Goal: Information Seeking & Learning: Learn about a topic

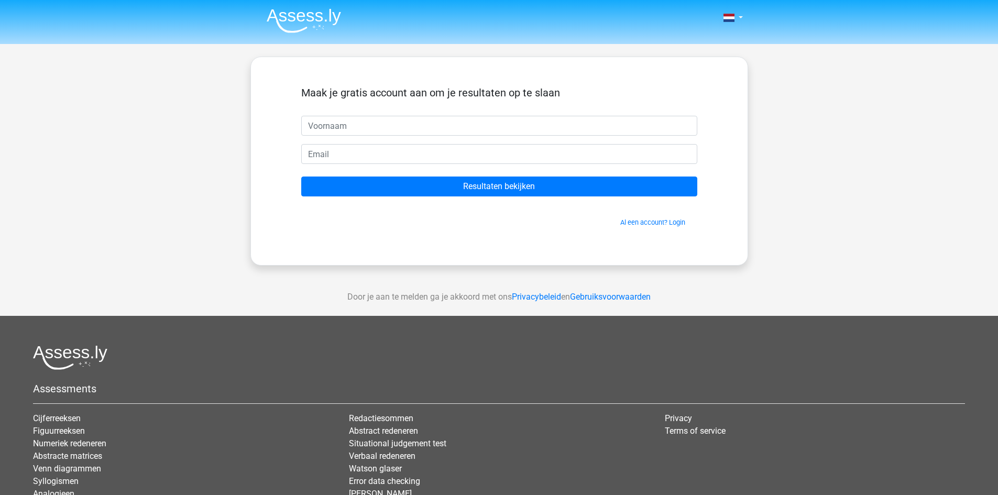
click at [574, 126] on input "text" at bounding box center [499, 126] width 396 height 20
type input "Ahmad"
click at [426, 156] on input "email" at bounding box center [499, 154] width 396 height 20
type input "ahmadezanjeer@gmail.com"
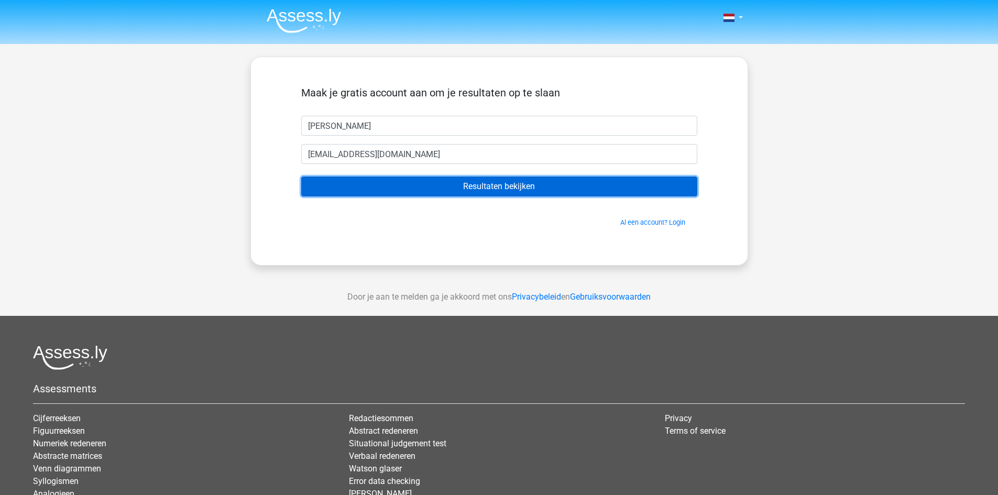
click at [418, 188] on input "Resultaten bekijken" at bounding box center [499, 187] width 396 height 20
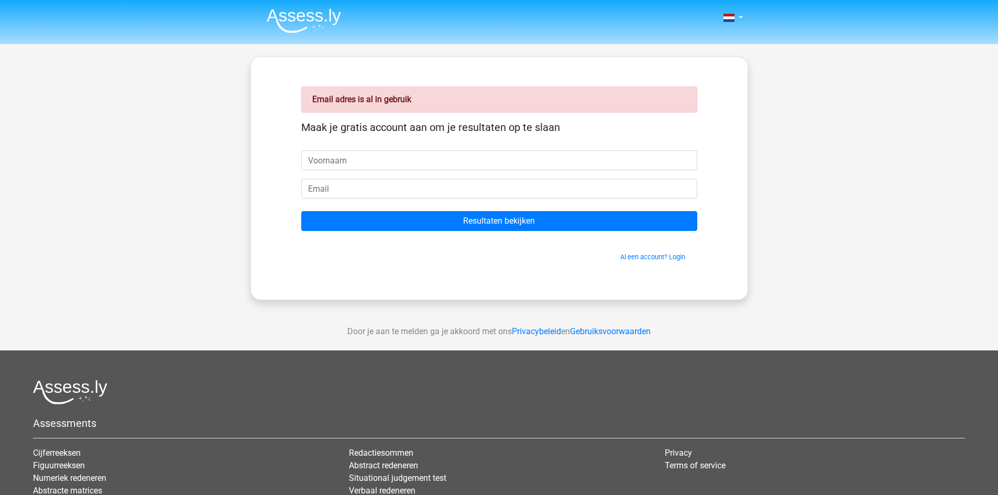
click at [320, 15] on img at bounding box center [304, 20] width 74 height 25
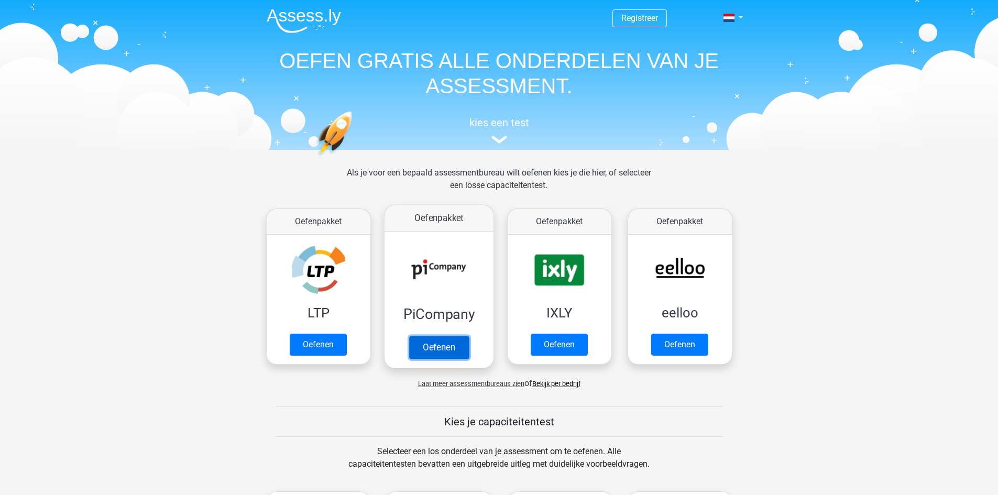
click at [453, 349] on link "Oefenen" at bounding box center [439, 347] width 60 height 23
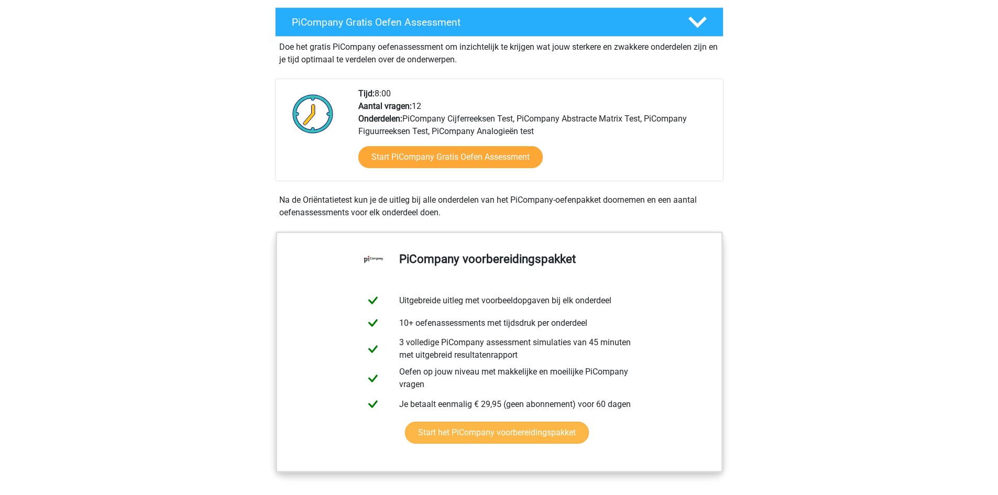
scroll to position [210, 0]
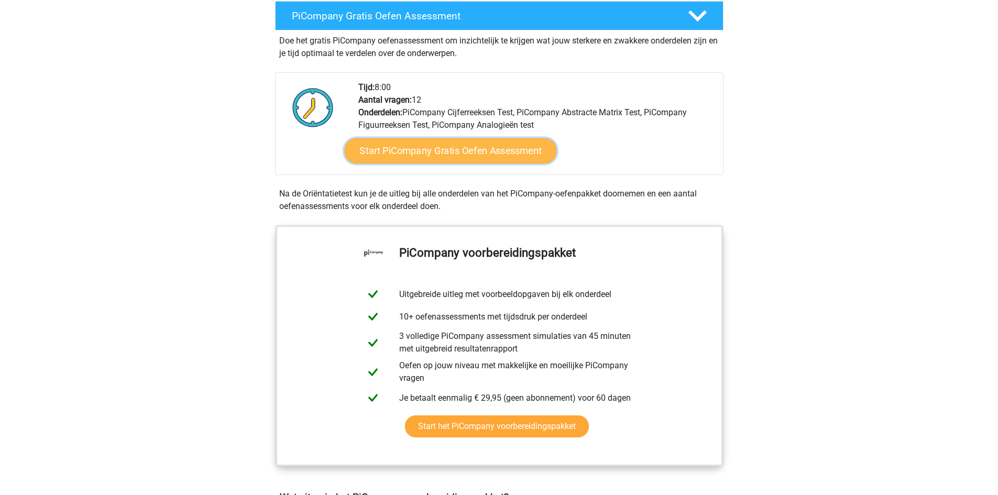
click at [472, 163] on link "Start PiCompany Gratis Oefen Assessment" at bounding box center [450, 150] width 212 height 25
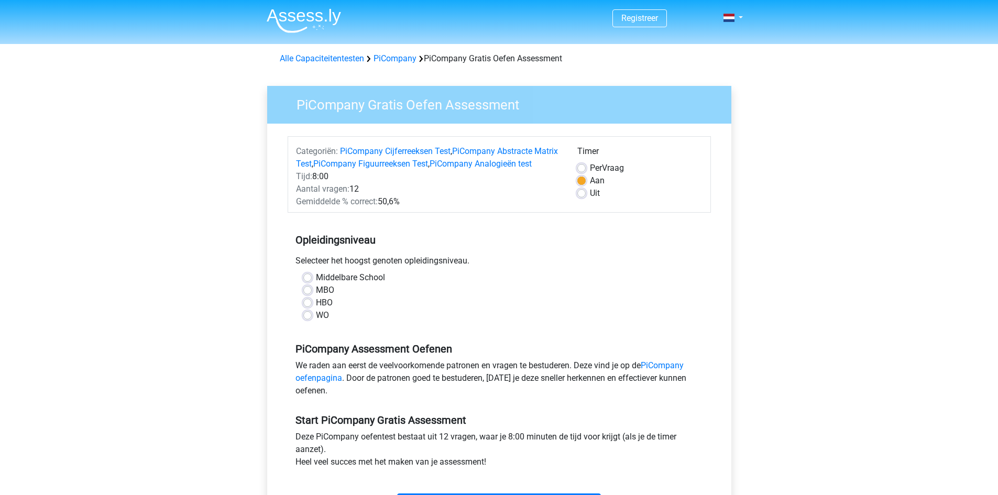
click at [316, 296] on label "MBO" at bounding box center [325, 290] width 18 height 13
click at [306, 294] on input "MBO" at bounding box center [307, 289] width 8 height 10
radio input "true"
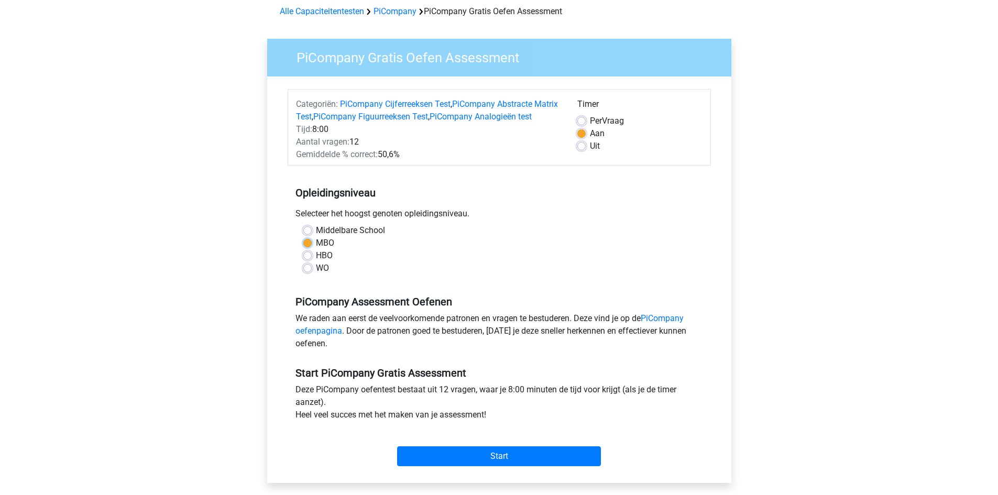
scroll to position [105, 0]
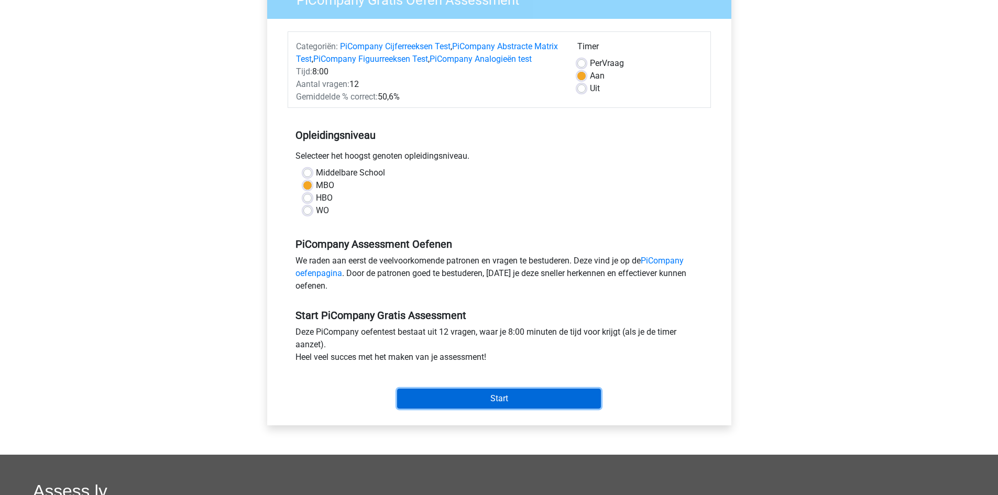
click at [501, 404] on input "Start" at bounding box center [499, 399] width 204 height 20
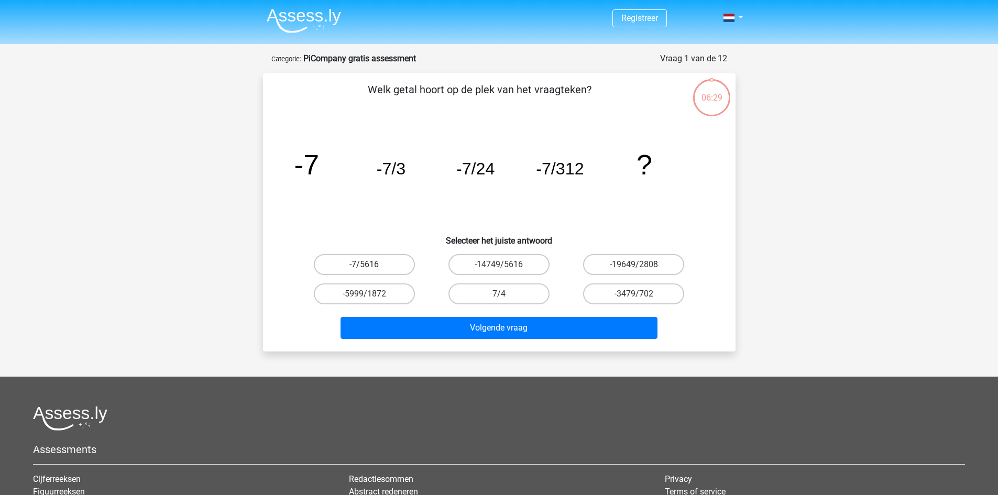
click at [387, 270] on label "-7/5616" at bounding box center [364, 264] width 101 height 21
click at [371, 270] on input "-7/5616" at bounding box center [367, 268] width 7 height 7
radio input "true"
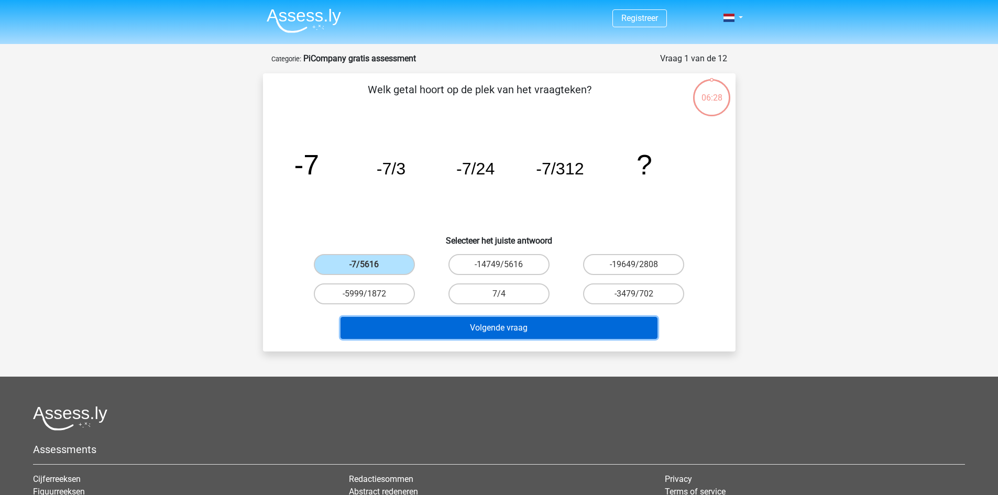
click at [434, 326] on button "Volgende vraag" at bounding box center [498, 328] width 317 height 22
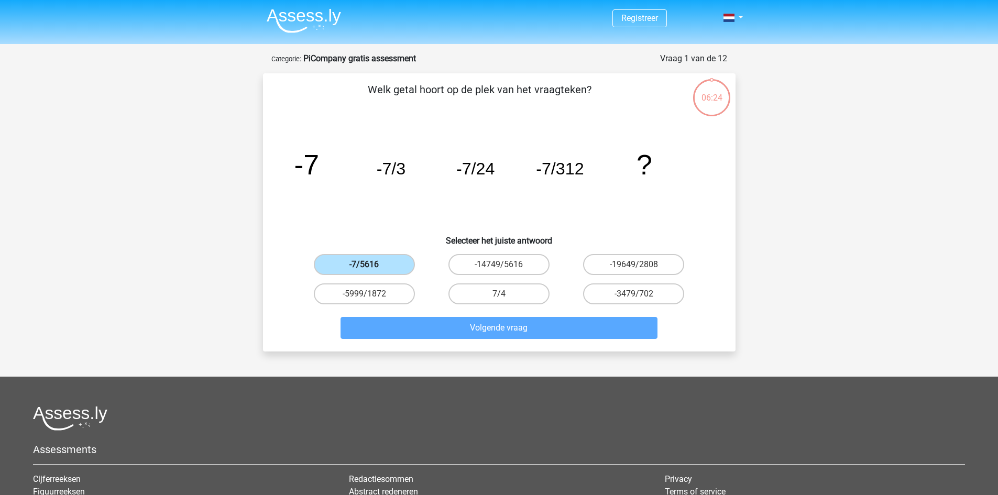
click at [395, 268] on label "-7/5616" at bounding box center [364, 264] width 101 height 21
click at [371, 268] on input "-7/5616" at bounding box center [367, 268] width 7 height 7
click at [493, 265] on label "-14749/5616" at bounding box center [498, 264] width 101 height 21
click at [499, 265] on input "-14749/5616" at bounding box center [502, 268] width 7 height 7
radio input "true"
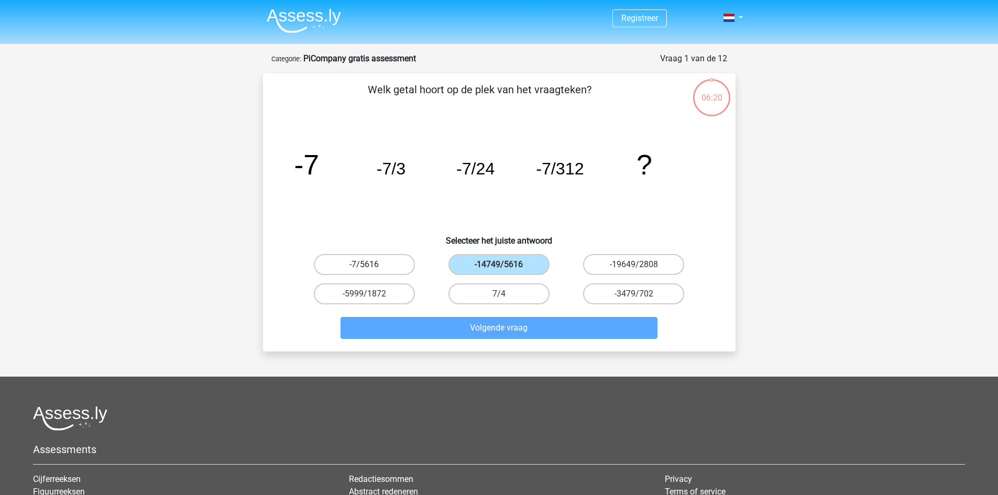
click at [389, 261] on label "-7/5616" at bounding box center [364, 264] width 101 height 21
click at [371, 265] on input "-7/5616" at bounding box center [367, 268] width 7 height 7
radio input "true"
click at [514, 295] on label "7/4" at bounding box center [498, 293] width 101 height 21
click at [505, 295] on input "7/4" at bounding box center [502, 297] width 7 height 7
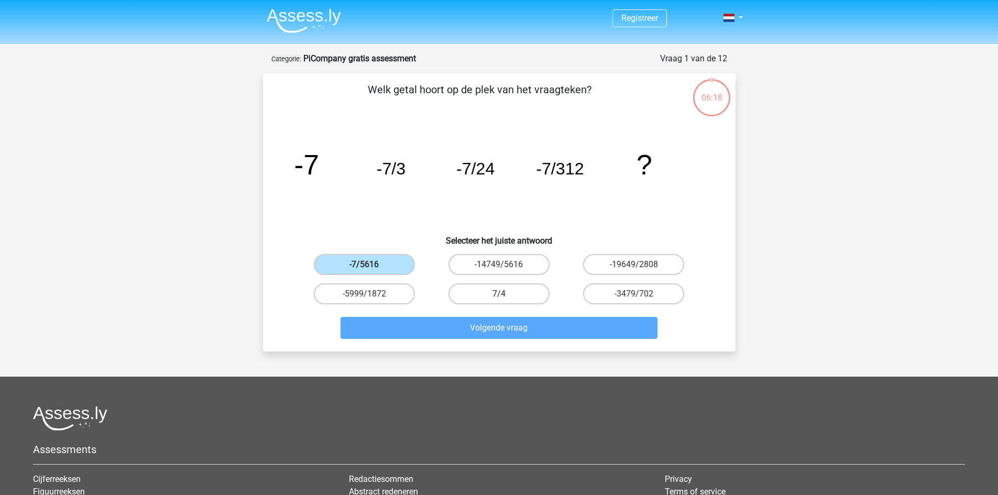
radio input "true"
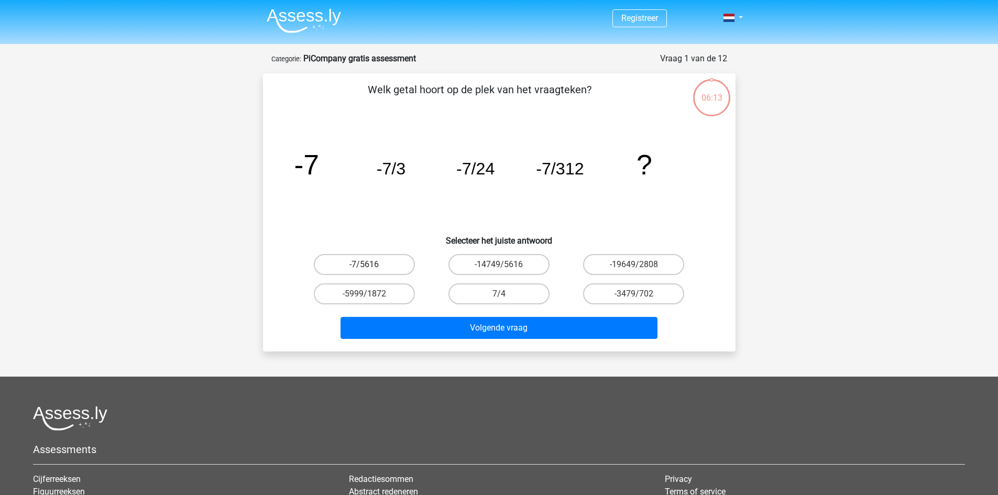
click at [391, 261] on label "-7/5616" at bounding box center [364, 264] width 101 height 21
click at [371, 265] on input "-7/5616" at bounding box center [367, 268] width 7 height 7
radio input "true"
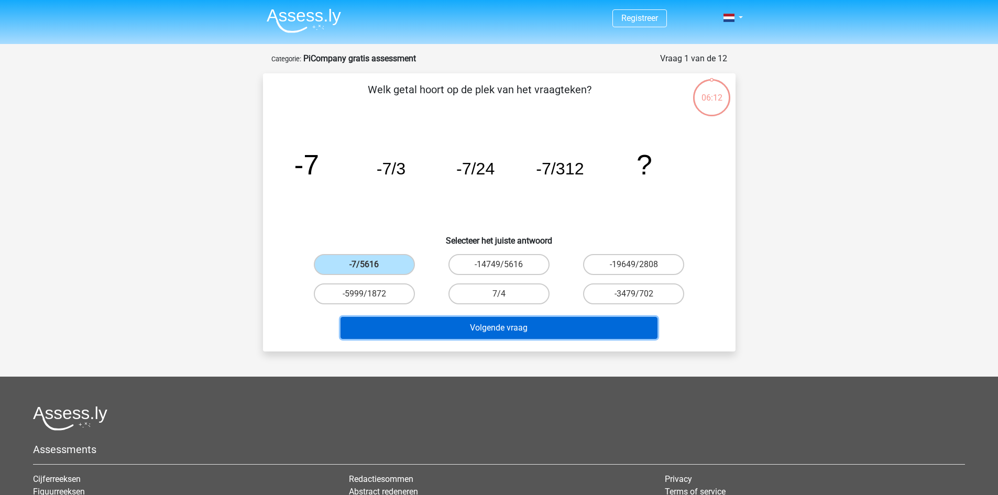
click at [462, 334] on button "Volgende vraag" at bounding box center [498, 328] width 317 height 22
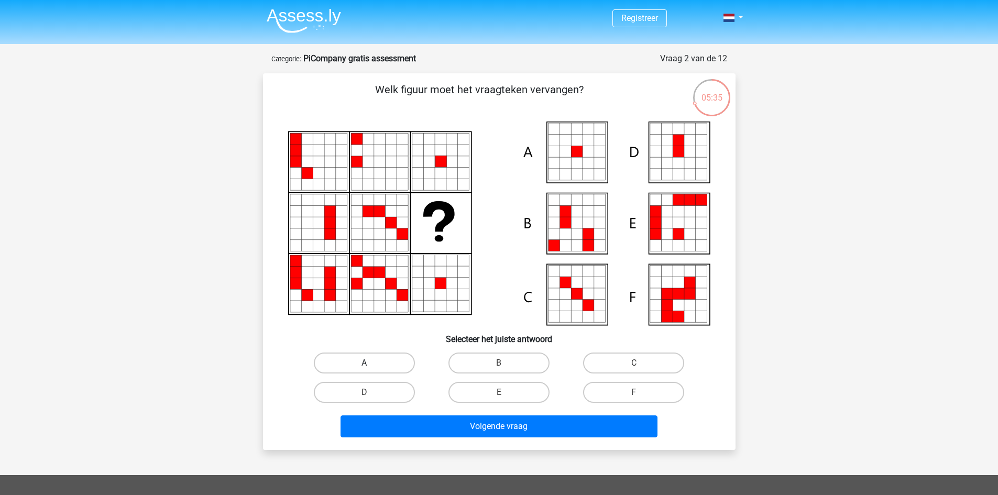
click at [387, 356] on label "A" at bounding box center [364, 363] width 101 height 21
click at [371, 363] on input "A" at bounding box center [367, 366] width 7 height 7
radio input "true"
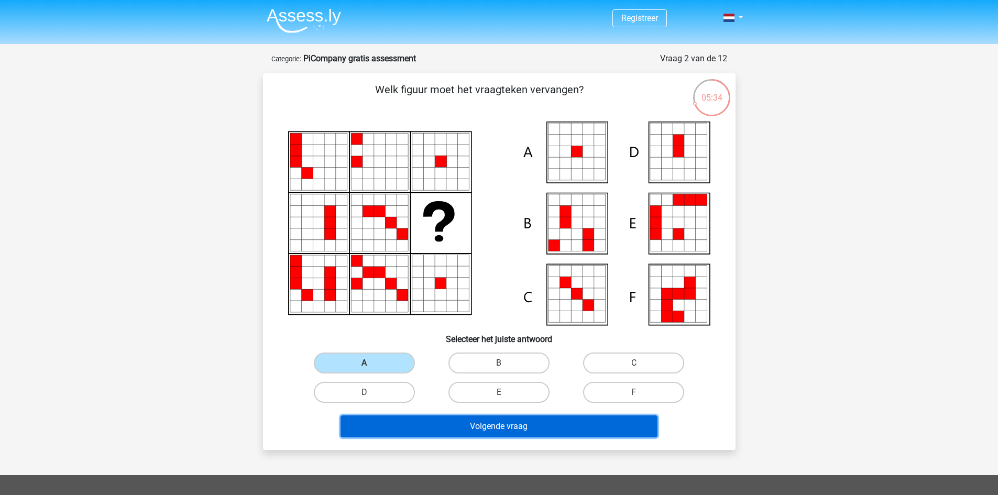
click at [459, 427] on button "Volgende vraag" at bounding box center [498, 426] width 317 height 22
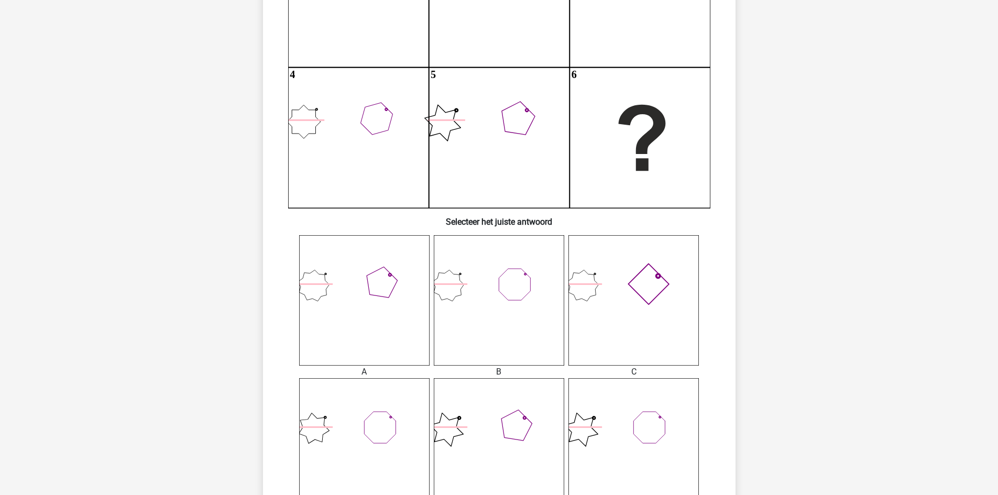
scroll to position [210, 0]
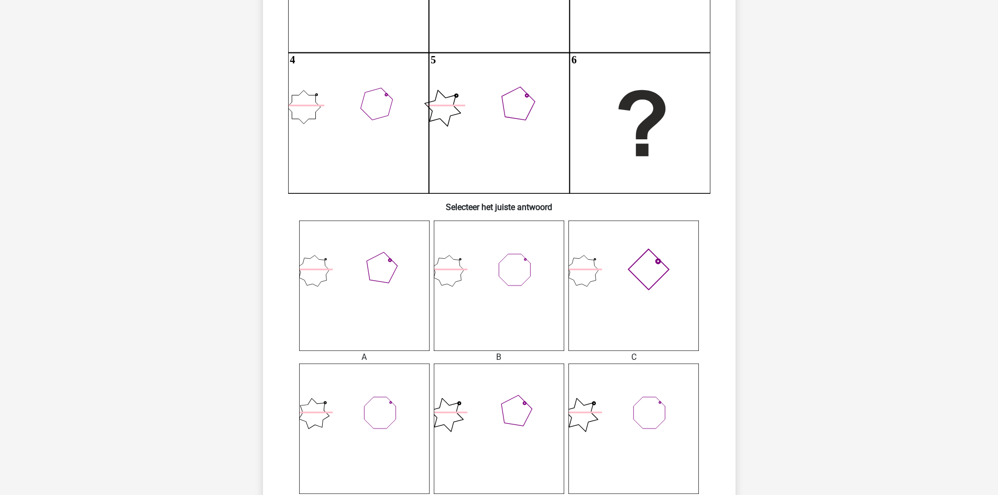
click at [657, 282] on icon at bounding box center [633, 286] width 130 height 130
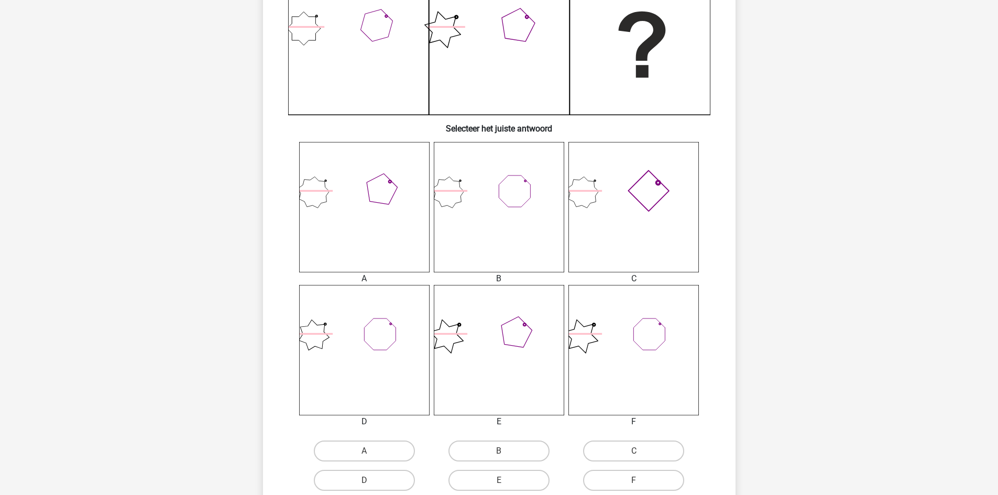
scroll to position [367, 0]
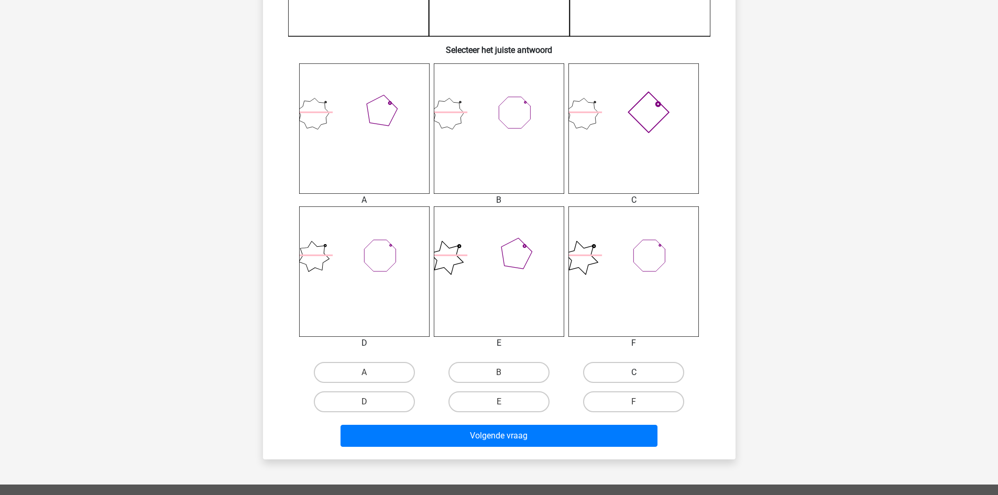
click at [639, 367] on label "C" at bounding box center [633, 372] width 101 height 21
click at [639, 372] on input "C" at bounding box center [637, 375] width 7 height 7
radio input "true"
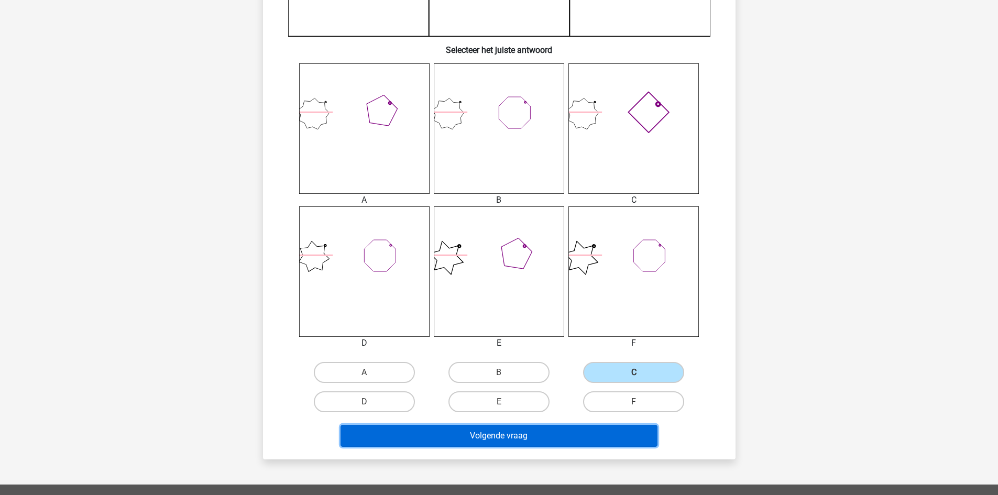
click at [568, 438] on button "Volgende vraag" at bounding box center [498, 436] width 317 height 22
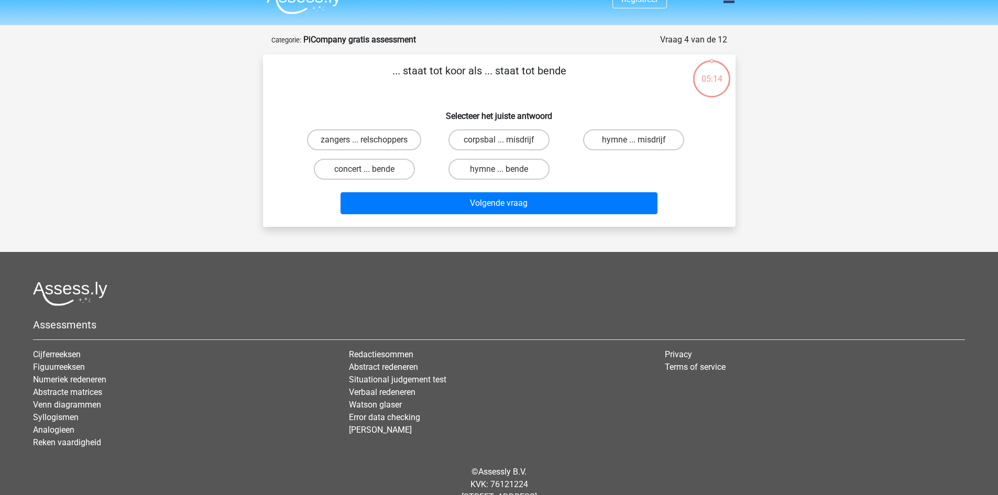
scroll to position [0, 0]
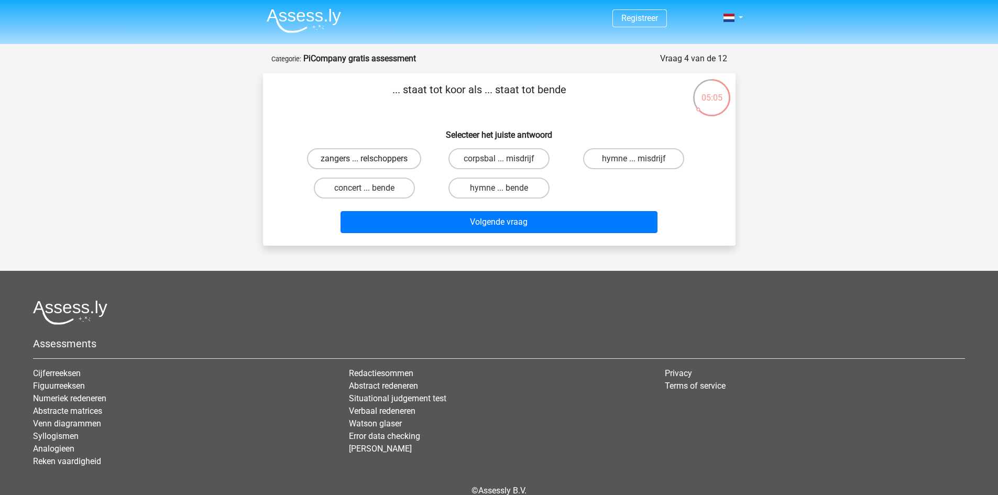
click at [406, 161] on label "zangers ... relschoppers" at bounding box center [364, 158] width 114 height 21
click at [371, 161] on input "zangers ... relschoppers" at bounding box center [367, 162] width 7 height 7
radio input "true"
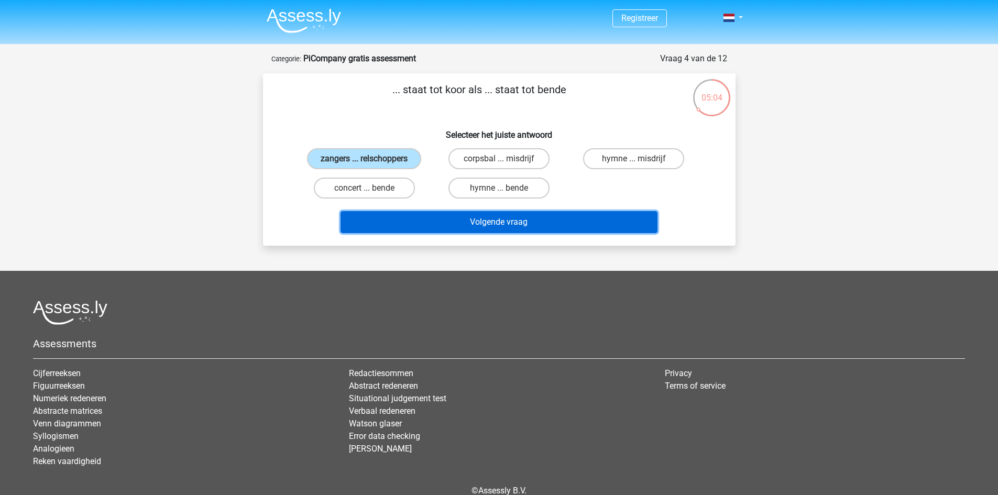
click at [479, 227] on button "Volgende vraag" at bounding box center [498, 222] width 317 height 22
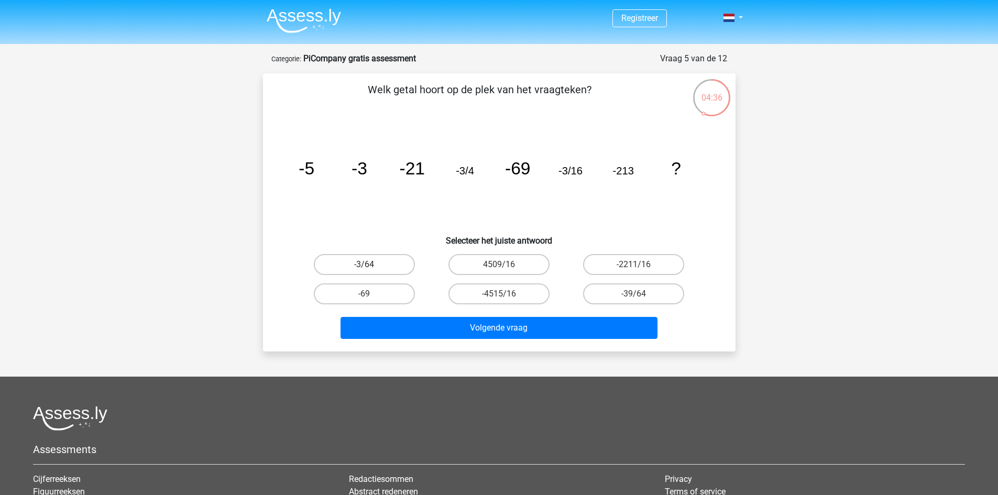
click at [387, 271] on label "-3/64" at bounding box center [364, 264] width 101 height 21
click at [371, 271] on input "-3/64" at bounding box center [367, 268] width 7 height 7
radio input "true"
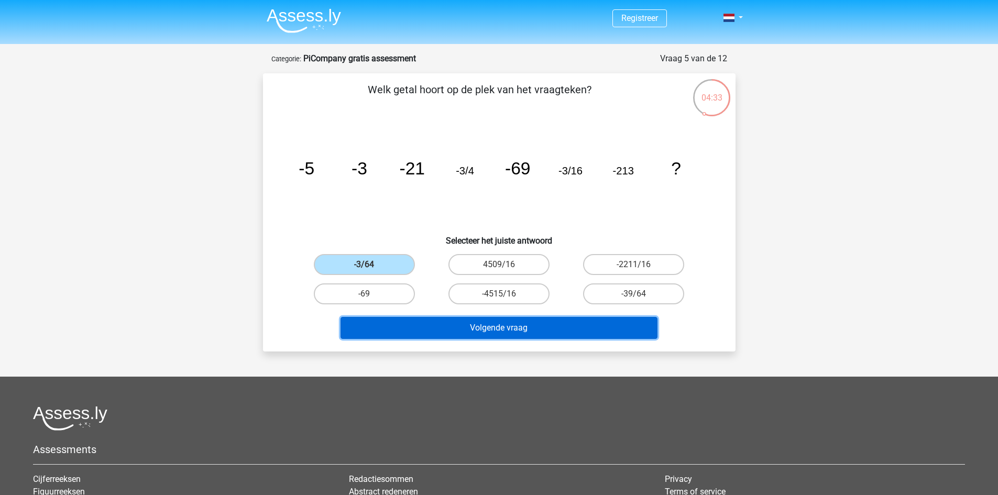
click at [431, 333] on button "Volgende vraag" at bounding box center [498, 328] width 317 height 22
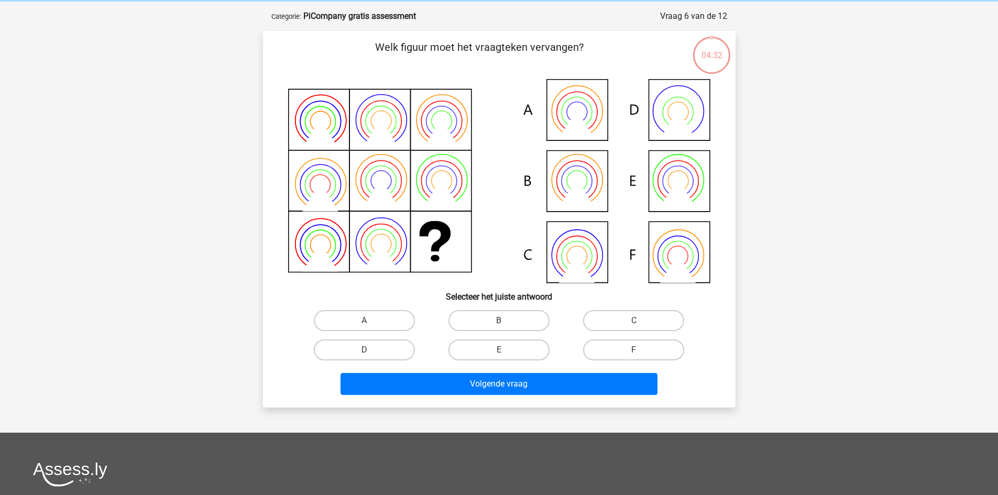
scroll to position [52, 0]
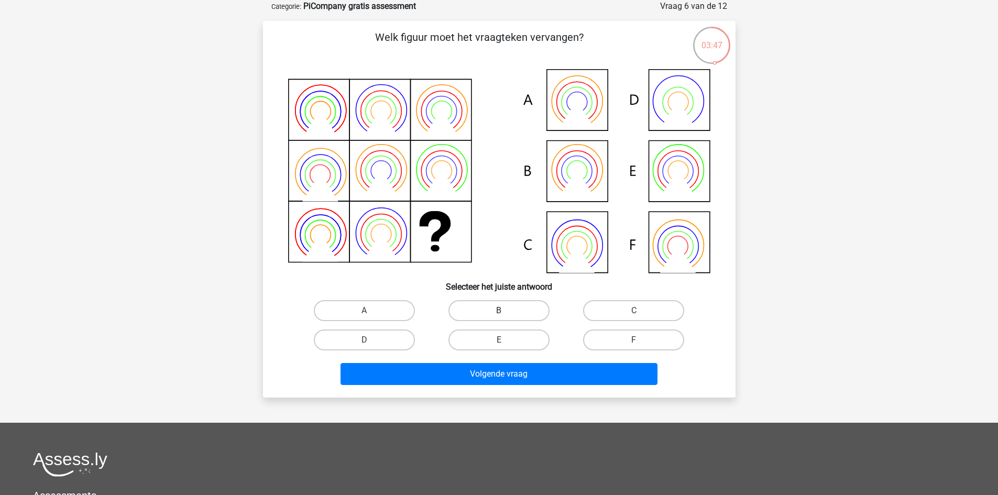
click at [486, 308] on label "B" at bounding box center [498, 310] width 101 height 21
click at [499, 311] on input "B" at bounding box center [502, 314] width 7 height 7
radio input "true"
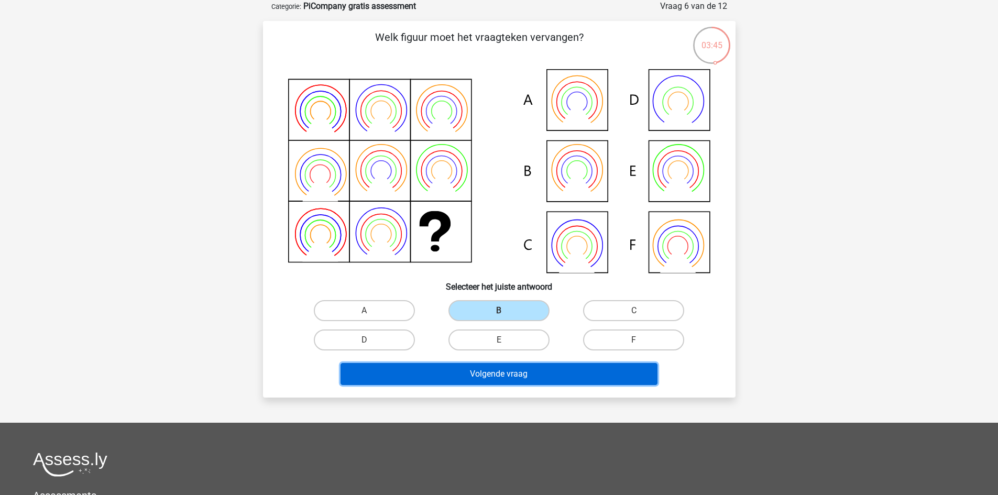
click at [488, 384] on button "Volgende vraag" at bounding box center [498, 374] width 317 height 22
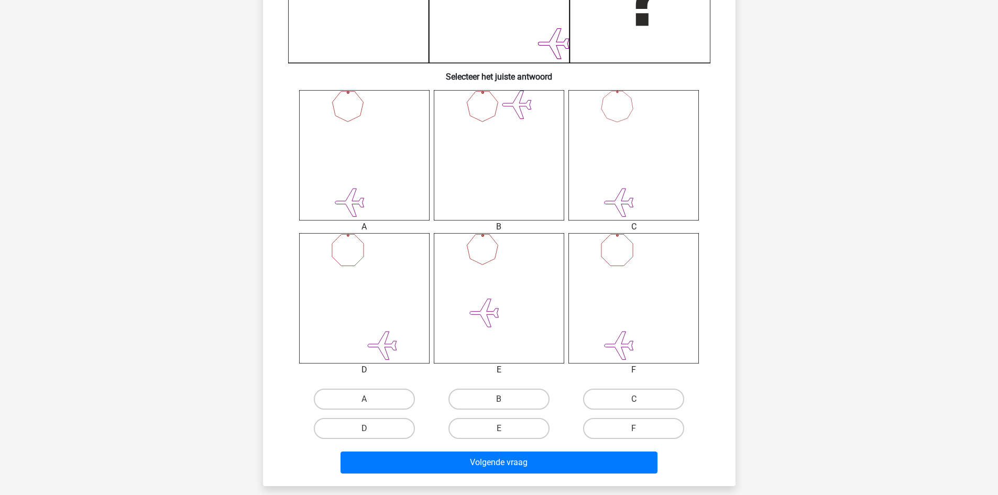
scroll to position [419, 0]
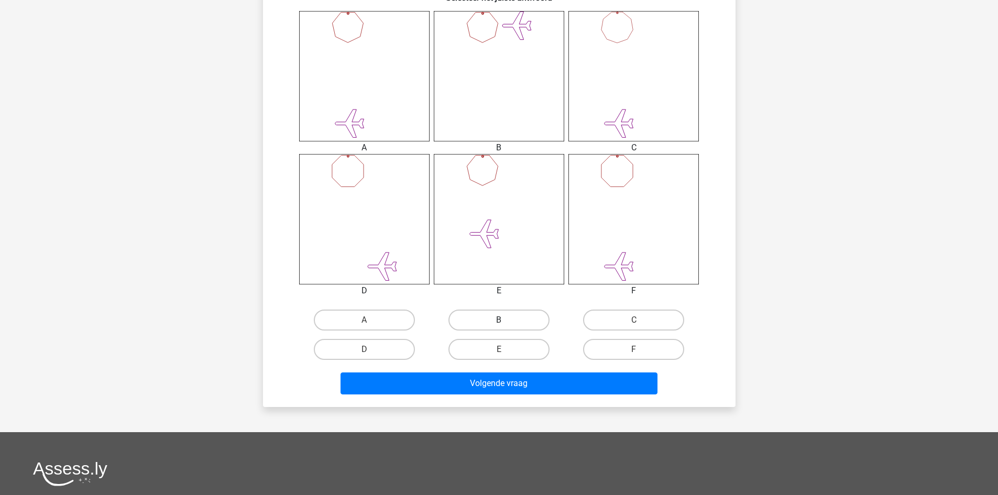
click at [510, 310] on label "B" at bounding box center [498, 320] width 101 height 21
click at [505, 320] on input "B" at bounding box center [502, 323] width 7 height 7
radio input "true"
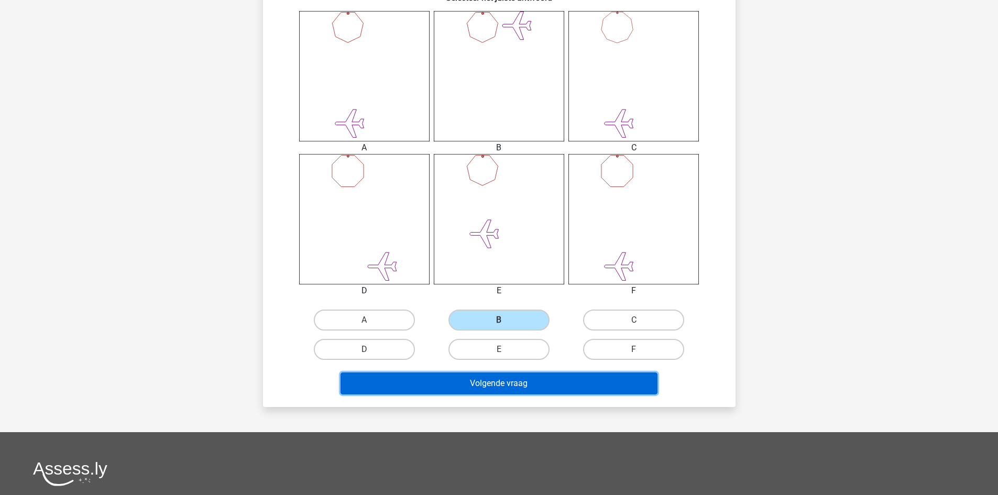
click at [481, 385] on button "Volgende vraag" at bounding box center [498, 383] width 317 height 22
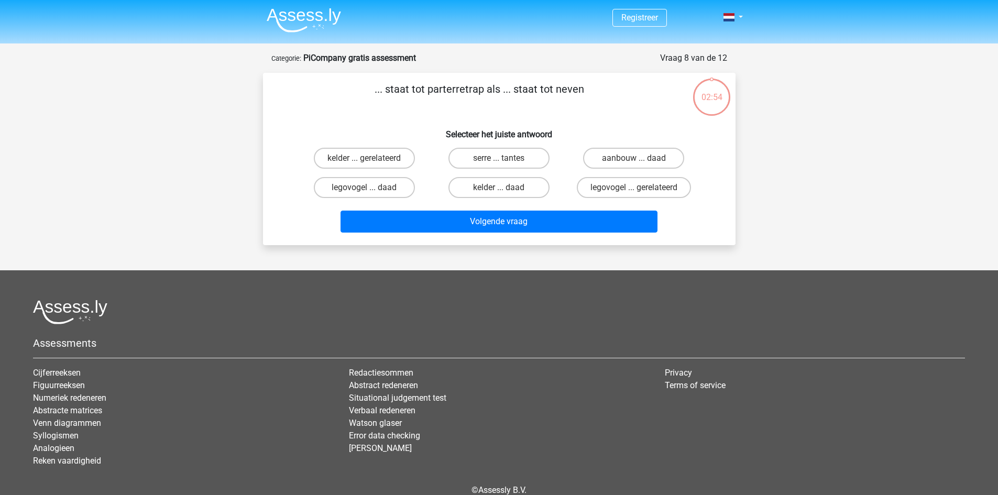
scroll to position [0, 0]
click at [588, 192] on label "legovogel ... gerelateerd" at bounding box center [634, 188] width 114 height 21
click at [634, 192] on input "legovogel ... gerelateerd" at bounding box center [637, 191] width 7 height 7
radio input "true"
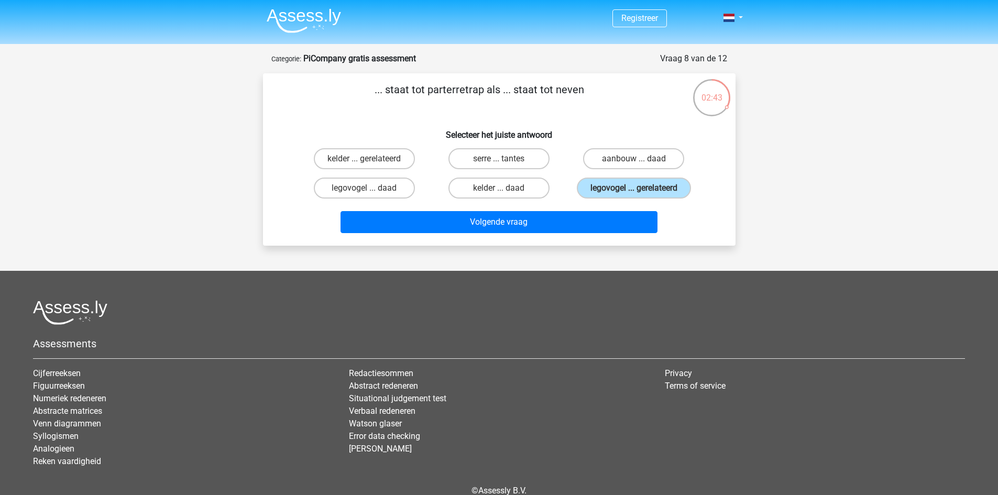
click at [554, 237] on div "Volgende vraag" at bounding box center [499, 224] width 404 height 26
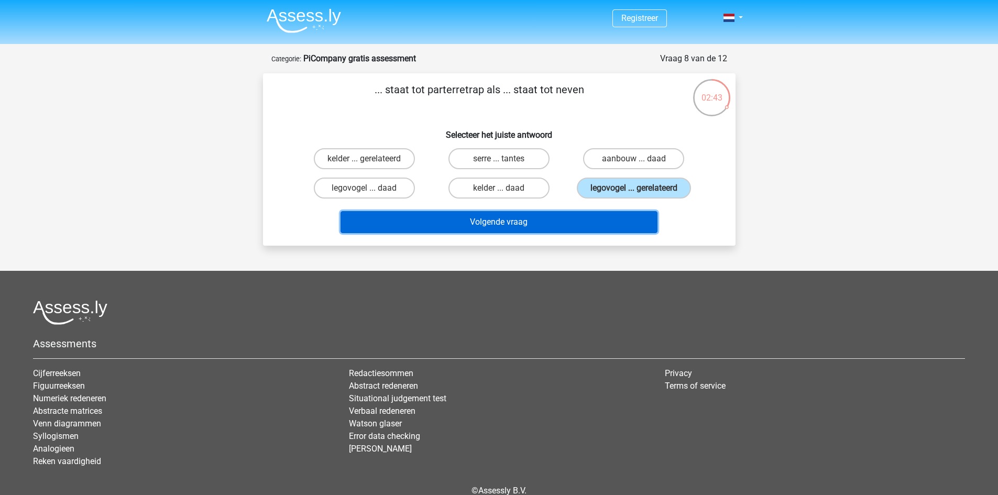
click at [566, 223] on button "Volgende vraag" at bounding box center [498, 222] width 317 height 22
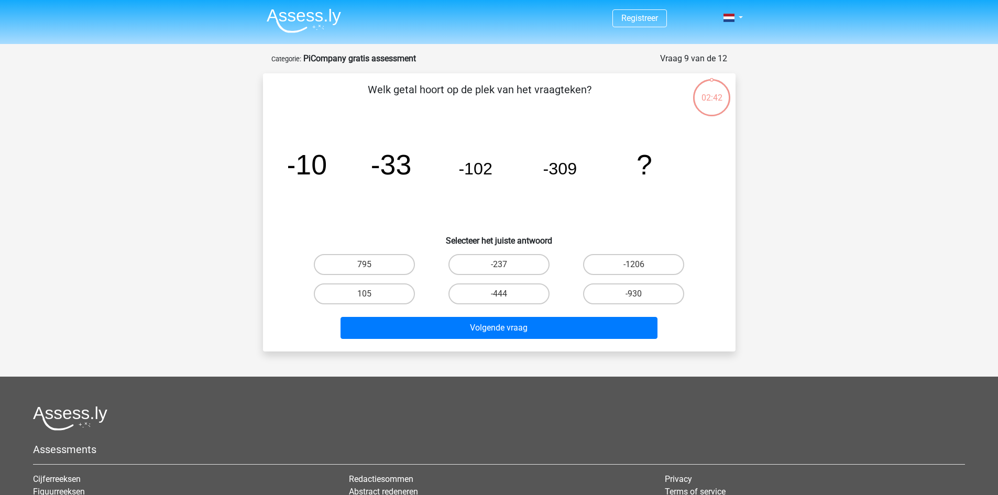
scroll to position [52, 0]
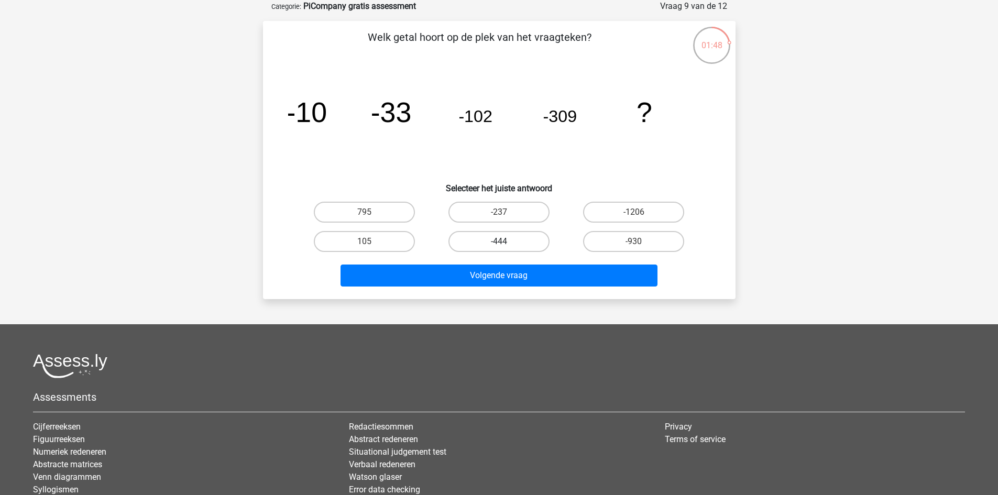
click at [526, 247] on label "-444" at bounding box center [498, 241] width 101 height 21
click at [505, 247] on input "-444" at bounding box center [502, 244] width 7 height 7
radio input "true"
click at [637, 247] on input "-930" at bounding box center [637, 244] width 7 height 7
radio input "true"
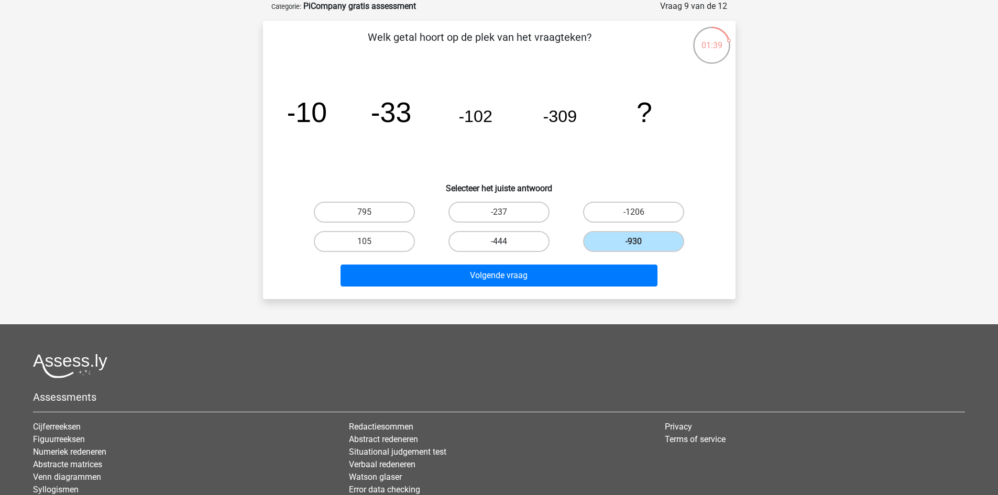
click at [510, 243] on label "-444" at bounding box center [498, 241] width 101 height 21
click at [505, 243] on input "-444" at bounding box center [502, 244] width 7 height 7
radio input "true"
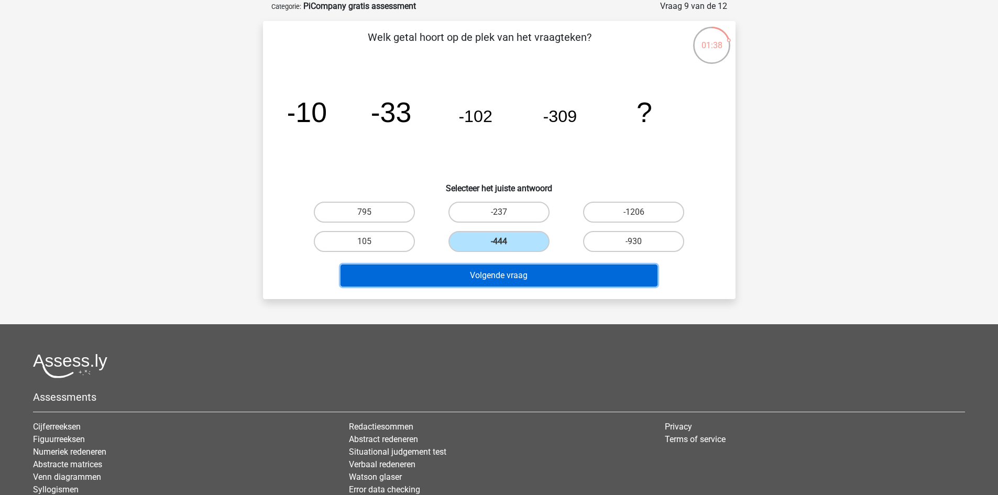
click at [510, 273] on button "Volgende vraag" at bounding box center [498, 276] width 317 height 22
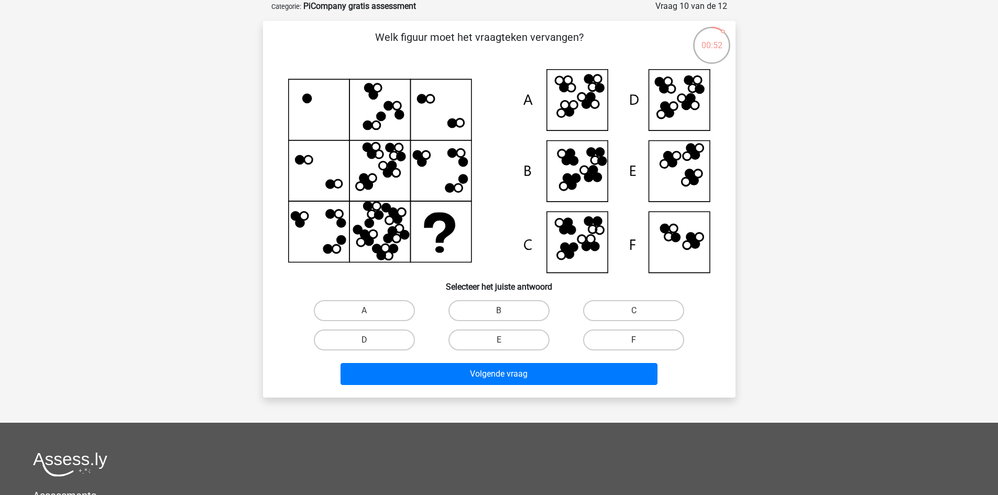
click at [615, 335] on label "F" at bounding box center [633, 339] width 101 height 21
click at [634, 340] on input "F" at bounding box center [637, 343] width 7 height 7
radio input "true"
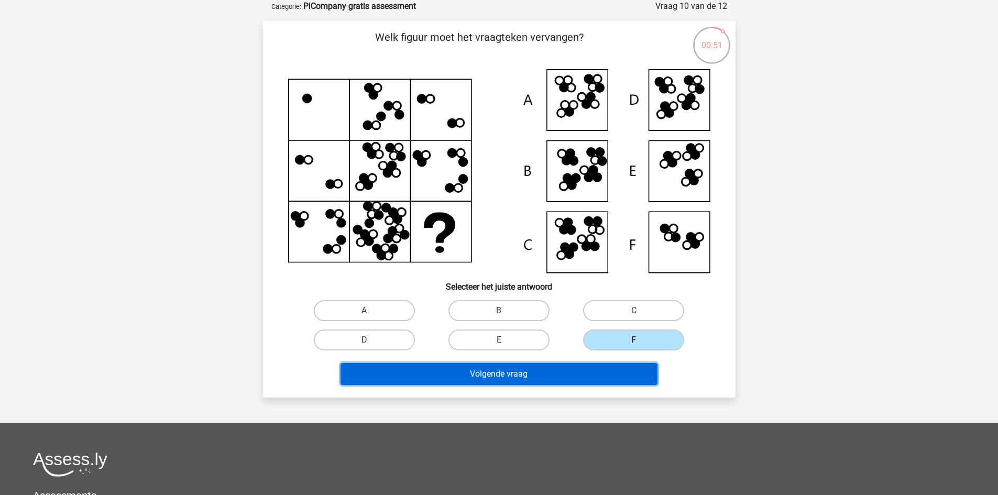
click at [587, 382] on button "Volgende vraag" at bounding box center [498, 374] width 317 height 22
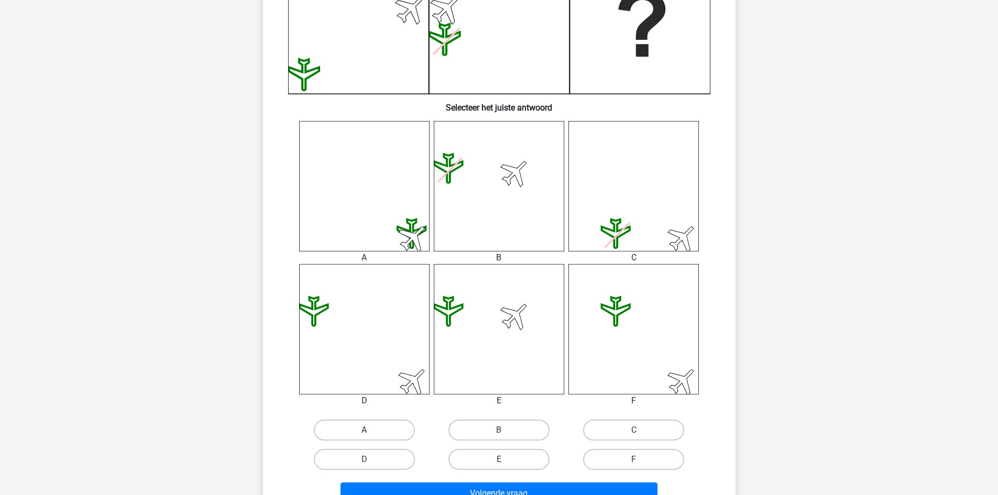
scroll to position [314, 0]
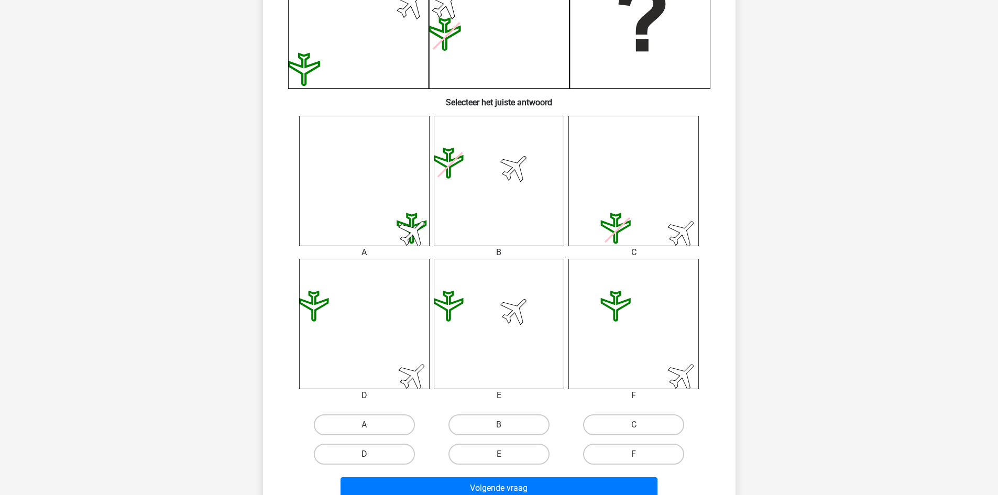
click at [381, 452] on label "D" at bounding box center [364, 454] width 101 height 21
click at [371, 454] on input "D" at bounding box center [367, 457] width 7 height 7
radio input "true"
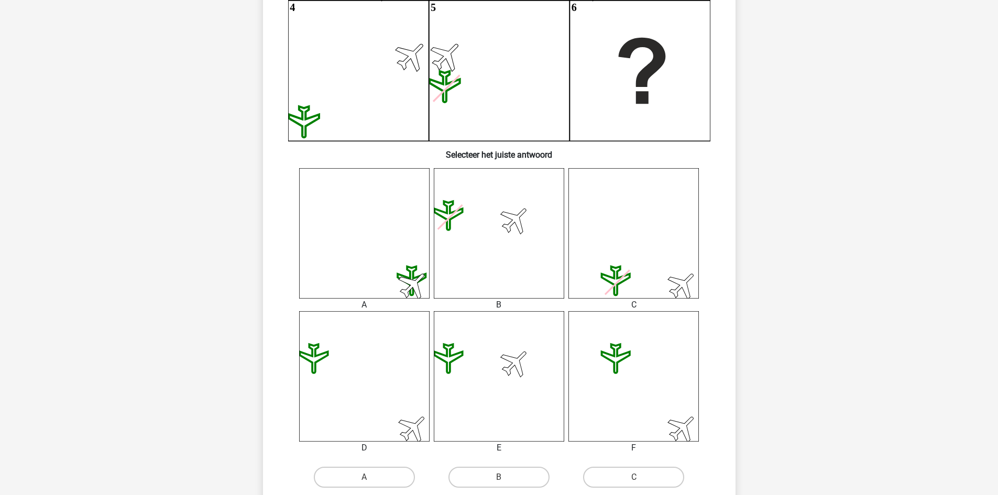
scroll to position [419, 0]
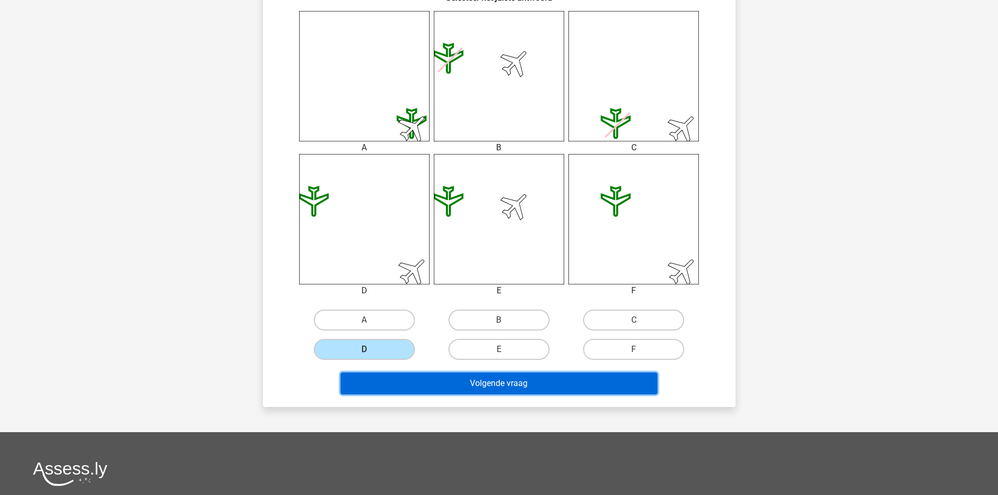
click at [479, 391] on button "Volgende vraag" at bounding box center [498, 383] width 317 height 22
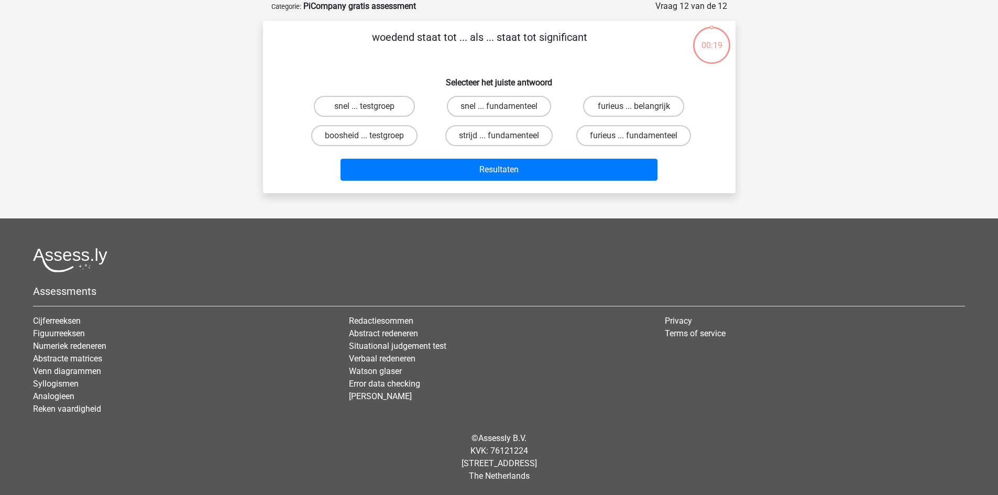
scroll to position [0, 0]
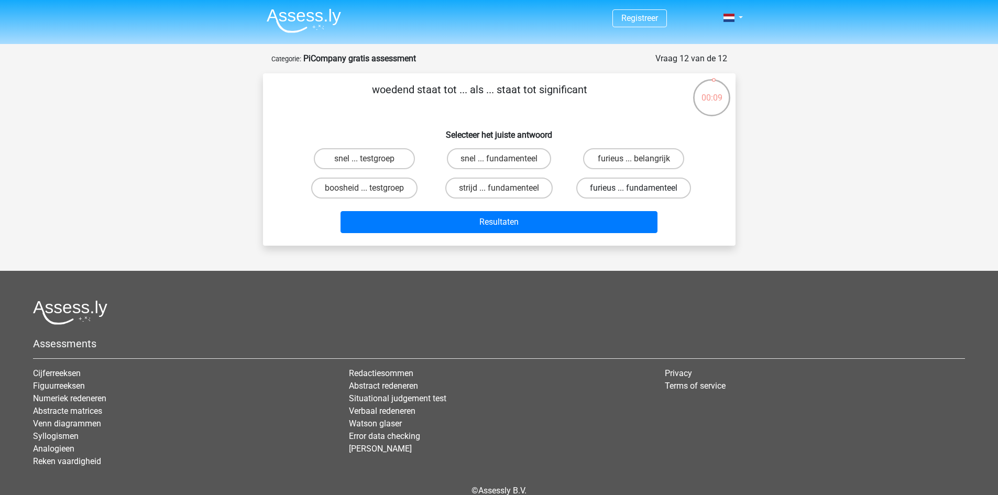
click at [589, 188] on label "furieus ... fundamenteel" at bounding box center [633, 188] width 115 height 21
click at [634, 188] on input "furieus ... fundamenteel" at bounding box center [637, 191] width 7 height 7
radio input "true"
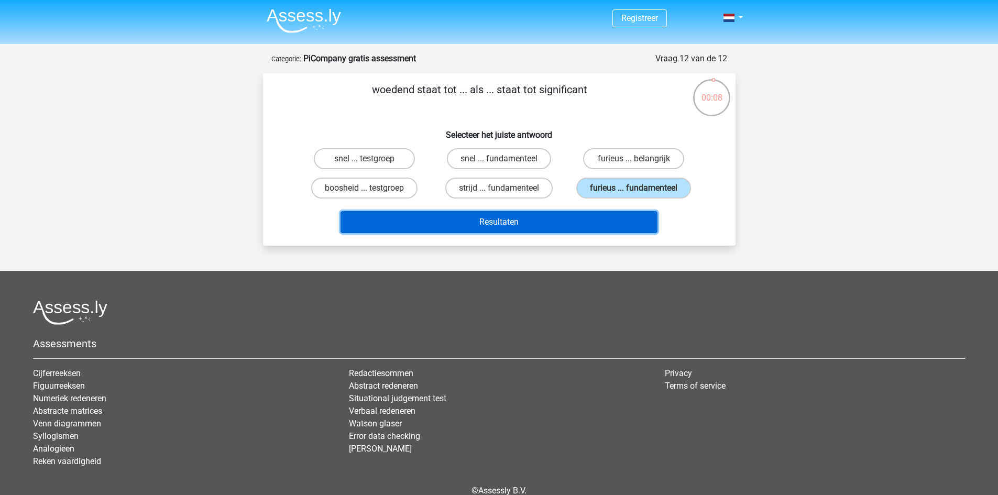
click at [566, 216] on button "Resultaten" at bounding box center [498, 222] width 317 height 22
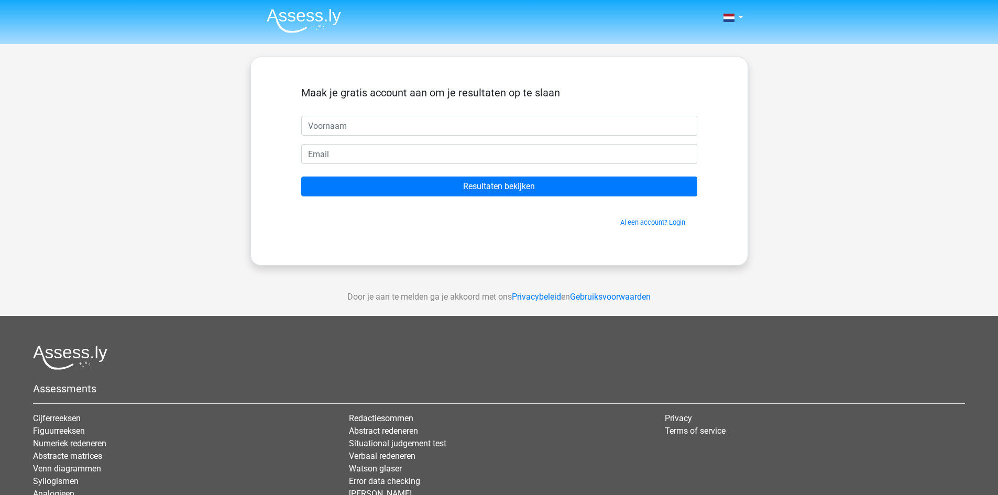
click at [482, 130] on input "text" at bounding box center [499, 126] width 396 height 20
type input "[PERSON_NAME]"
click at [426, 159] on input "email" at bounding box center [499, 154] width 396 height 20
type input "ahmadezanjeer@gmail.com"
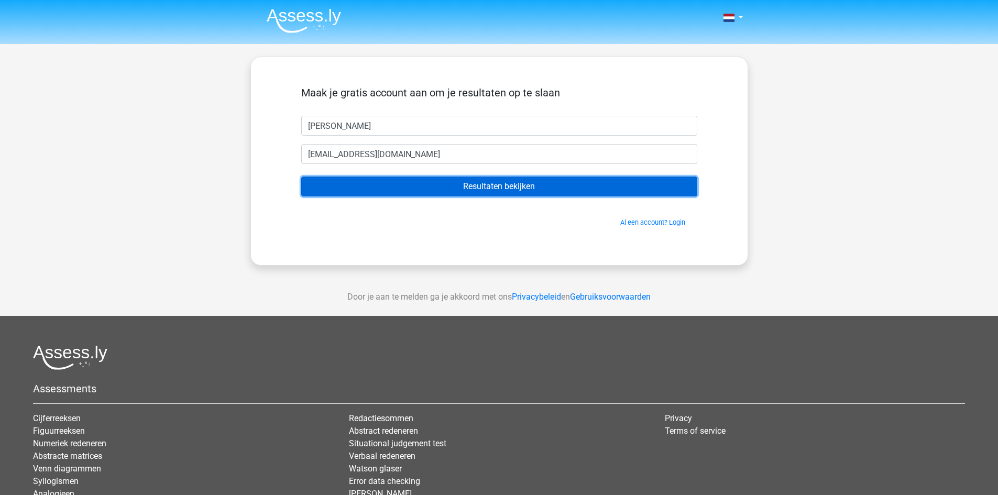
click at [440, 192] on input "Resultaten bekijken" at bounding box center [499, 187] width 396 height 20
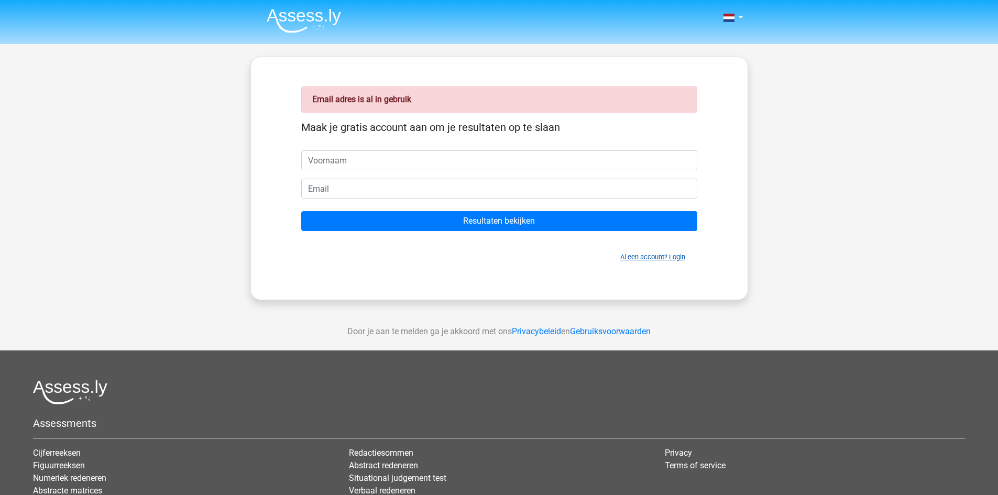
click at [642, 260] on link "Al een account? Login" at bounding box center [652, 257] width 65 height 8
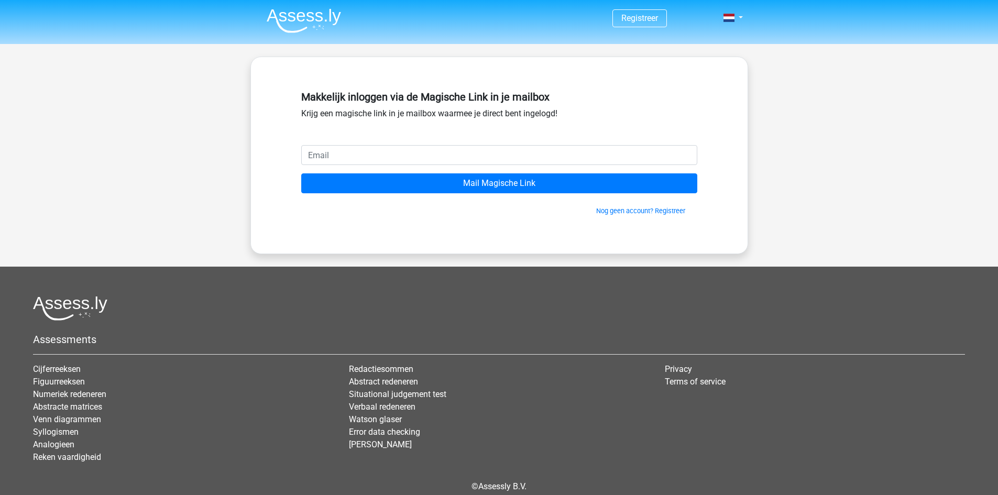
click at [415, 151] on input "email" at bounding box center [499, 155] width 396 height 20
type input "[EMAIL_ADDRESS][DOMAIN_NAME]"
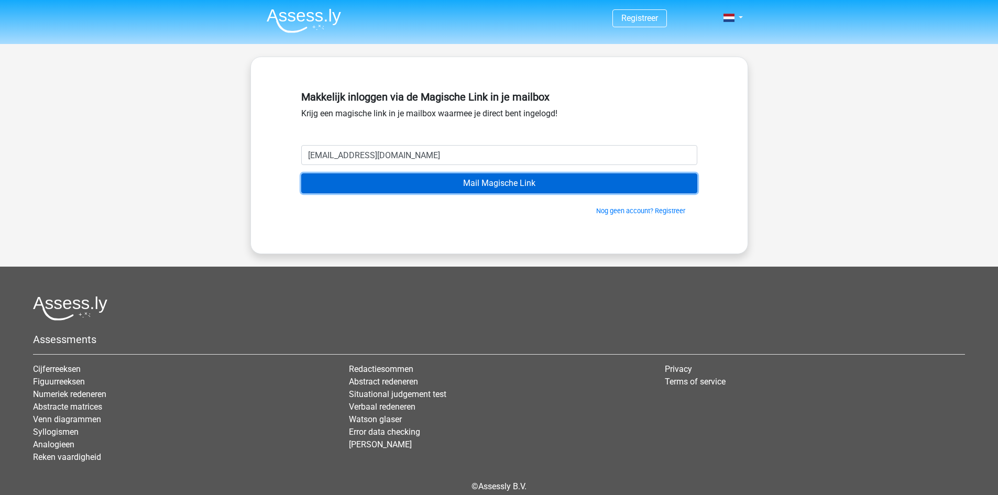
click at [467, 182] on input "Mail Magische Link" at bounding box center [499, 183] width 396 height 20
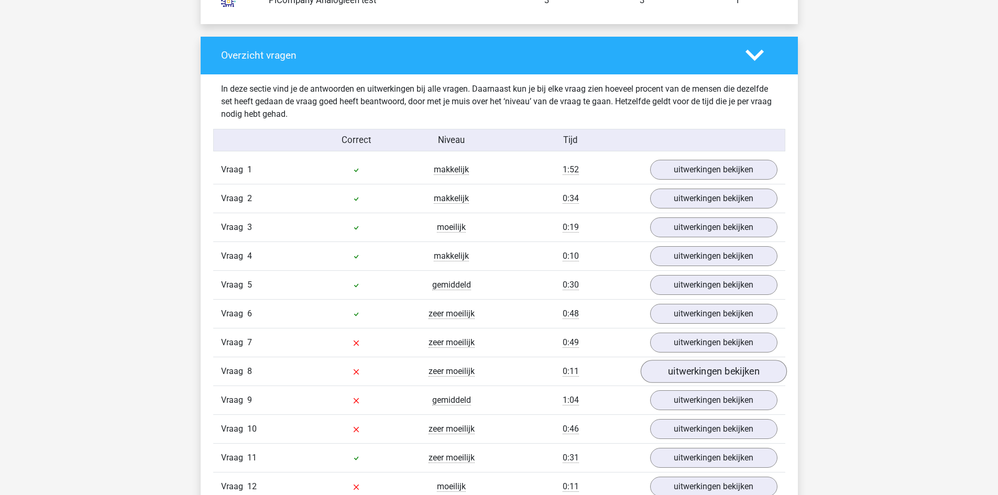
scroll to position [1152, 0]
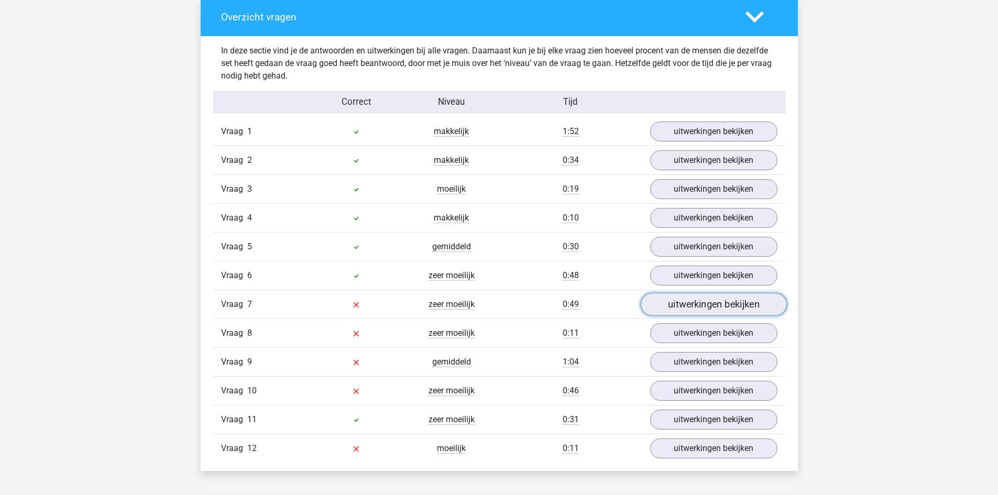
click at [708, 299] on link "uitwerkingen bekijken" at bounding box center [713, 304] width 146 height 23
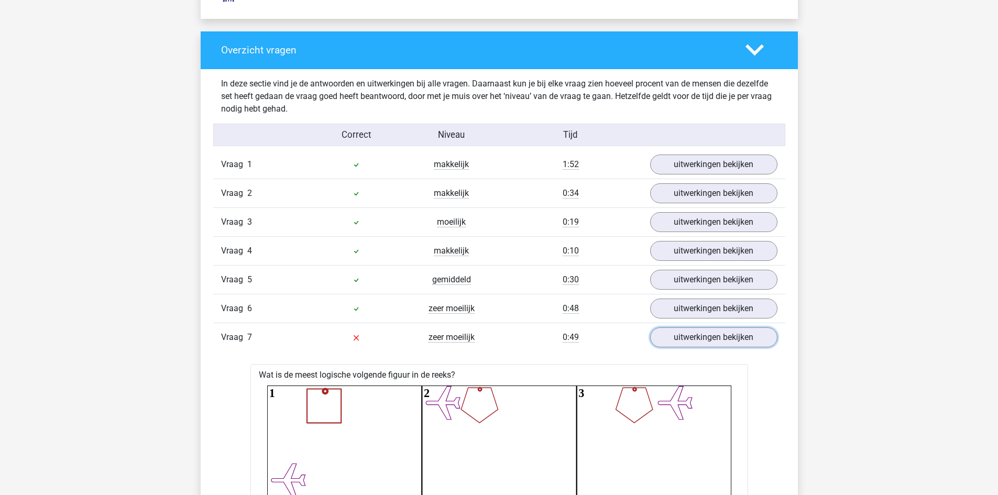
scroll to position [1100, 0]
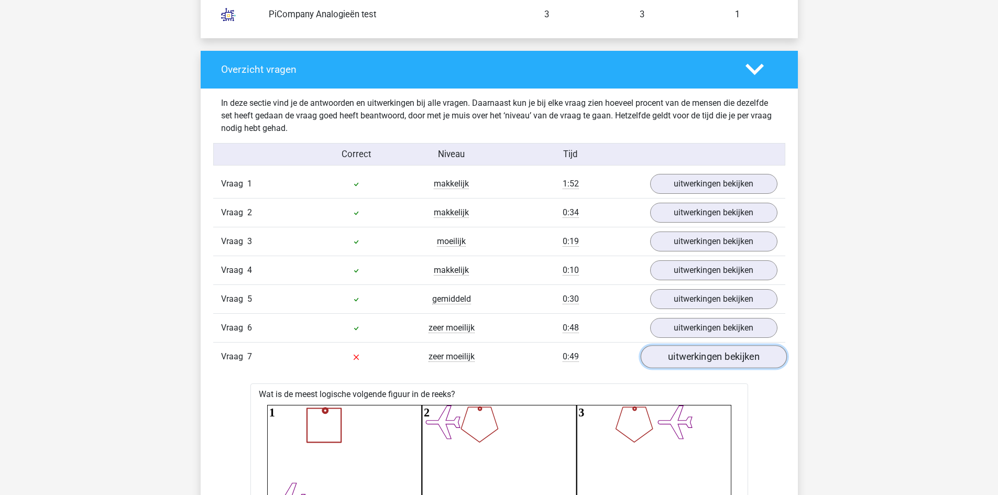
click at [689, 358] on link "uitwerkingen bekijken" at bounding box center [713, 356] width 146 height 23
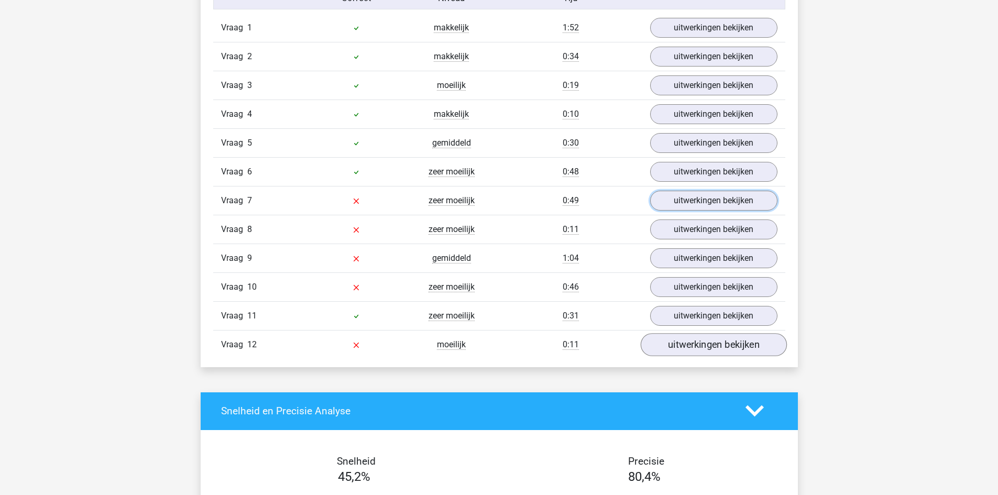
scroll to position [1257, 0]
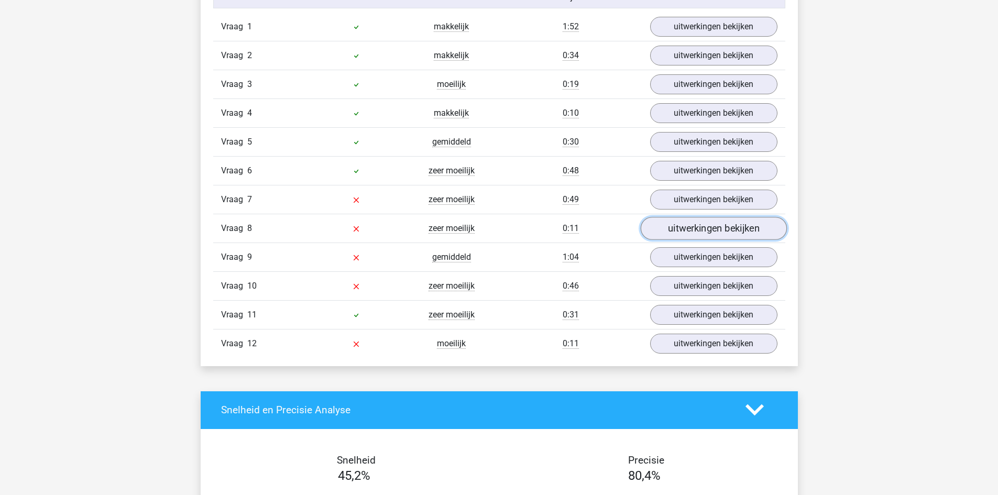
click at [701, 228] on link "uitwerkingen bekijken" at bounding box center [713, 228] width 146 height 23
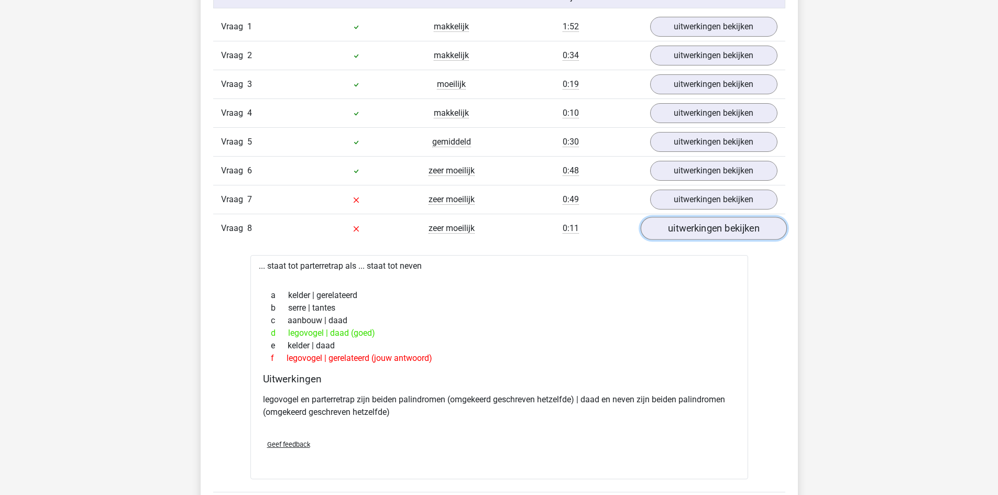
click at [689, 237] on link "uitwerkingen bekijken" at bounding box center [713, 228] width 146 height 23
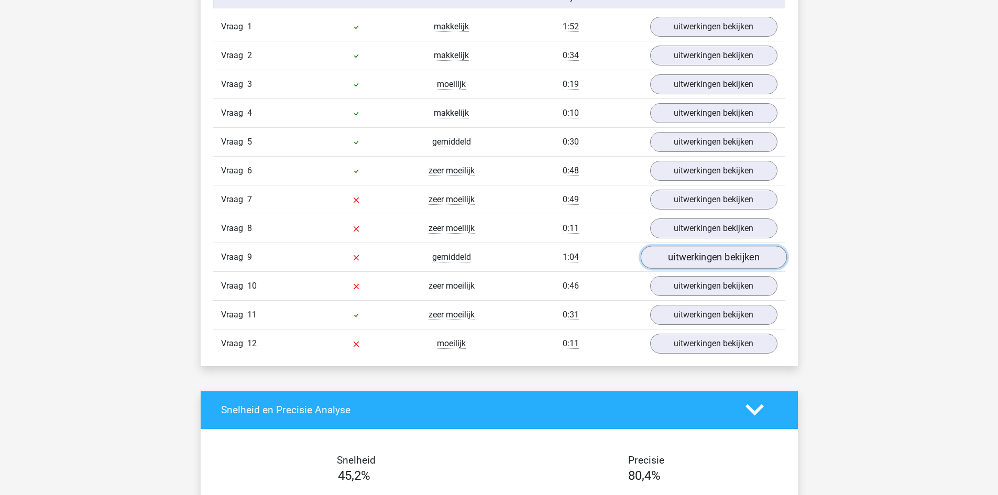
click at [700, 262] on link "uitwerkingen bekijken" at bounding box center [713, 257] width 146 height 23
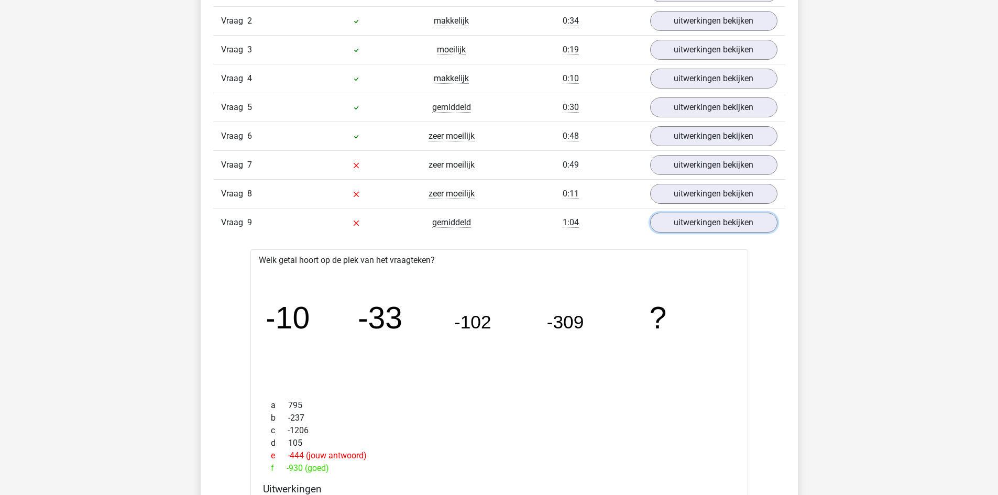
scroll to position [1310, 0]
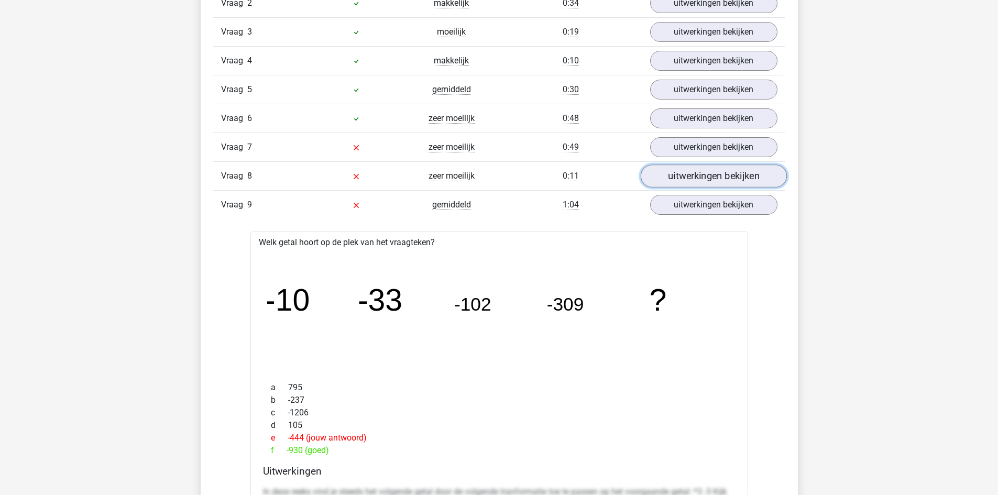
click at [753, 170] on link "uitwerkingen bekijken" at bounding box center [713, 175] width 146 height 23
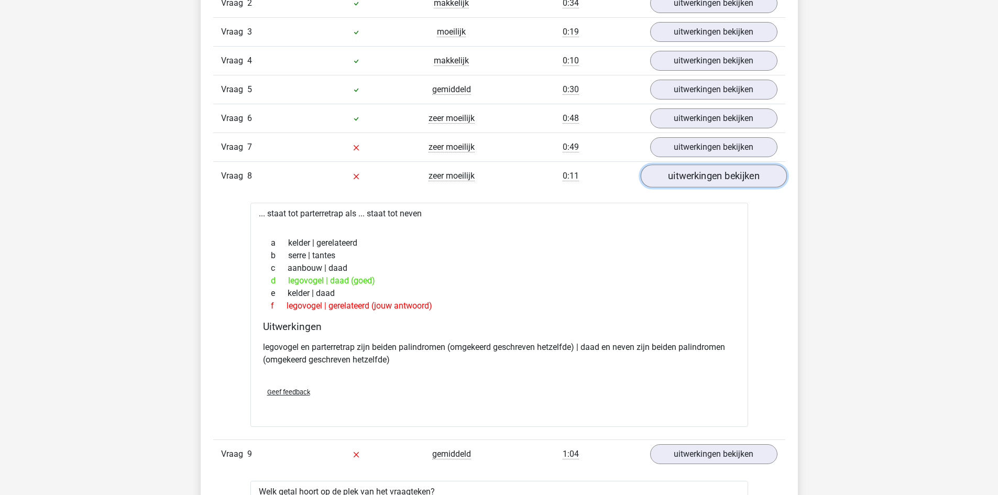
click at [721, 178] on link "uitwerkingen bekijken" at bounding box center [713, 175] width 146 height 23
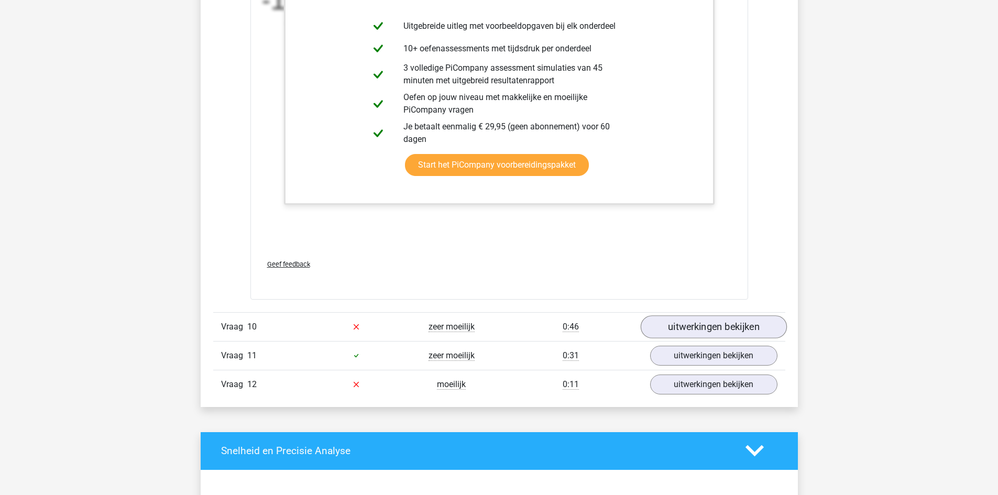
scroll to position [1991, 0]
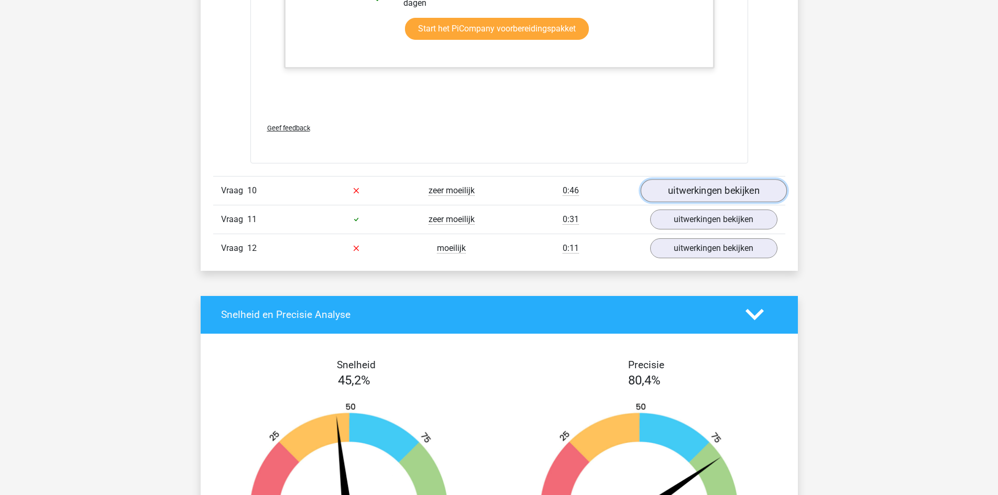
click at [705, 197] on link "uitwerkingen bekijken" at bounding box center [713, 190] width 146 height 23
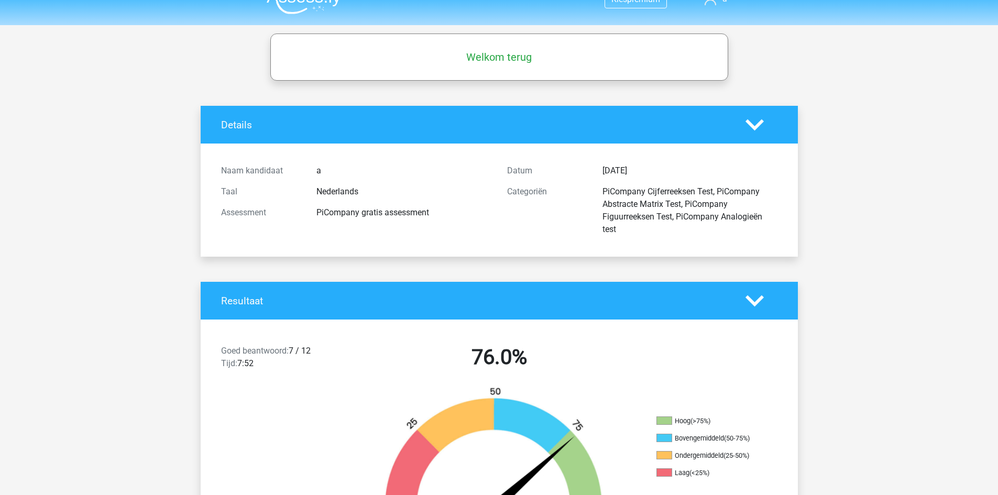
scroll to position [0, 0]
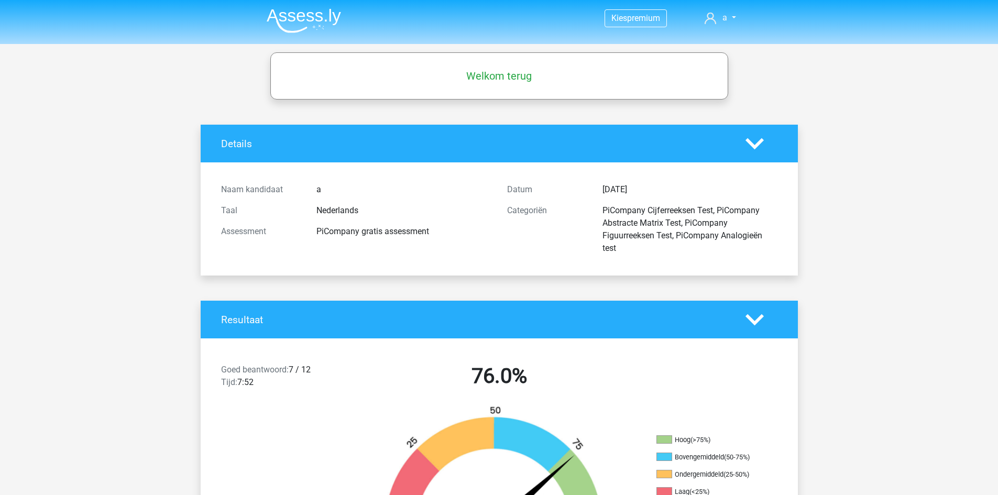
click at [309, 16] on img at bounding box center [304, 20] width 74 height 25
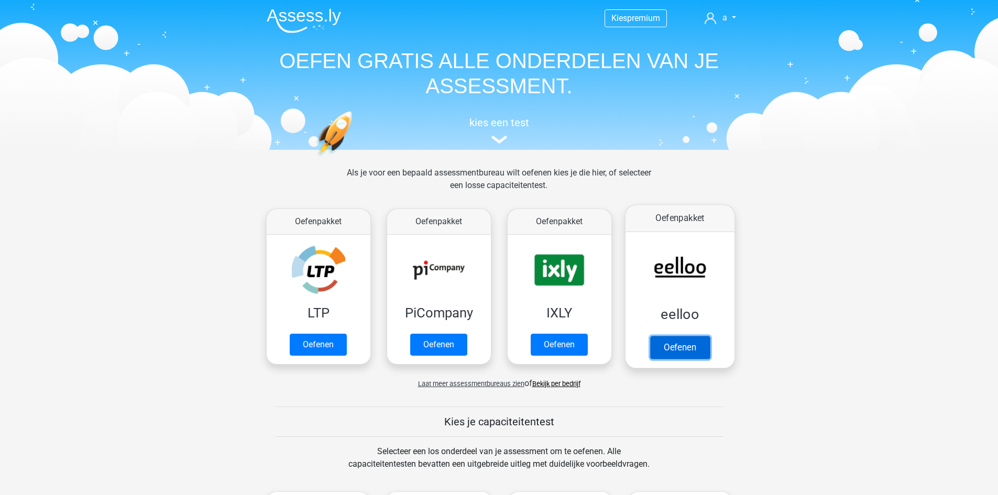
click at [679, 346] on link "Oefenen" at bounding box center [680, 347] width 60 height 23
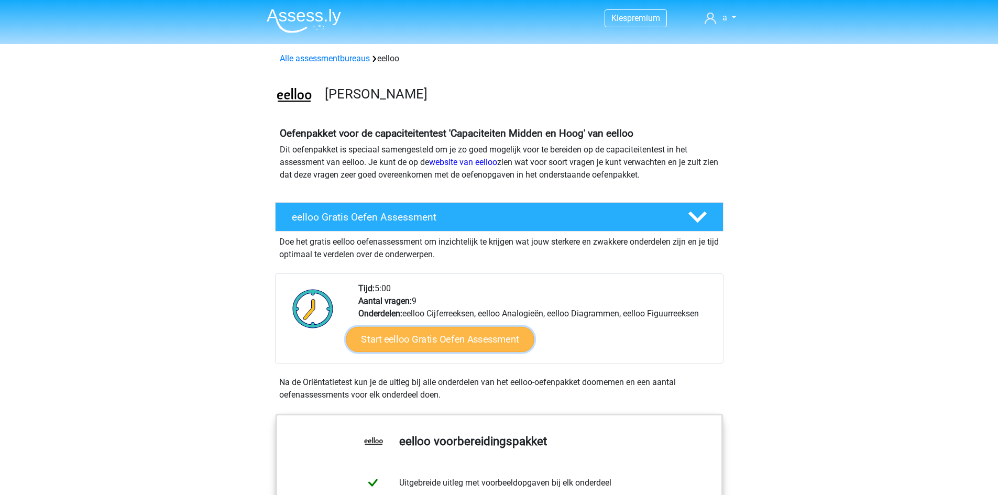
click at [493, 329] on link "Start eelloo Gratis Oefen Assessment" at bounding box center [440, 339] width 188 height 25
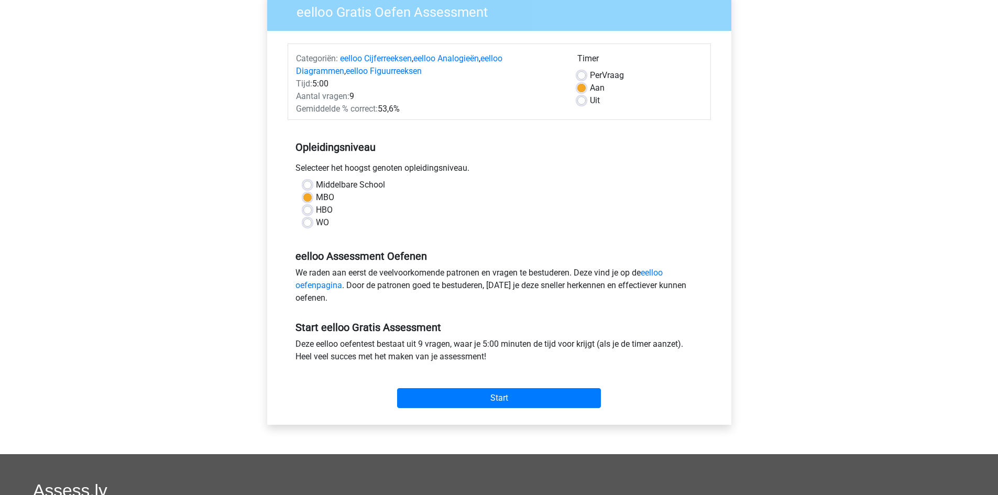
scroll to position [105, 0]
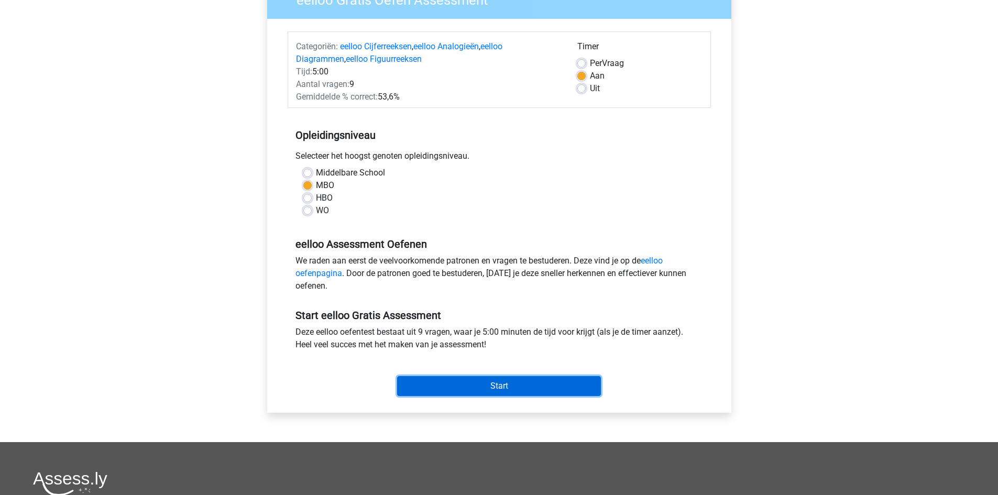
click at [486, 381] on input "Start" at bounding box center [499, 386] width 204 height 20
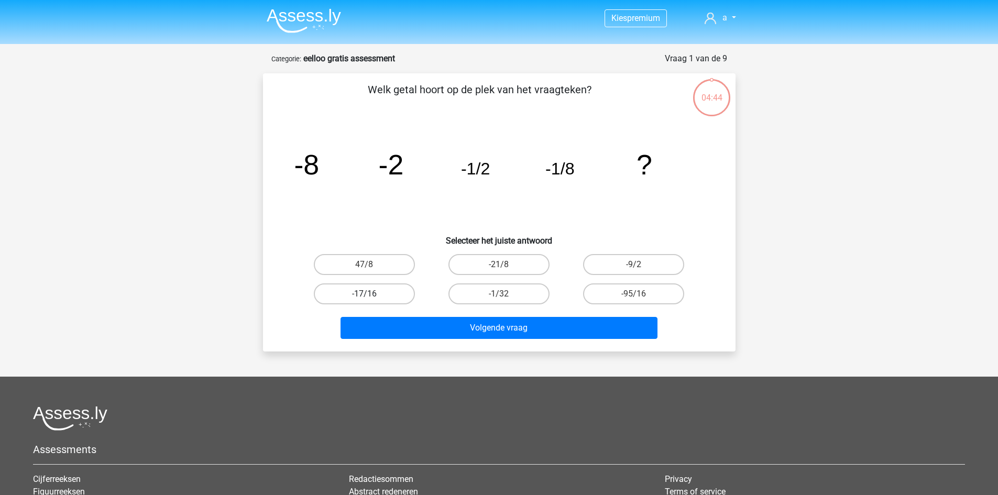
click at [362, 297] on label "-17/16" at bounding box center [364, 293] width 101 height 21
click at [364, 297] on input "-17/16" at bounding box center [367, 297] width 7 height 7
radio input "true"
click at [485, 297] on label "-1/32" at bounding box center [498, 293] width 101 height 21
click at [499, 297] on input "-1/32" at bounding box center [502, 297] width 7 height 7
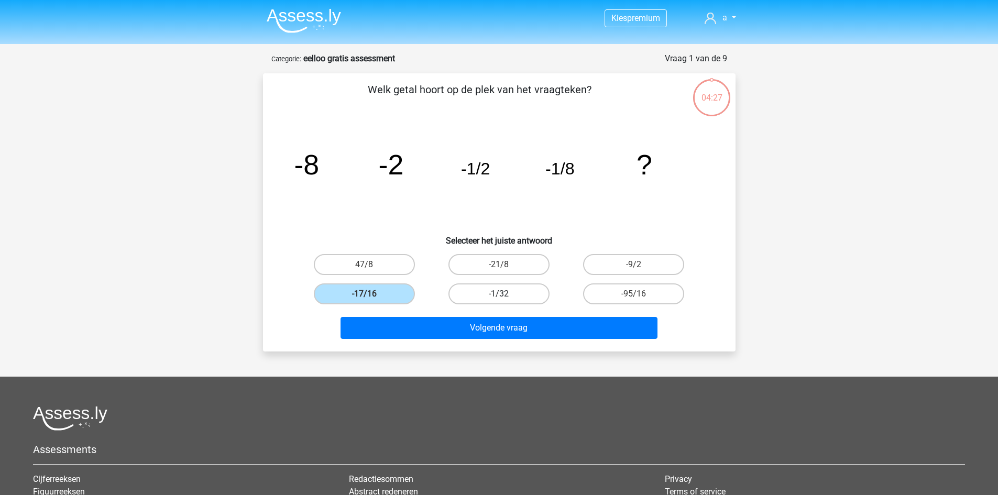
radio input "true"
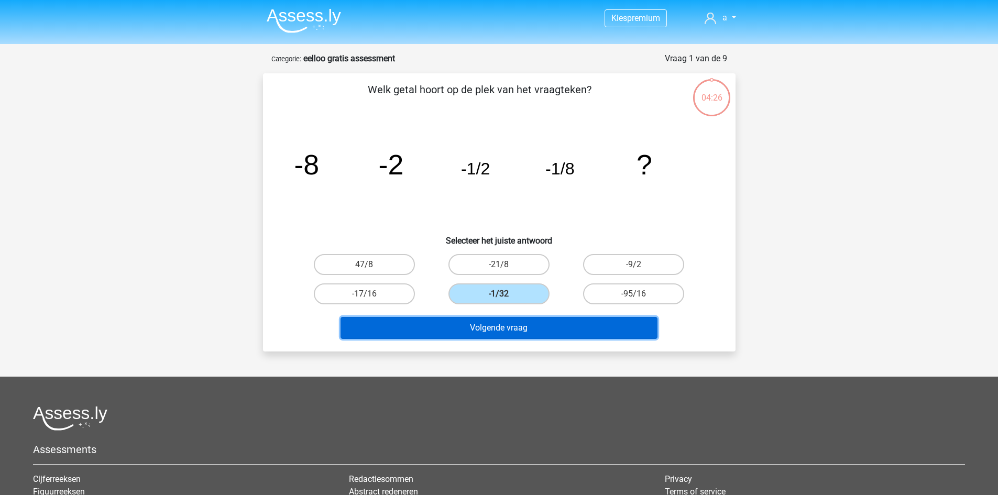
click at [489, 332] on button "Volgende vraag" at bounding box center [498, 328] width 317 height 22
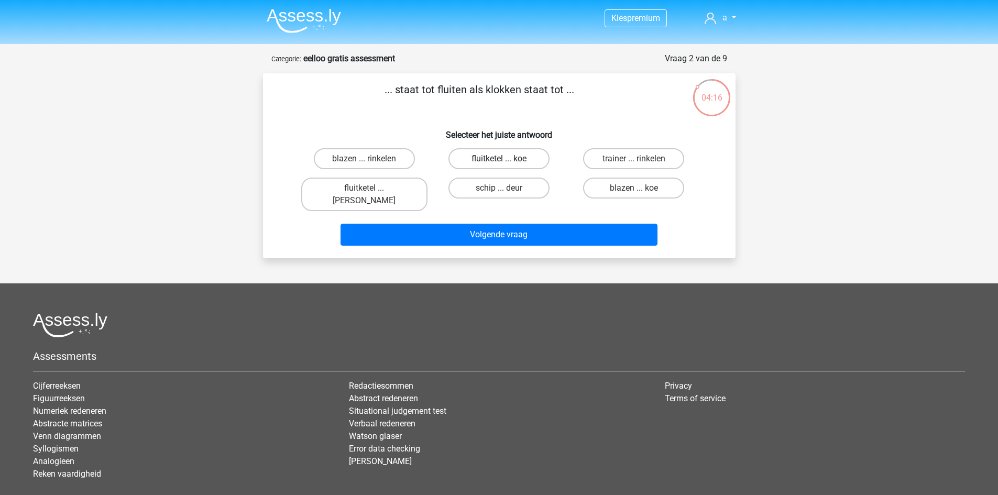
click at [531, 160] on label "fluitketel ... koe" at bounding box center [498, 158] width 101 height 21
click at [505, 160] on input "fluitketel ... koe" at bounding box center [502, 162] width 7 height 7
radio input "true"
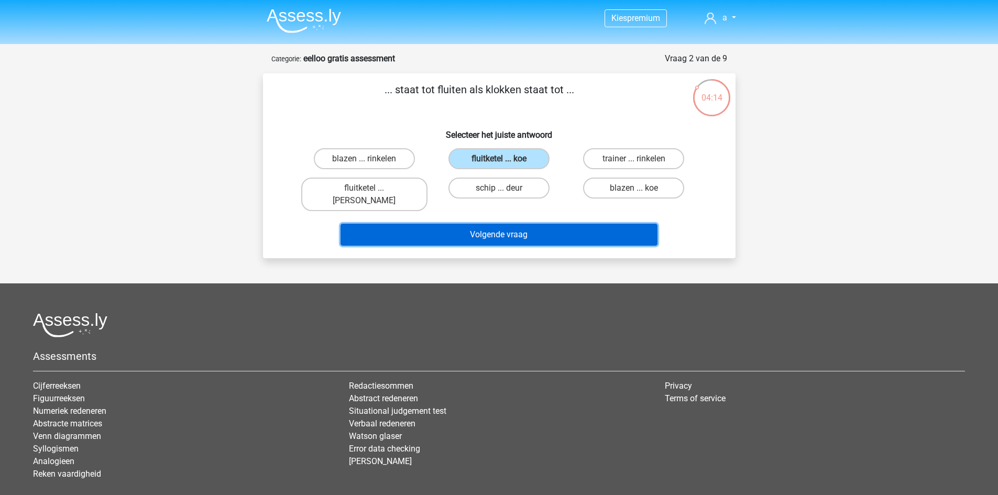
click at [456, 226] on button "Volgende vraag" at bounding box center [498, 235] width 317 height 22
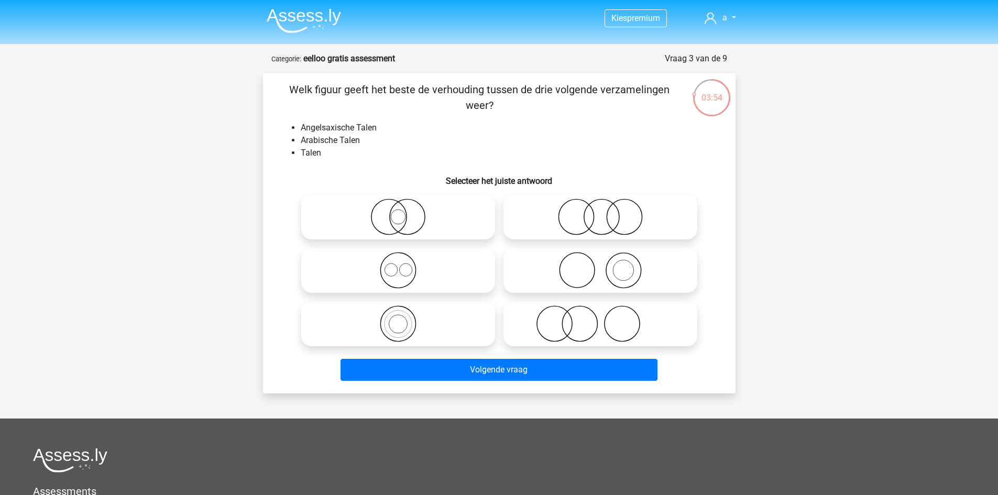
drag, startPoint x: 408, startPoint y: 221, endPoint x: 473, endPoint y: 225, distance: 65.6
click at [473, 225] on icon at bounding box center [397, 217] width 185 height 37
click at [405, 212] on input "radio" at bounding box center [401, 208] width 7 height 7
radio input "true"
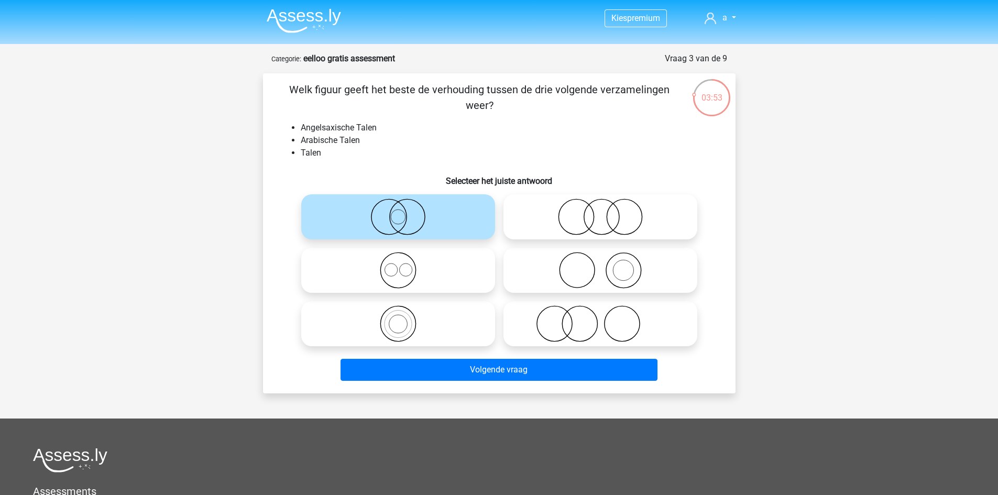
click at [455, 262] on icon at bounding box center [397, 270] width 185 height 37
click at [405, 262] on input "radio" at bounding box center [401, 261] width 7 height 7
radio input "true"
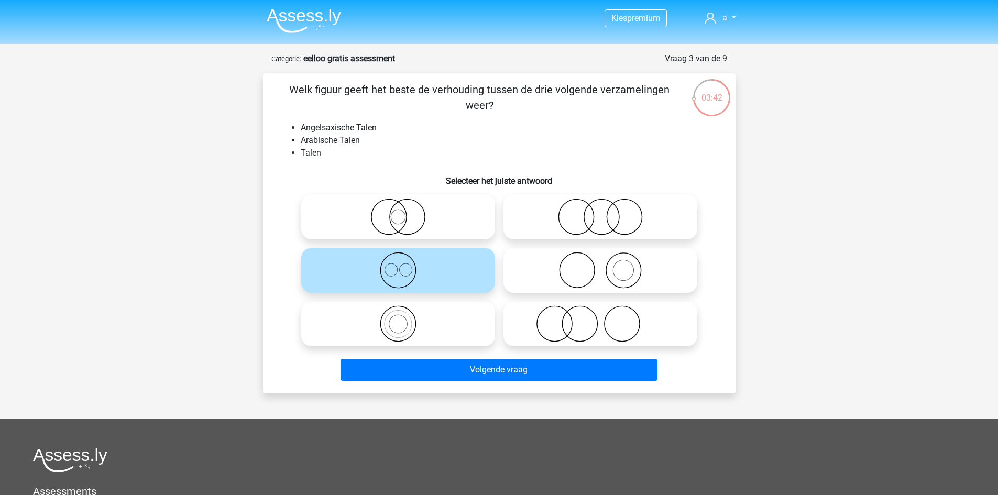
click at [530, 316] on icon at bounding box center [600, 323] width 185 height 37
click at [600, 316] on input "radio" at bounding box center [603, 315] width 7 height 7
radio input "true"
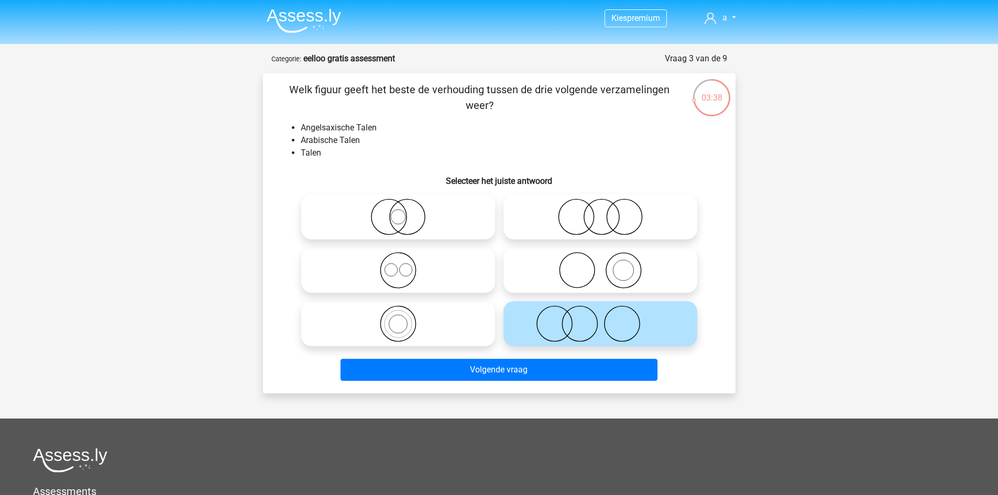
click at [544, 241] on div at bounding box center [600, 216] width 202 height 53
click at [552, 230] on icon at bounding box center [600, 217] width 185 height 37
click at [600, 212] on input "radio" at bounding box center [603, 208] width 7 height 7
radio input "true"
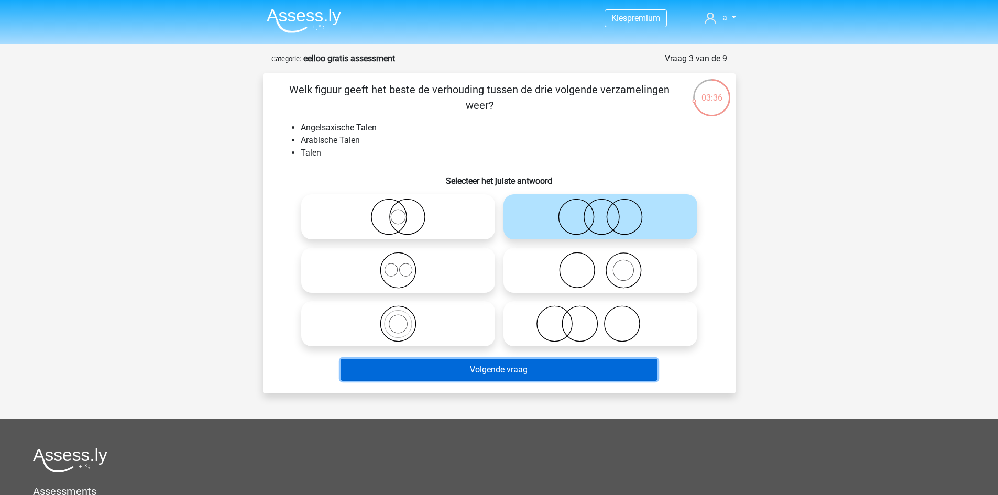
click at [527, 375] on button "Volgende vraag" at bounding box center [498, 370] width 317 height 22
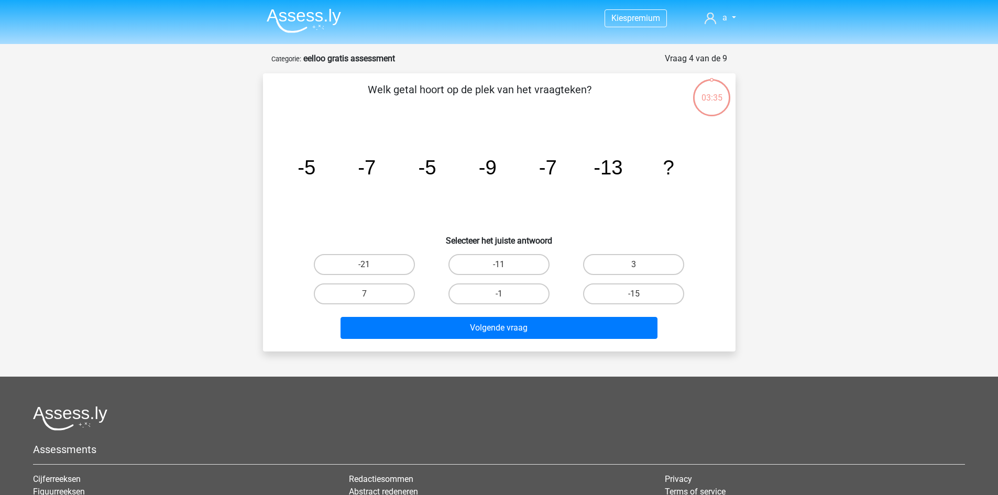
scroll to position [52, 0]
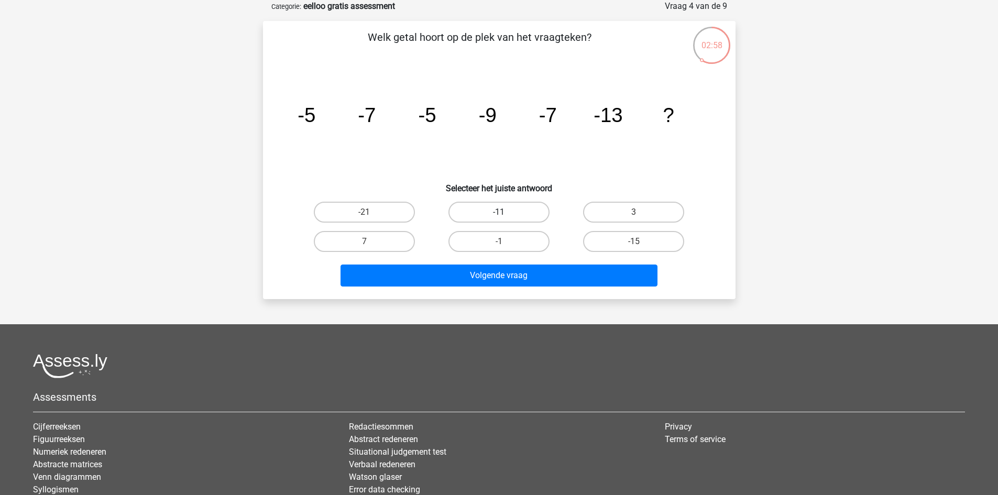
click at [522, 207] on label "-11" at bounding box center [498, 212] width 101 height 21
click at [505, 212] on input "-11" at bounding box center [502, 215] width 7 height 7
radio input "true"
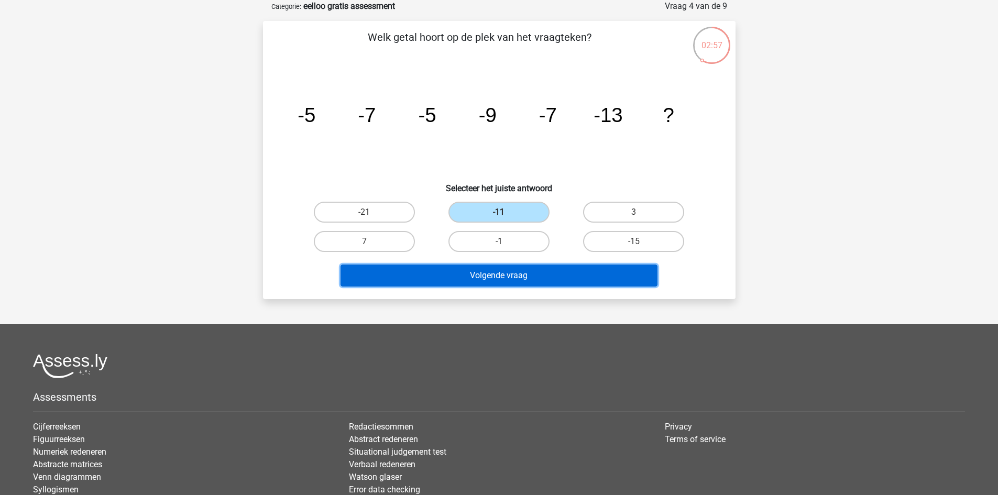
click at [529, 281] on button "Volgende vraag" at bounding box center [498, 276] width 317 height 22
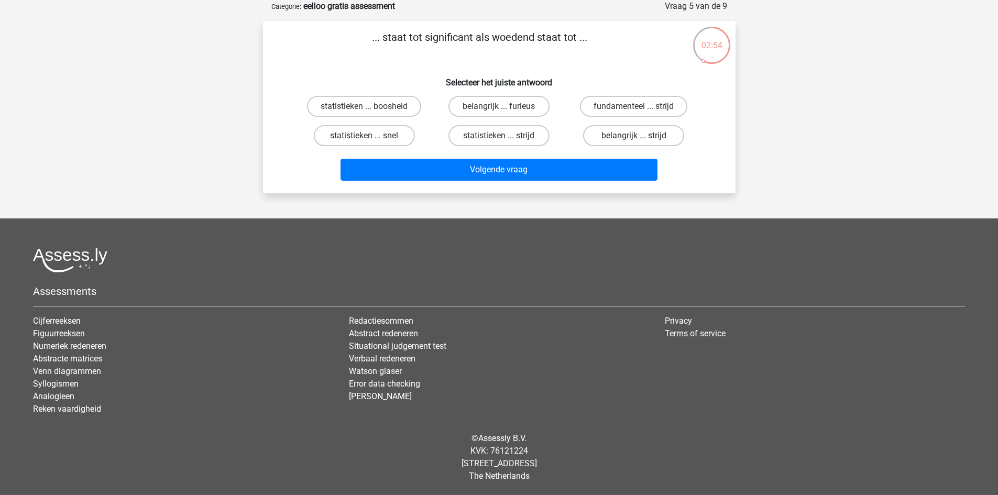
scroll to position [0, 0]
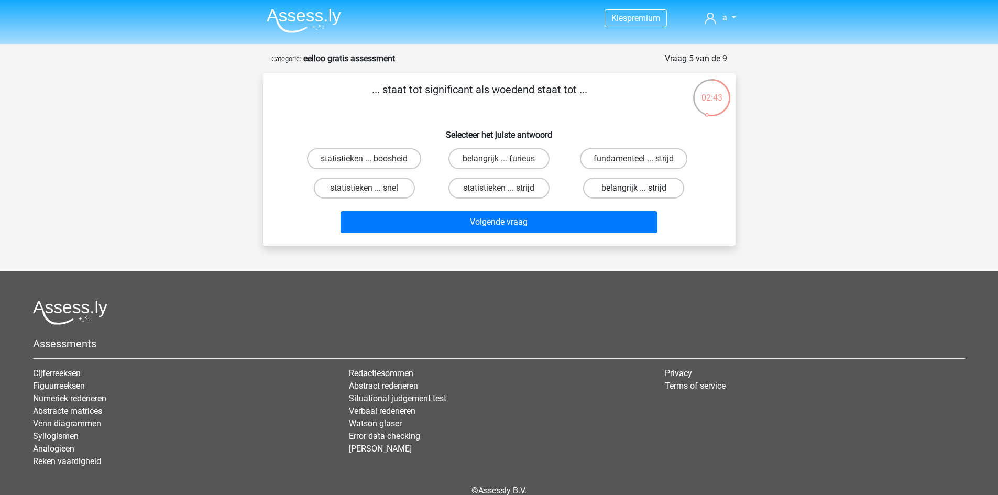
click at [597, 185] on label "belangrijk ... strijd" at bounding box center [633, 188] width 101 height 21
click at [634, 188] on input "belangrijk ... strijd" at bounding box center [637, 191] width 7 height 7
radio input "true"
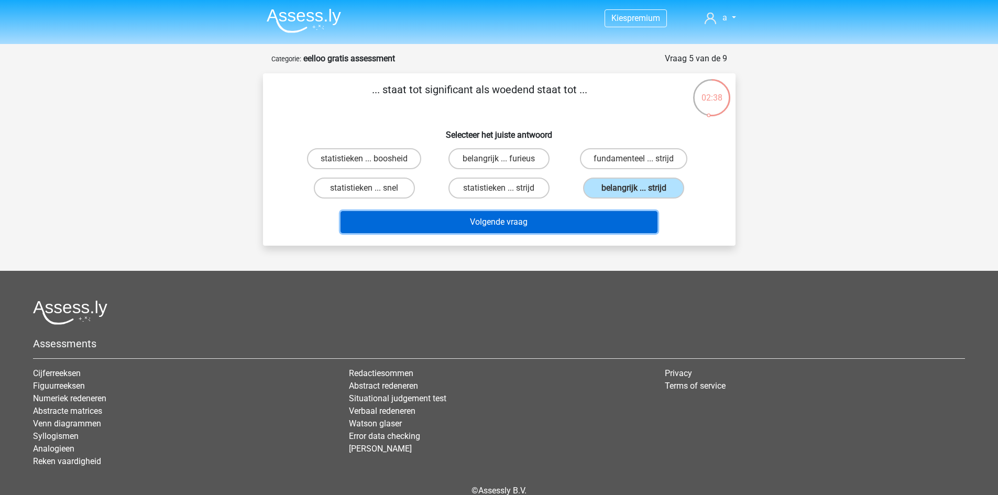
click at [546, 222] on button "Volgende vraag" at bounding box center [498, 222] width 317 height 22
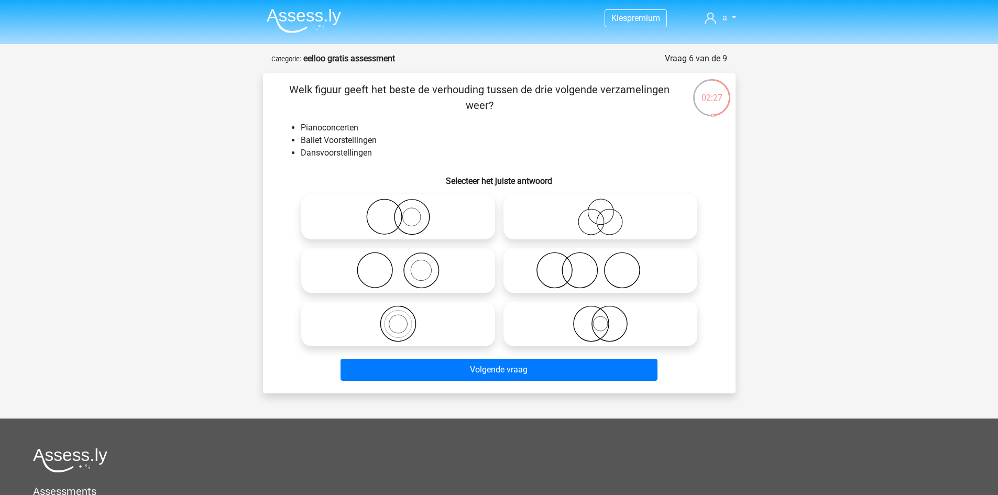
click at [462, 318] on icon at bounding box center [397, 323] width 185 height 37
click at [405, 318] on input "radio" at bounding box center [401, 315] width 7 height 7
radio input "true"
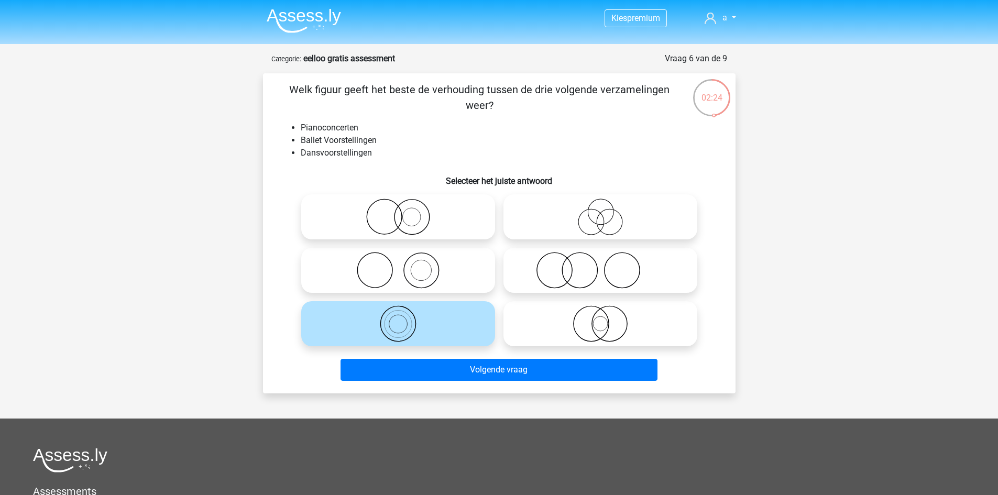
click at [540, 282] on icon at bounding box center [600, 270] width 185 height 37
click at [600, 265] on input "radio" at bounding box center [603, 261] width 7 height 7
radio input "true"
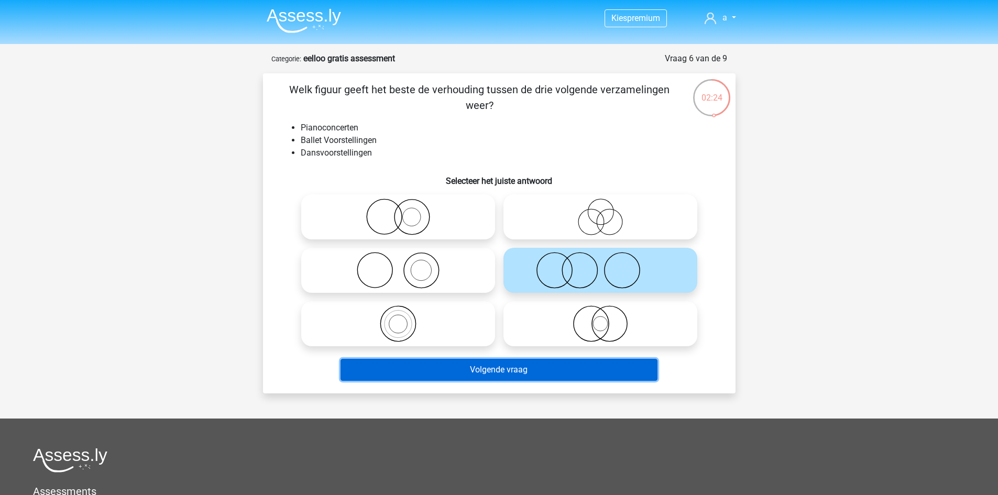
click at [539, 373] on button "Volgende vraag" at bounding box center [498, 370] width 317 height 22
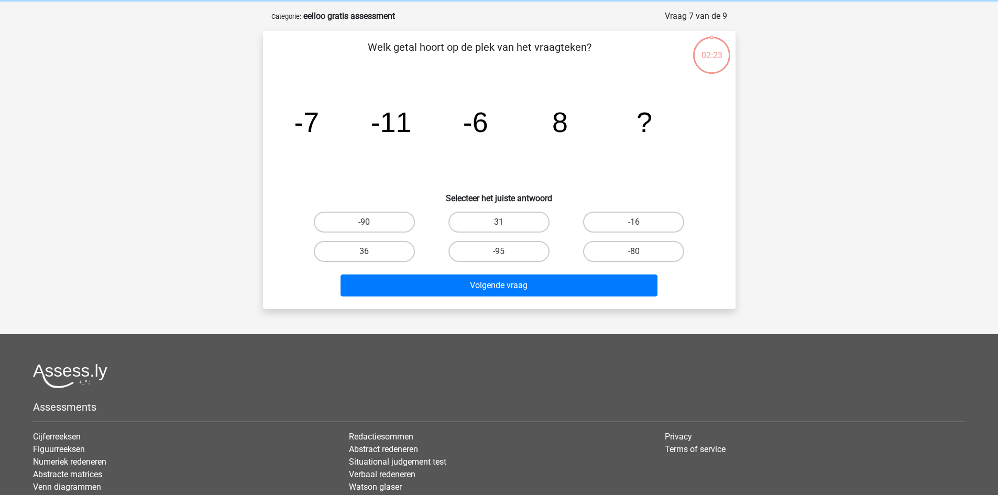
scroll to position [52, 0]
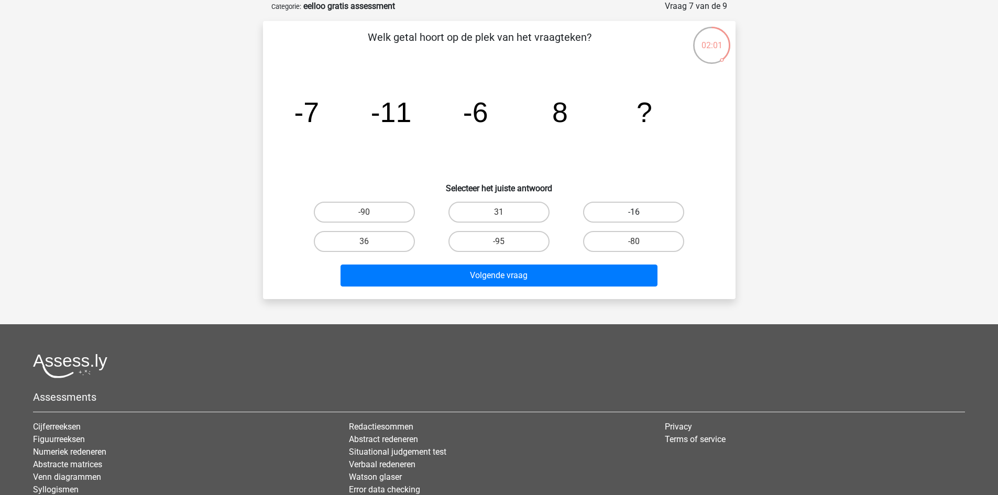
click at [596, 210] on label "-16" at bounding box center [633, 212] width 101 height 21
click at [634, 212] on input "-16" at bounding box center [637, 215] width 7 height 7
radio input "true"
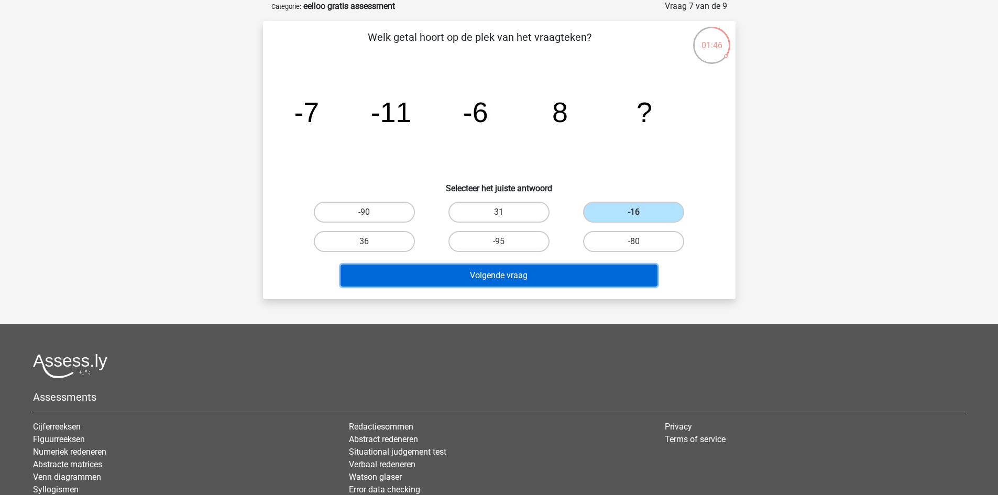
click at [535, 280] on button "Volgende vraag" at bounding box center [498, 276] width 317 height 22
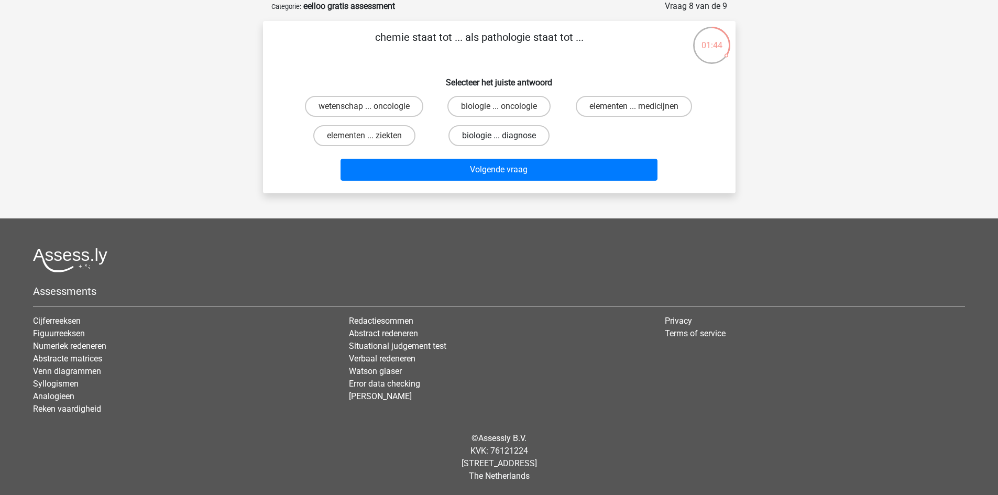
click at [484, 132] on label "biologie ... diagnose" at bounding box center [498, 135] width 101 height 21
click at [499, 136] on input "biologie ... diagnose" at bounding box center [502, 139] width 7 height 7
radio input "true"
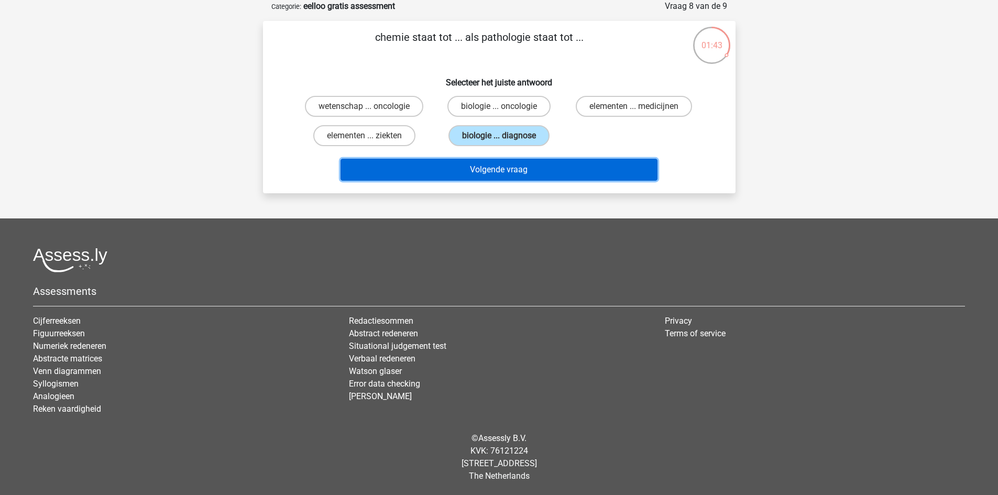
click at [499, 177] on button "Volgende vraag" at bounding box center [498, 170] width 317 height 22
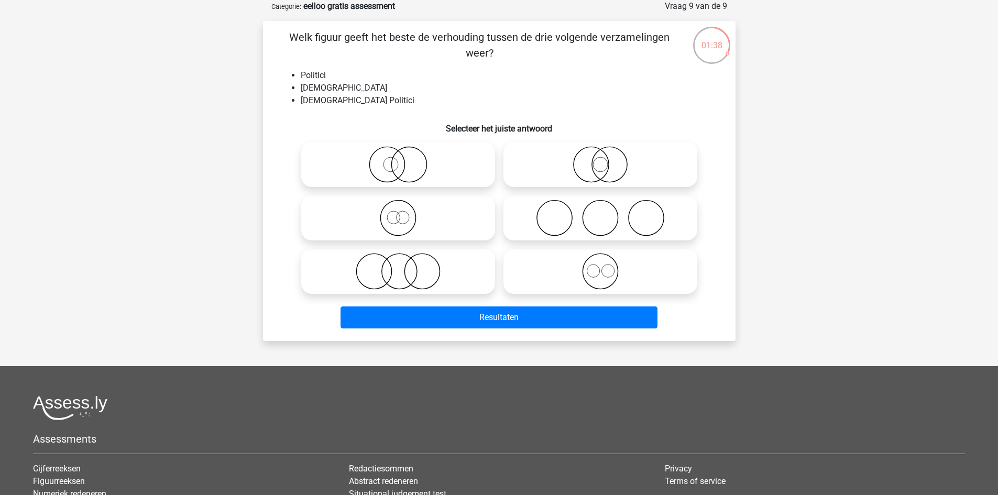
click at [543, 161] on icon at bounding box center [600, 164] width 185 height 37
click at [600, 159] on input "radio" at bounding box center [603, 155] width 7 height 7
radio input "true"
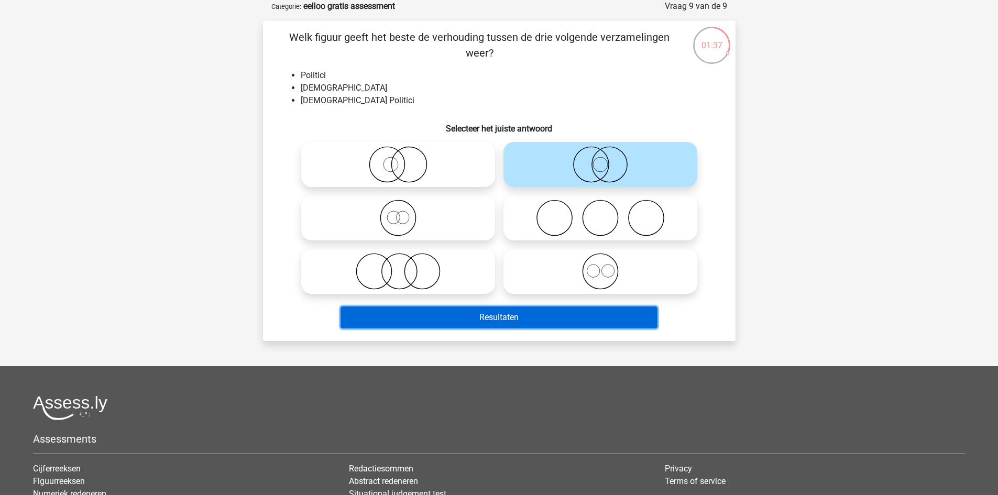
click at [551, 315] on button "Resultaten" at bounding box center [498, 317] width 317 height 22
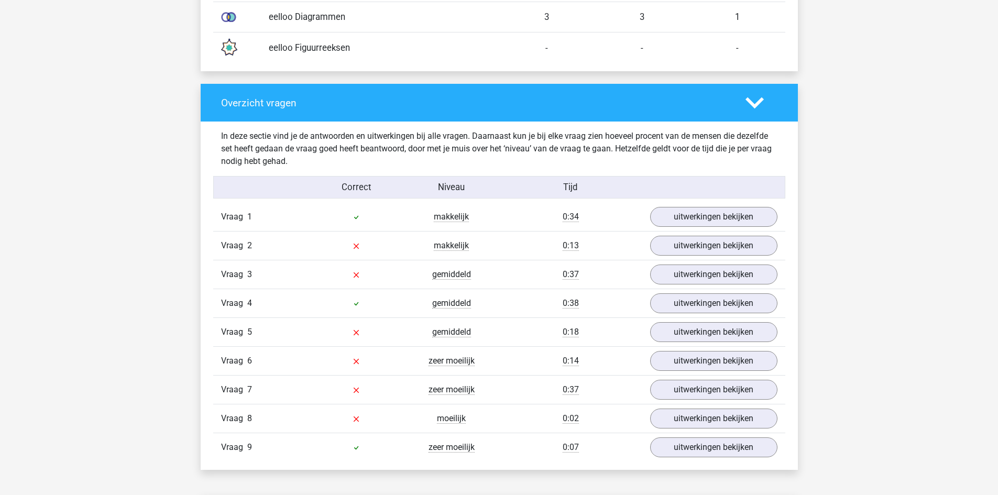
scroll to position [995, 0]
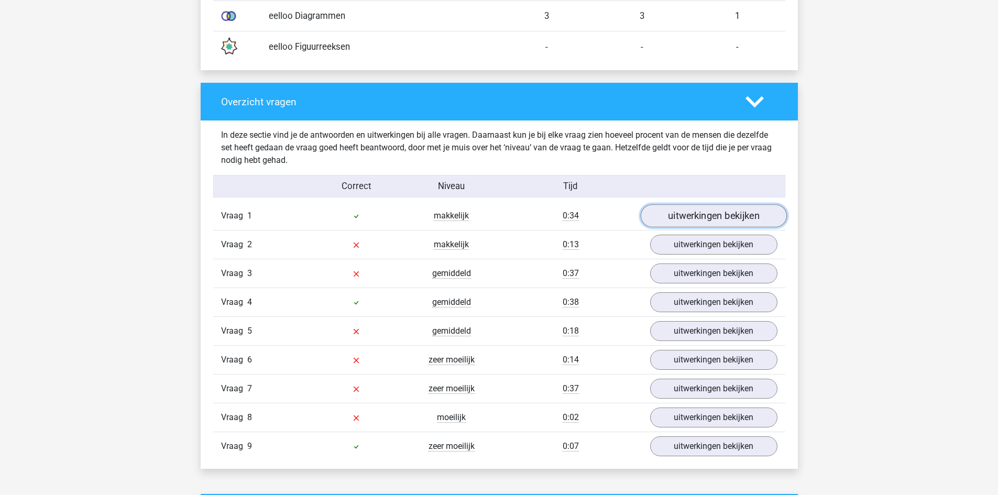
click at [704, 217] on link "uitwerkingen bekijken" at bounding box center [713, 216] width 146 height 23
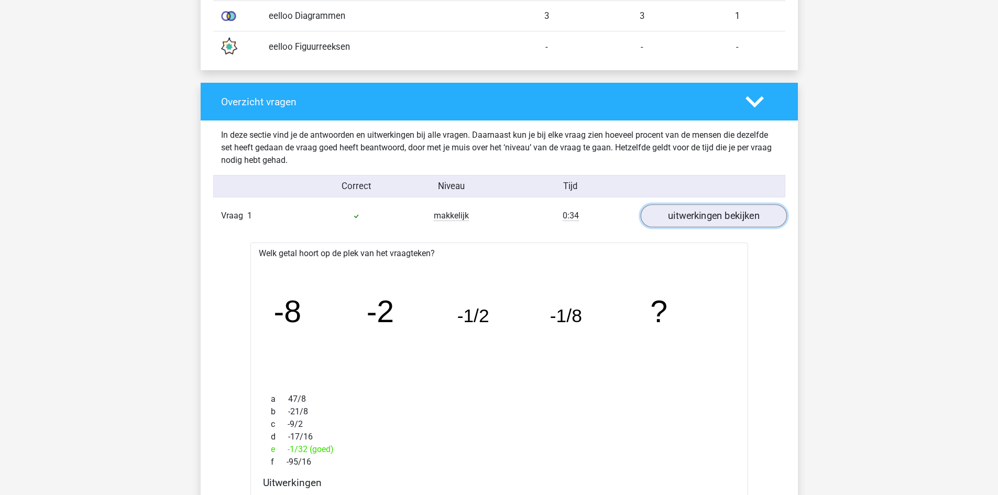
click at [703, 217] on link "uitwerkingen bekijken" at bounding box center [713, 216] width 146 height 23
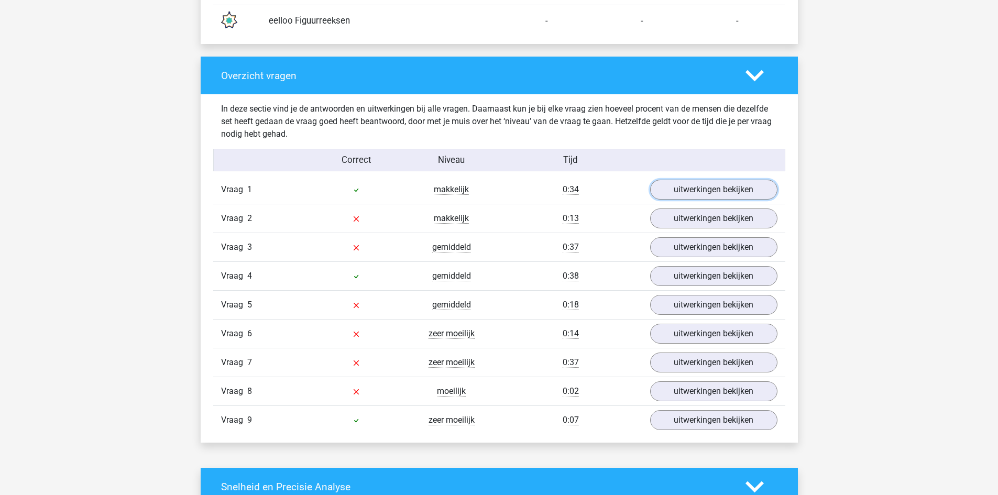
scroll to position [1048, 0]
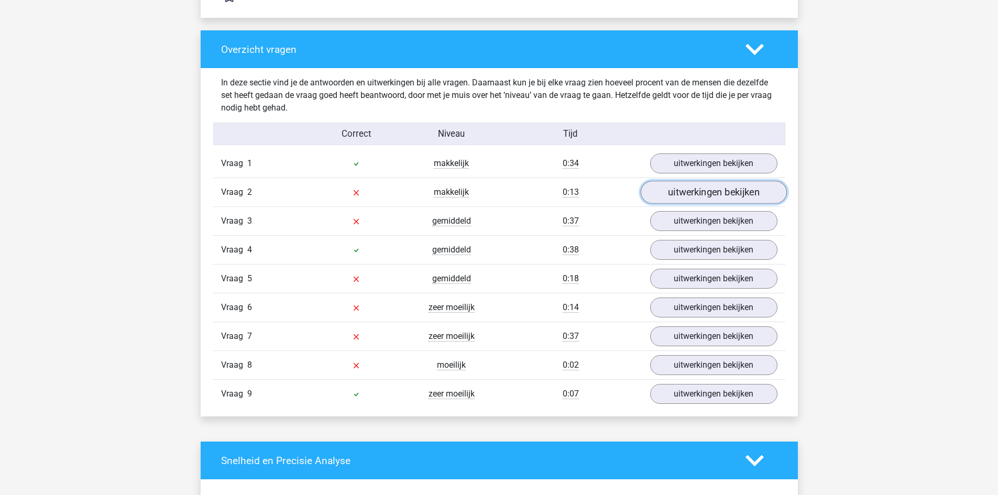
click at [718, 190] on link "uitwerkingen bekijken" at bounding box center [713, 192] width 146 height 23
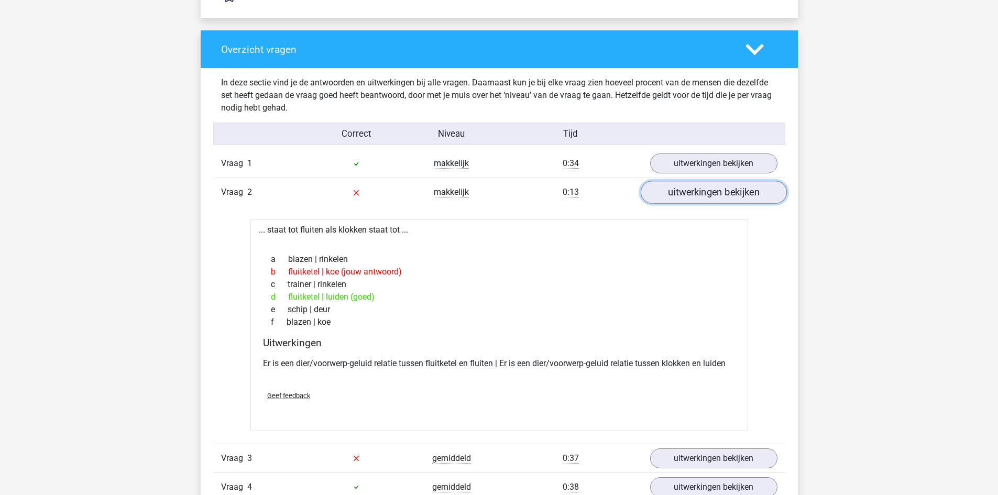
click at [718, 190] on link "uitwerkingen bekijken" at bounding box center [713, 192] width 146 height 23
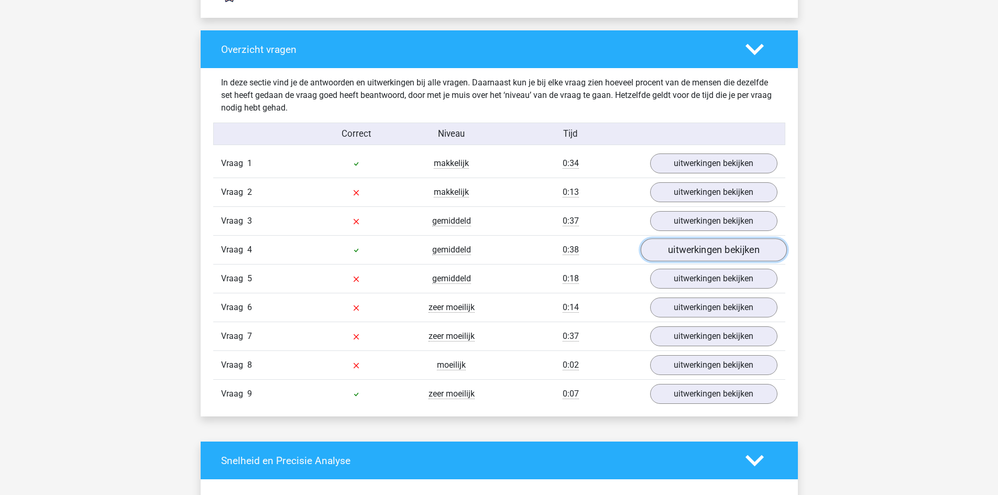
click at [709, 248] on link "uitwerkingen bekijken" at bounding box center [713, 250] width 146 height 23
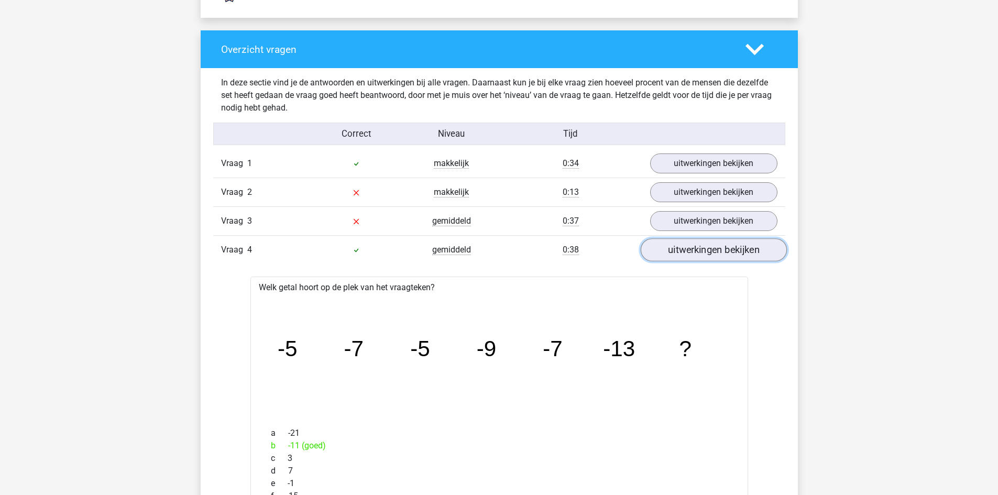
click at [710, 248] on link "uitwerkingen bekijken" at bounding box center [713, 250] width 146 height 23
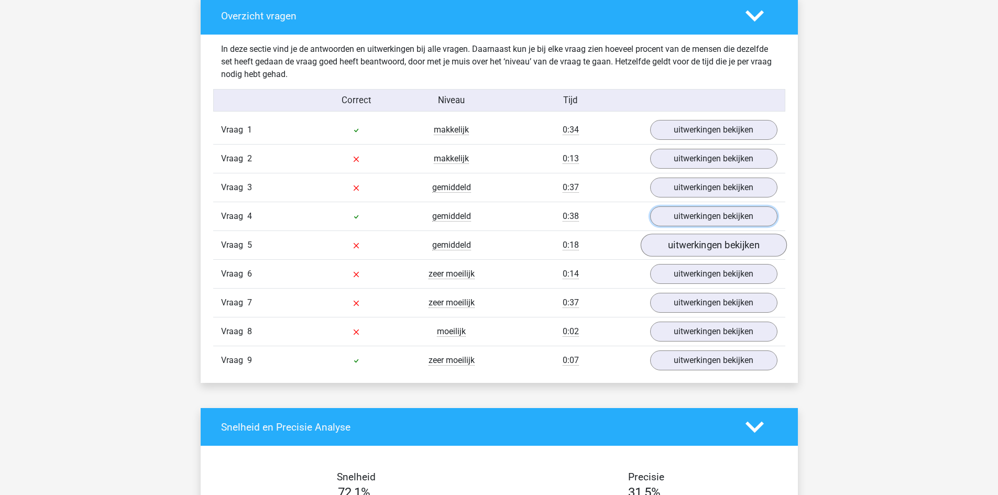
scroll to position [1100, 0]
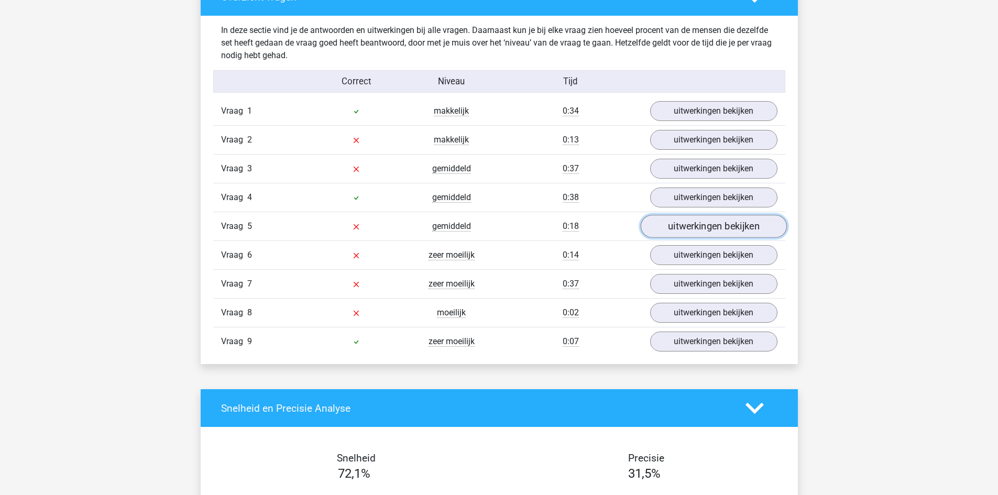
click at [725, 232] on link "uitwerkingen bekijken" at bounding box center [713, 226] width 146 height 23
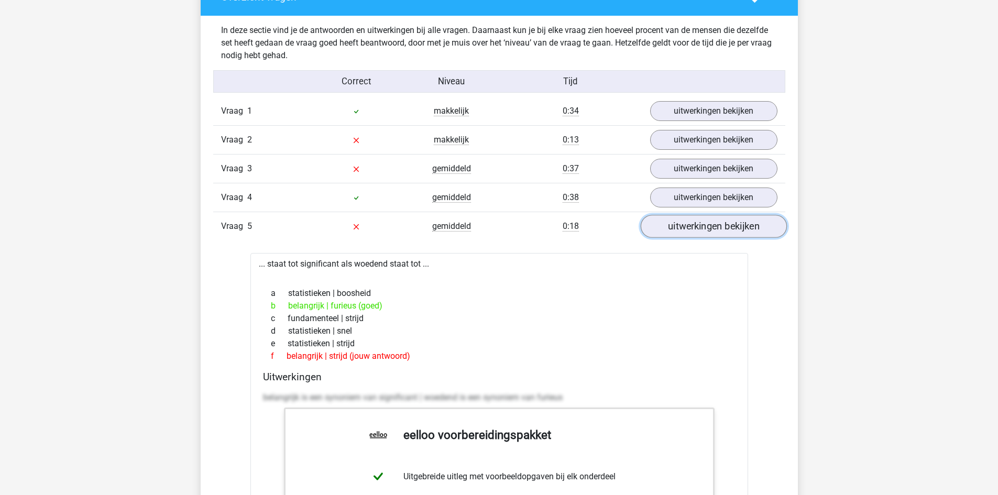
click at [725, 232] on link "uitwerkingen bekijken" at bounding box center [713, 226] width 146 height 23
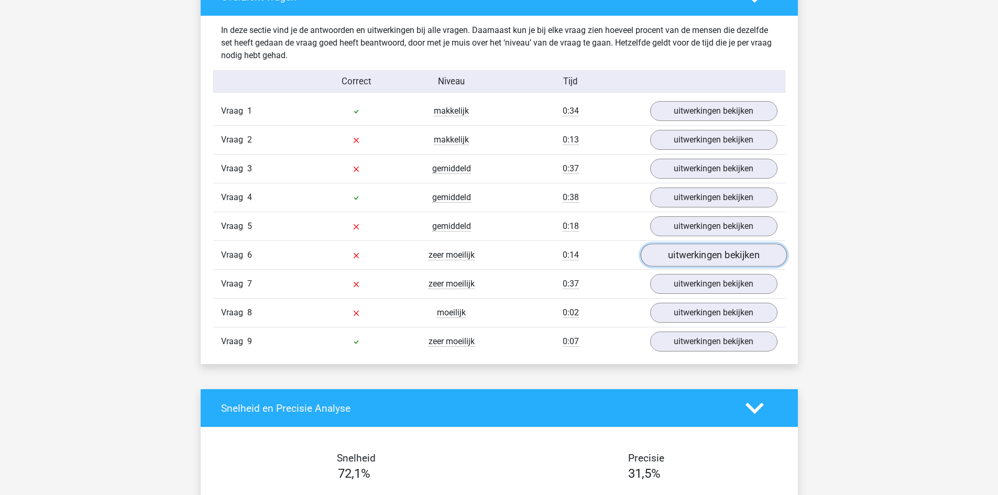
click at [725, 257] on link "uitwerkingen bekijken" at bounding box center [713, 255] width 146 height 23
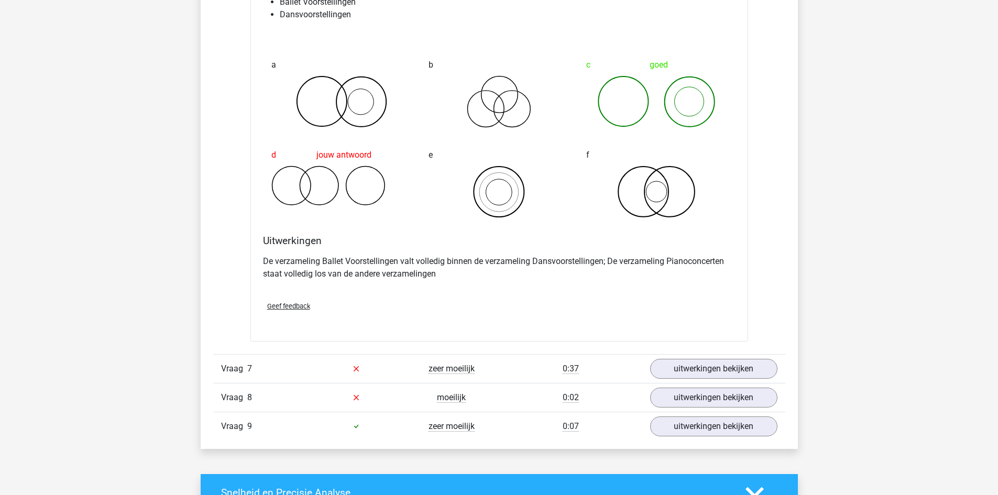
scroll to position [1467, 0]
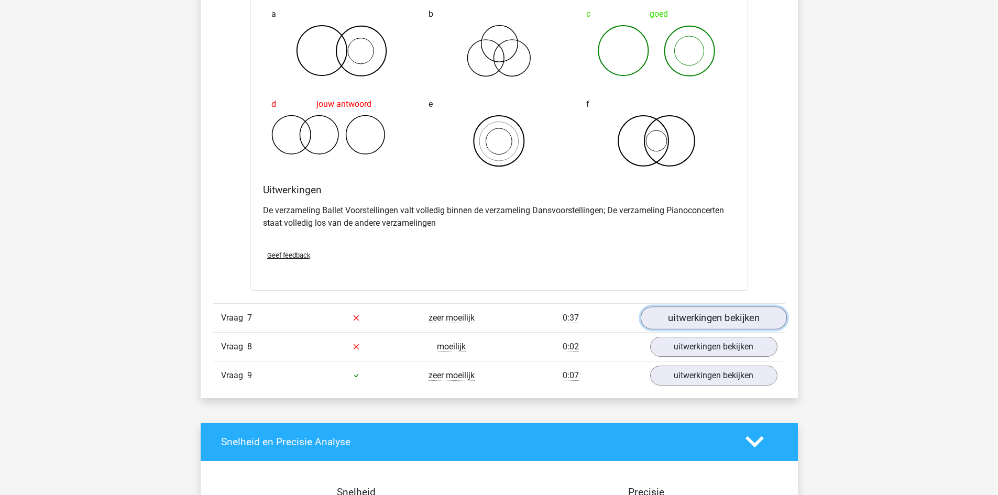
click at [696, 325] on link "uitwerkingen bekijken" at bounding box center [713, 317] width 146 height 23
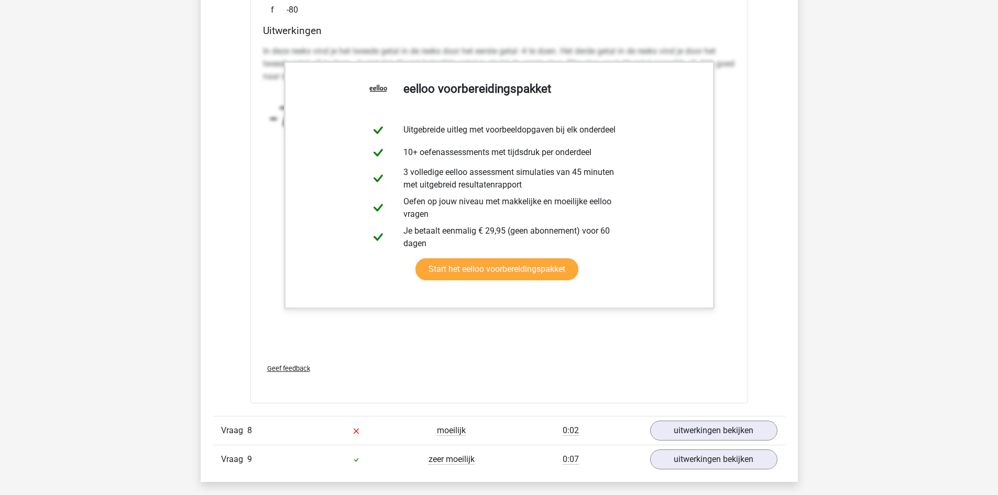
scroll to position [2148, 0]
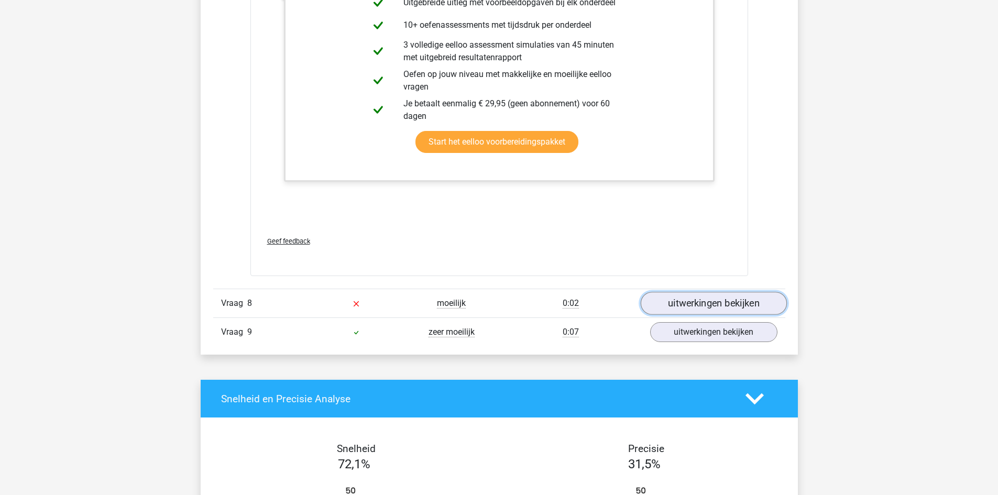
click at [714, 305] on link "uitwerkingen bekijken" at bounding box center [713, 303] width 146 height 23
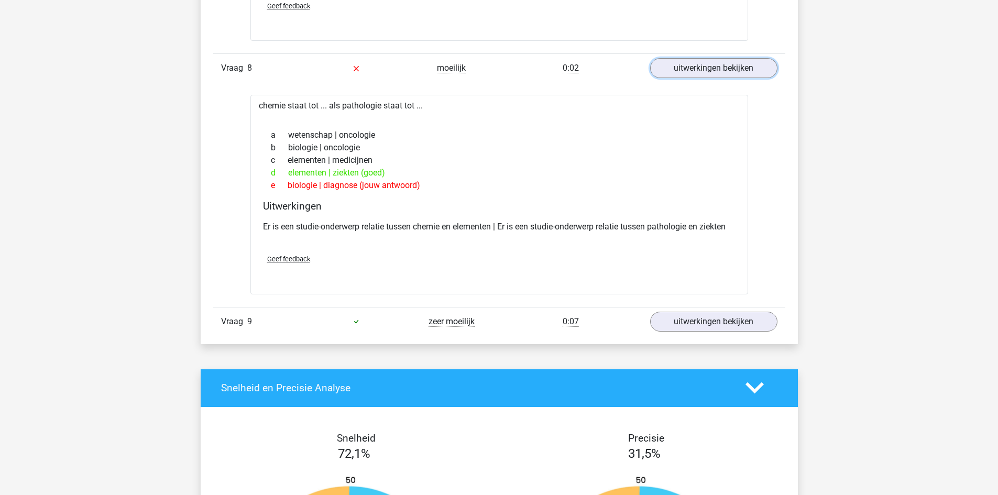
scroll to position [2410, 0]
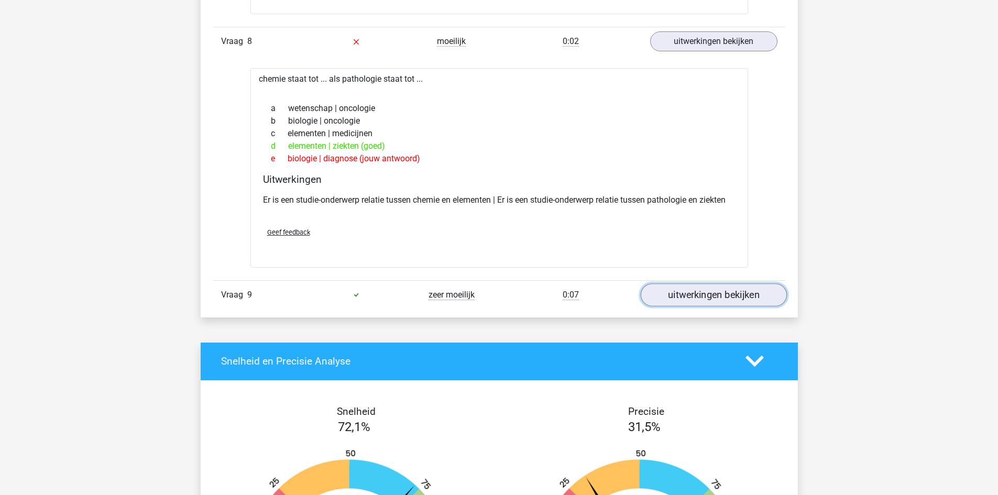
click at [697, 302] on link "uitwerkingen bekijken" at bounding box center [713, 294] width 146 height 23
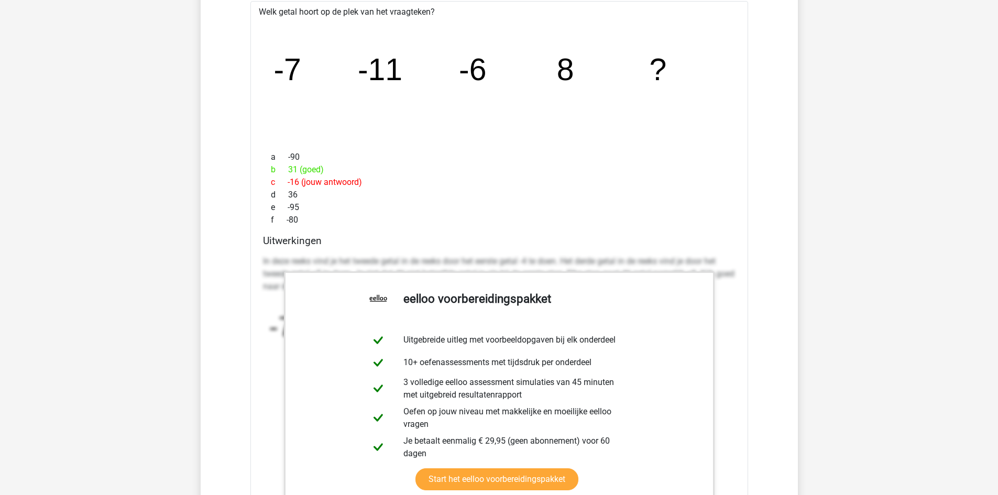
scroll to position [1676, 0]
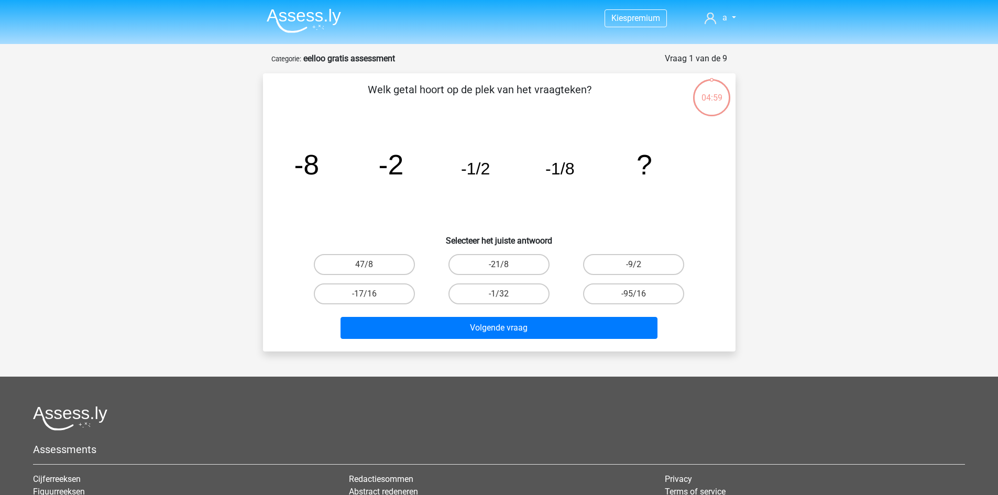
click at [323, 18] on img at bounding box center [304, 20] width 74 height 25
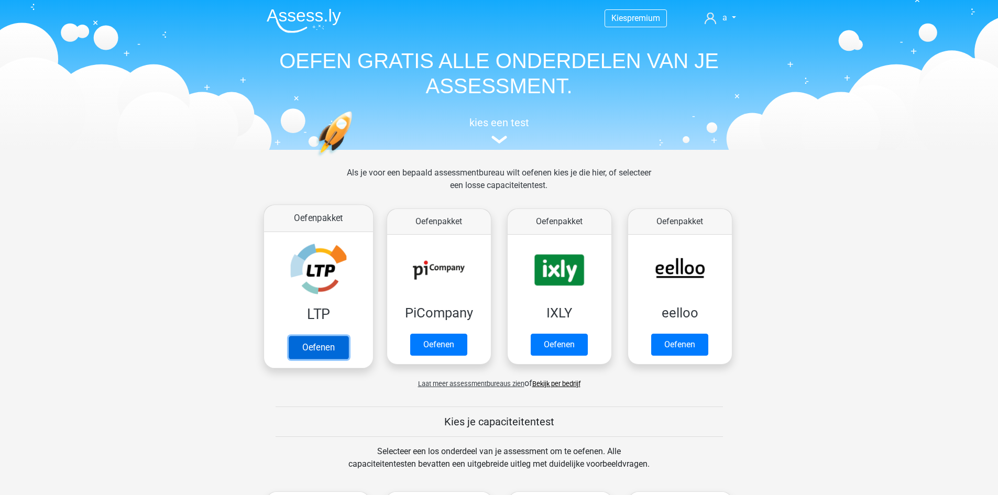
click at [296, 349] on link "Oefenen" at bounding box center [318, 347] width 60 height 23
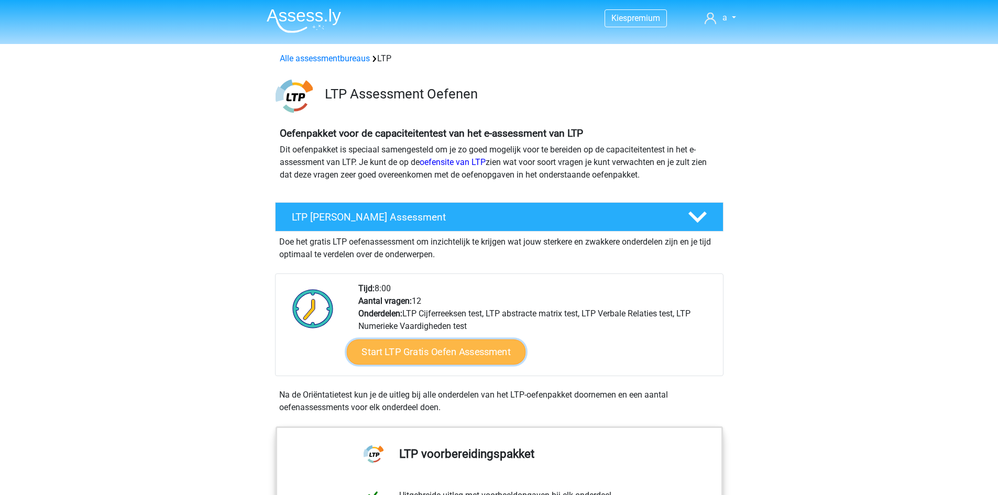
click at [424, 339] on link "Start LTP Gratis Oefen Assessment" at bounding box center [435, 351] width 179 height 25
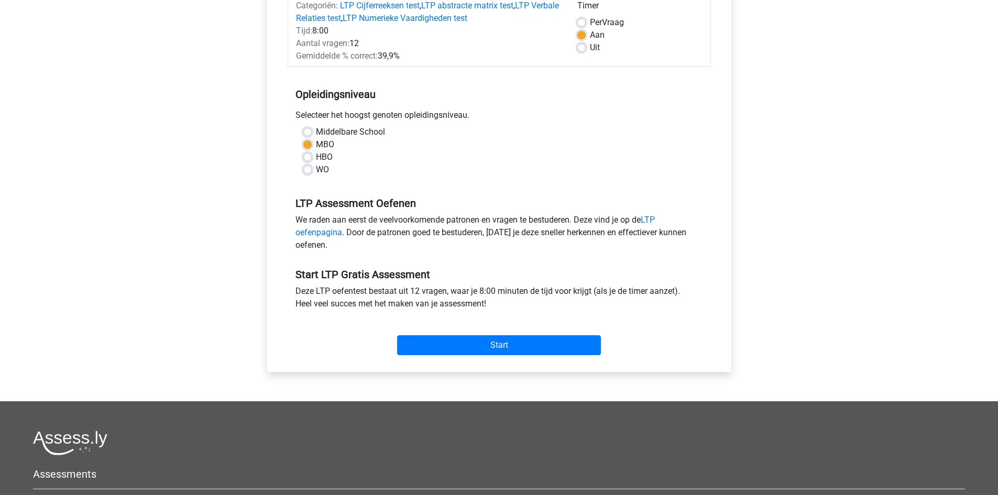
scroll to position [157, 0]
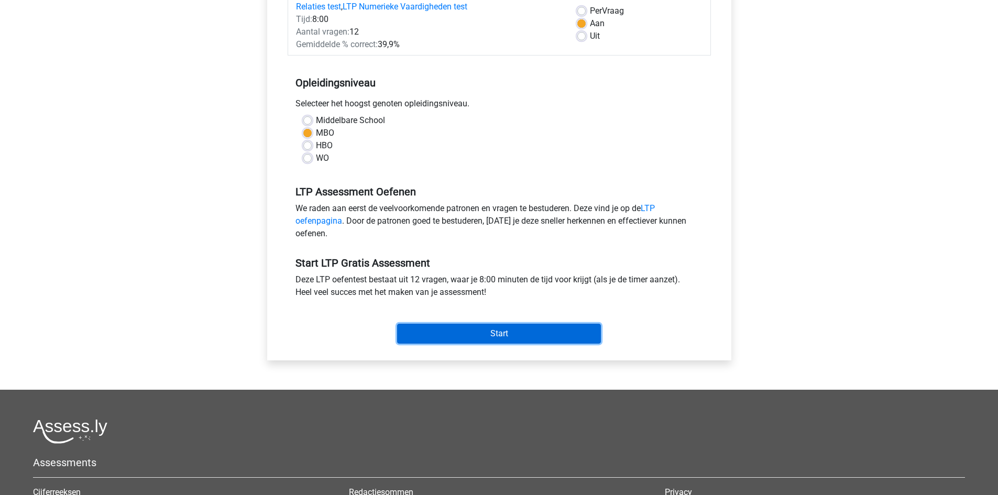
click at [486, 338] on input "Start" at bounding box center [499, 334] width 204 height 20
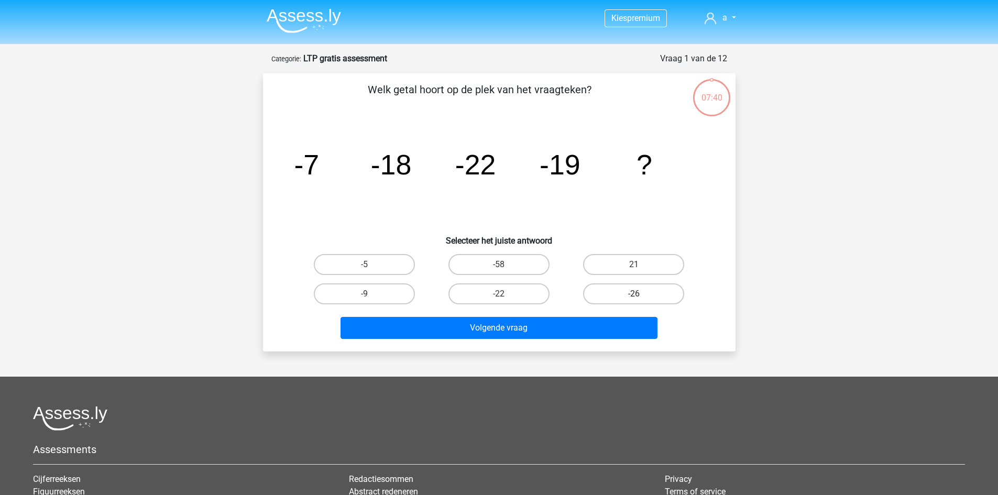
click at [613, 292] on label "-26" at bounding box center [633, 293] width 101 height 21
click at [634, 294] on input "-26" at bounding box center [637, 297] width 7 height 7
radio input "true"
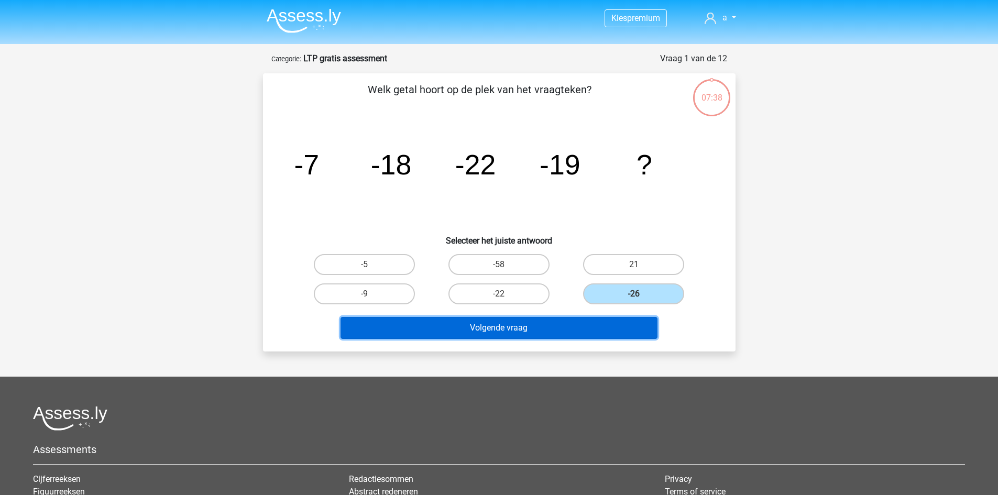
click at [592, 329] on button "Volgende vraag" at bounding box center [498, 328] width 317 height 22
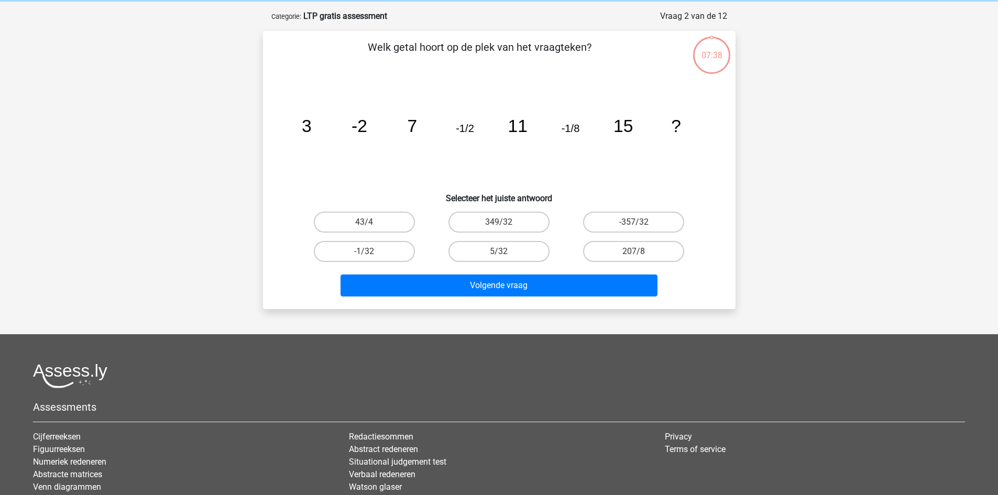
scroll to position [52, 0]
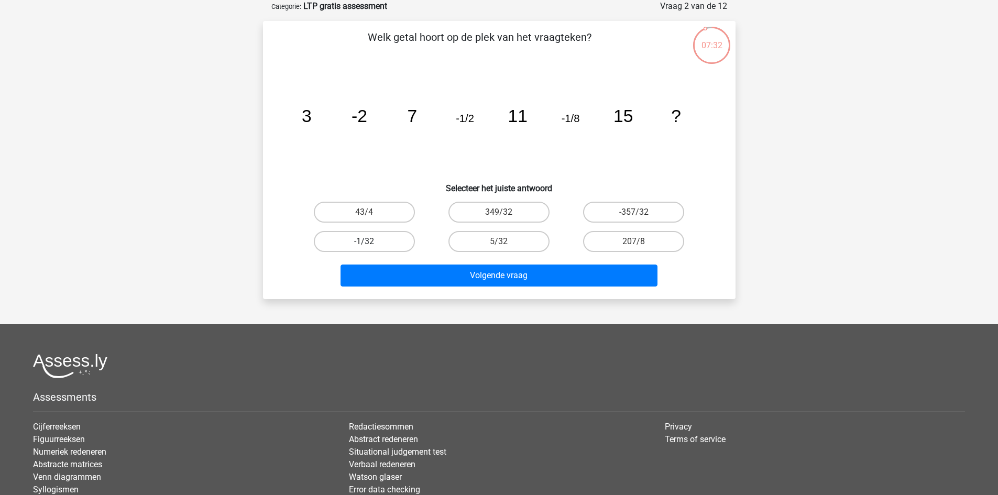
click at [387, 245] on label "-1/32" at bounding box center [364, 241] width 101 height 21
click at [371, 245] on input "-1/32" at bounding box center [367, 244] width 7 height 7
radio input "true"
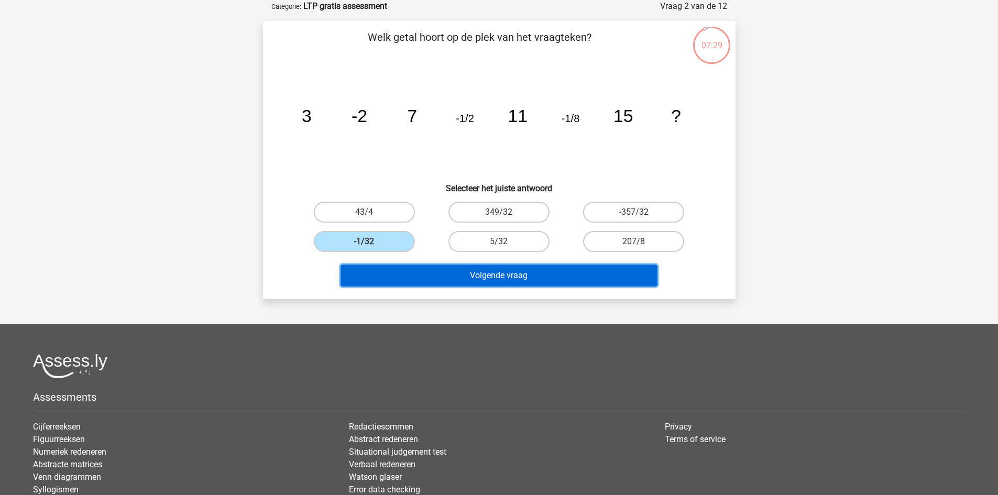
click at [460, 279] on button "Volgende vraag" at bounding box center [498, 276] width 317 height 22
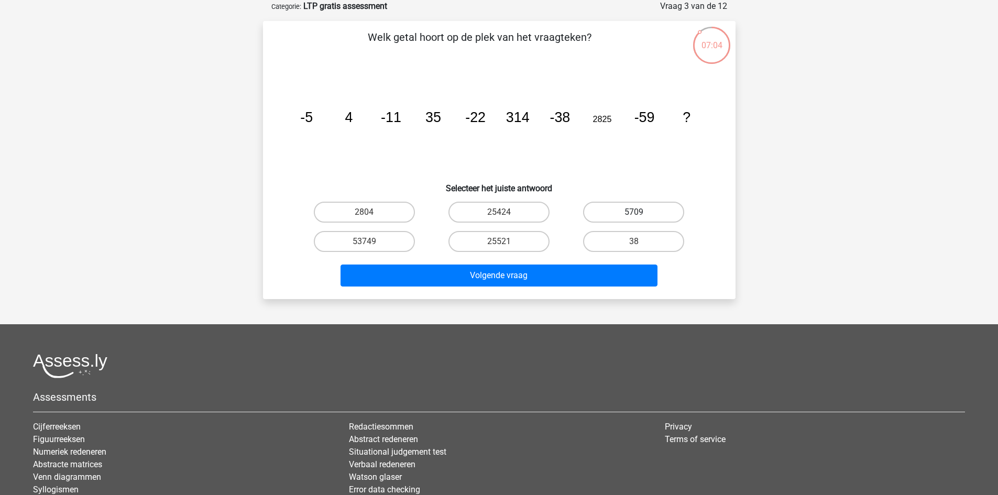
click at [669, 211] on label "5709" at bounding box center [633, 212] width 101 height 21
click at [641, 212] on input "5709" at bounding box center [637, 215] width 7 height 7
radio input "true"
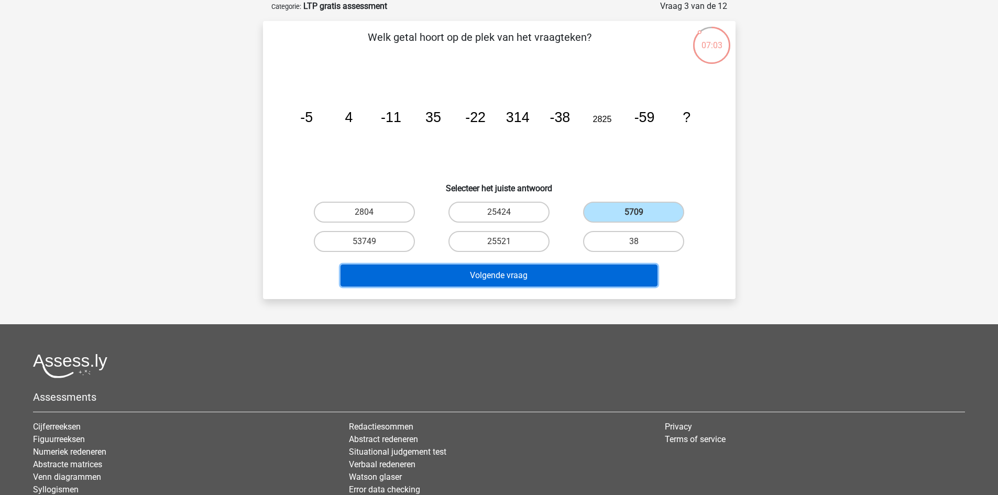
click at [585, 277] on button "Volgende vraag" at bounding box center [498, 276] width 317 height 22
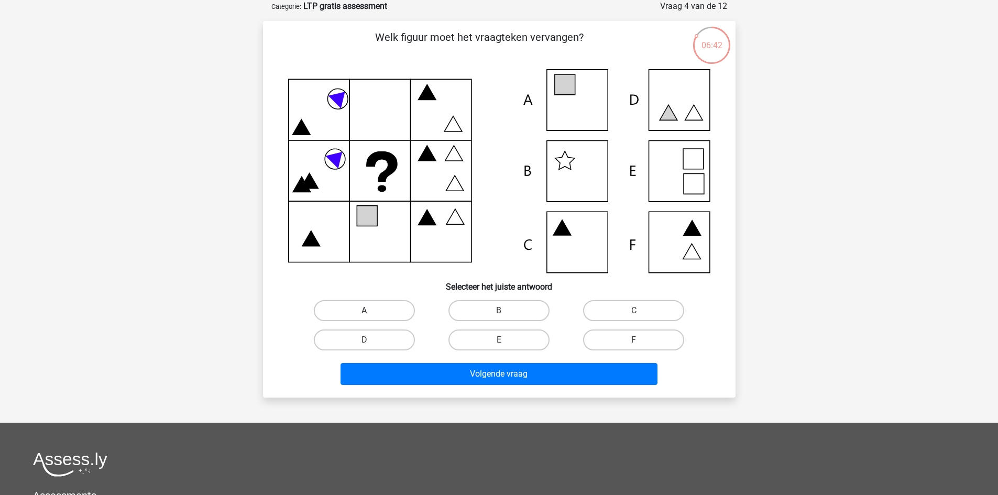
click at [371, 312] on label "A" at bounding box center [364, 310] width 101 height 21
click at [371, 312] on input "A" at bounding box center [367, 314] width 7 height 7
radio input "true"
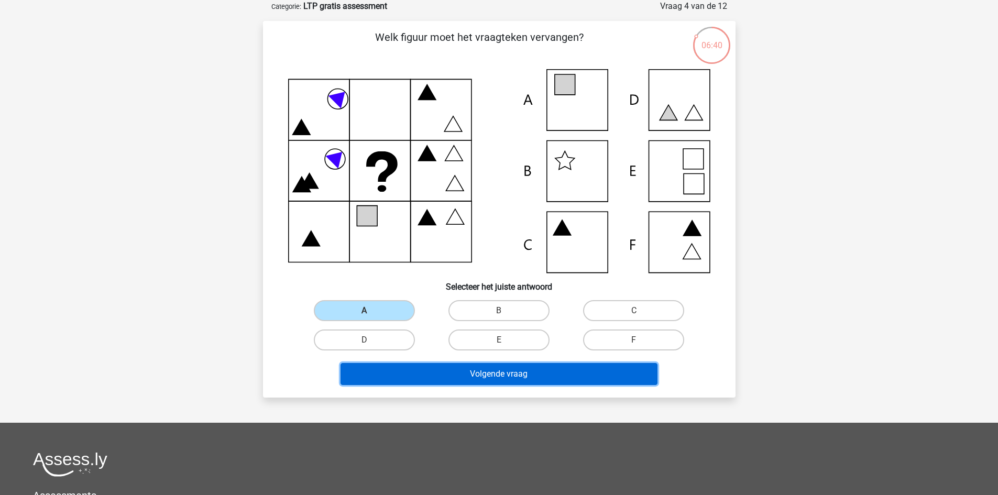
click at [435, 371] on button "Volgende vraag" at bounding box center [498, 374] width 317 height 22
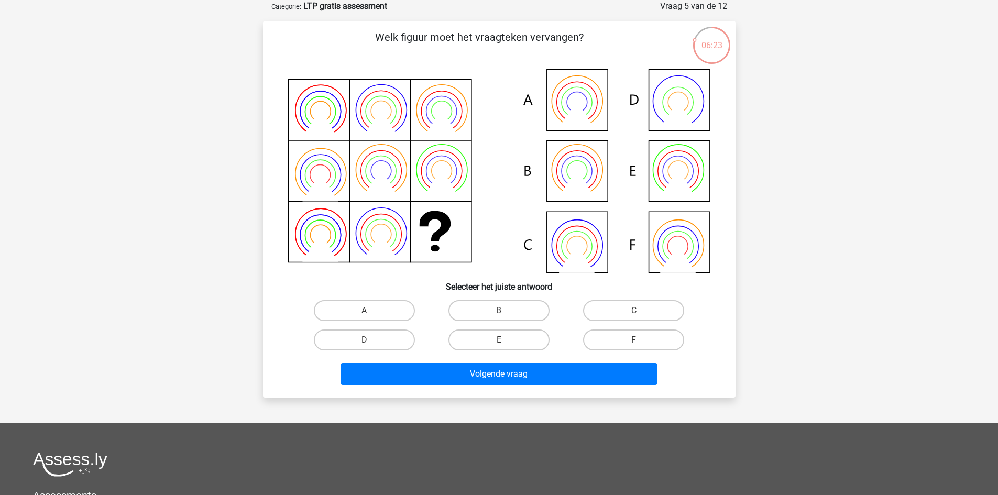
click at [503, 316] on input "B" at bounding box center [502, 314] width 7 height 7
radio input "true"
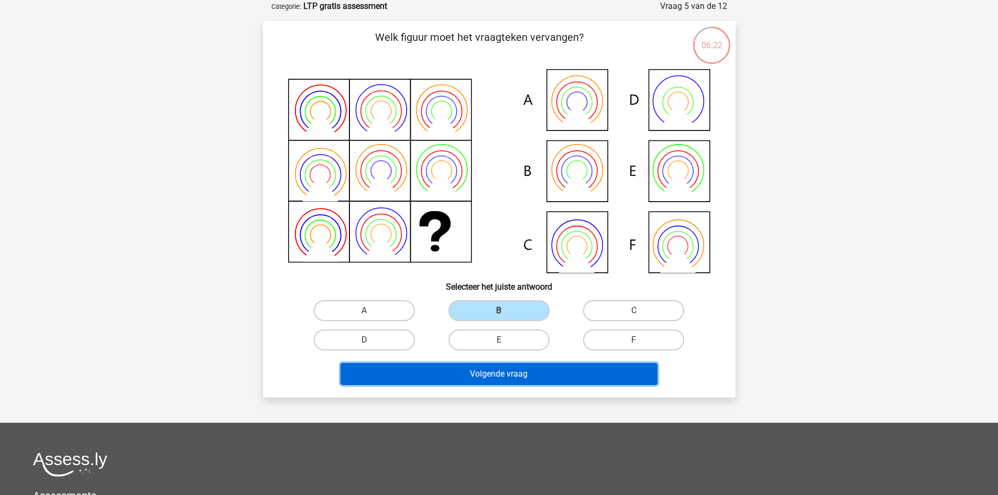
click at [511, 369] on button "Volgende vraag" at bounding box center [498, 374] width 317 height 22
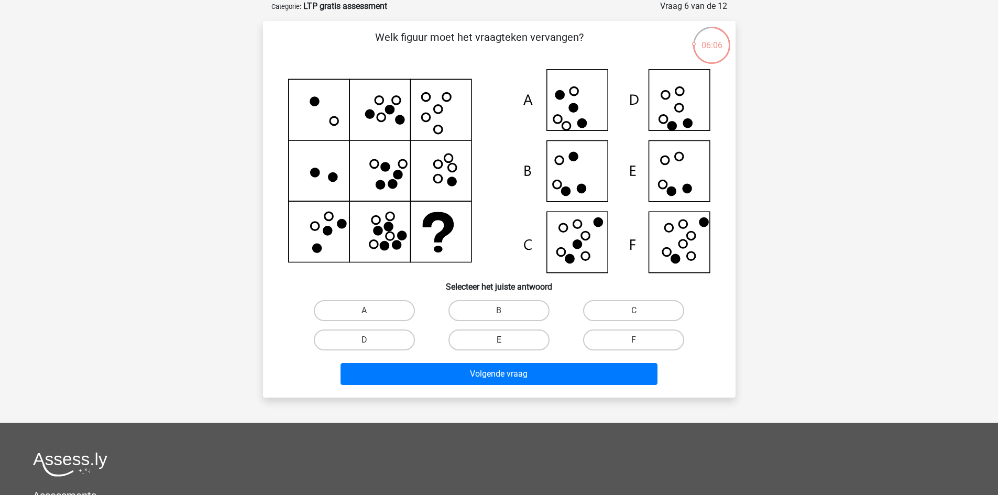
click at [479, 336] on label "E" at bounding box center [498, 339] width 101 height 21
click at [499, 340] on input "E" at bounding box center [502, 343] width 7 height 7
radio input "true"
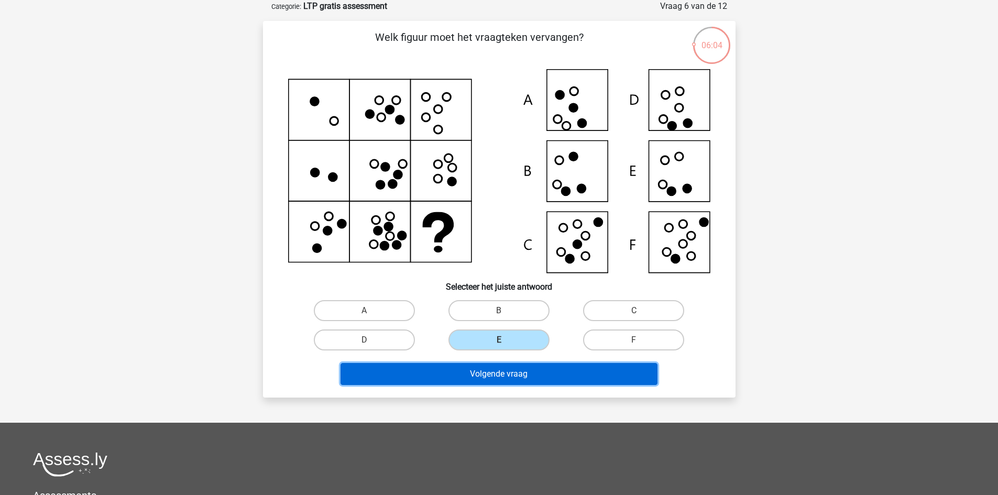
click at [482, 371] on button "Volgende vraag" at bounding box center [498, 374] width 317 height 22
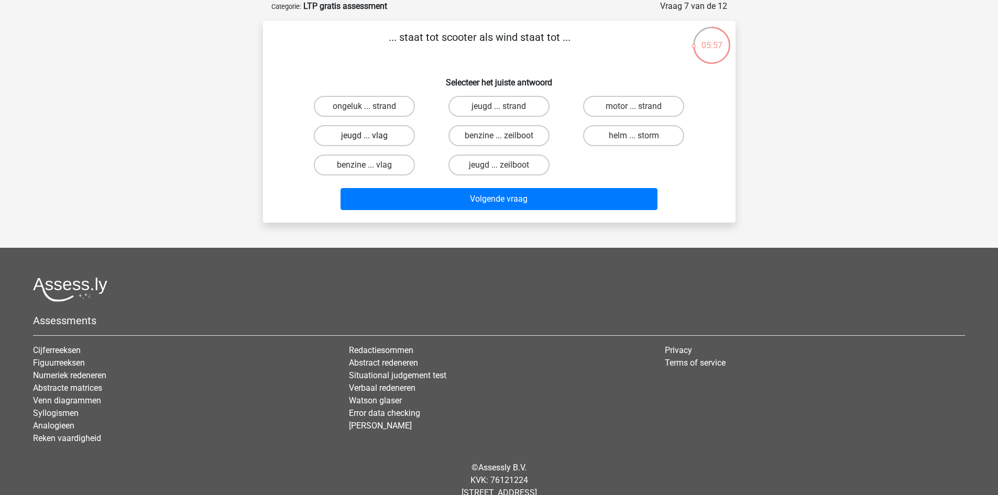
click at [379, 137] on label "jeugd ... vlag" at bounding box center [364, 135] width 101 height 21
click at [371, 137] on input "jeugd ... vlag" at bounding box center [367, 139] width 7 height 7
radio input "true"
click at [367, 170] on input "benzine ... vlag" at bounding box center [367, 168] width 7 height 7
radio input "true"
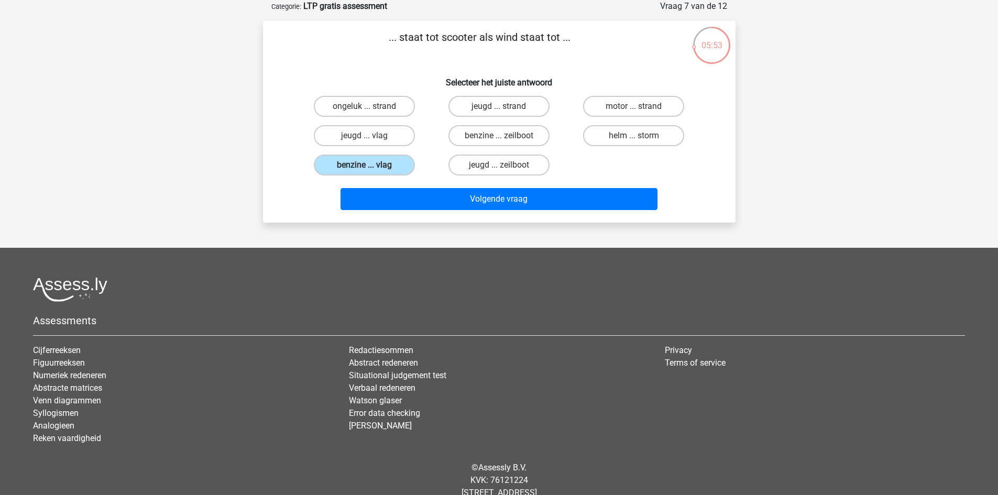
click at [500, 142] on input "benzine ... zeilboot" at bounding box center [502, 139] width 7 height 7
radio input "true"
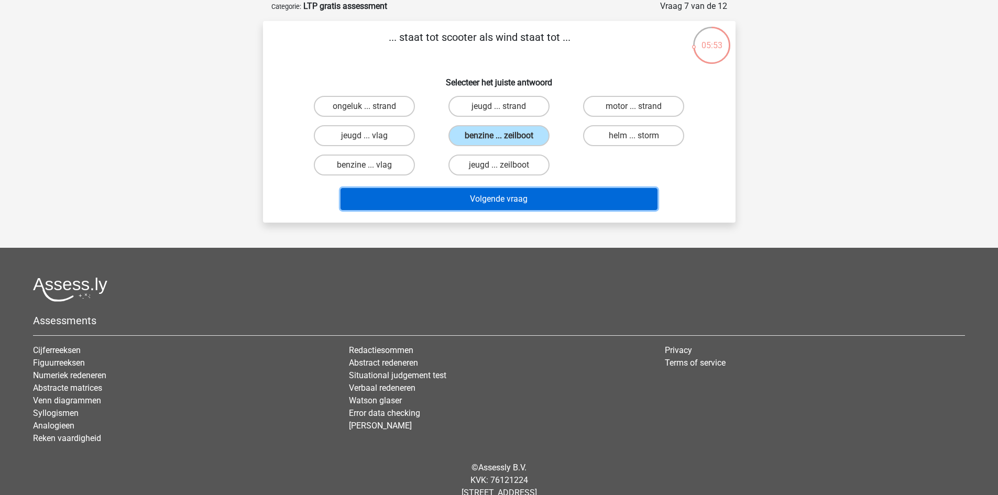
click at [476, 200] on button "Volgende vraag" at bounding box center [498, 199] width 317 height 22
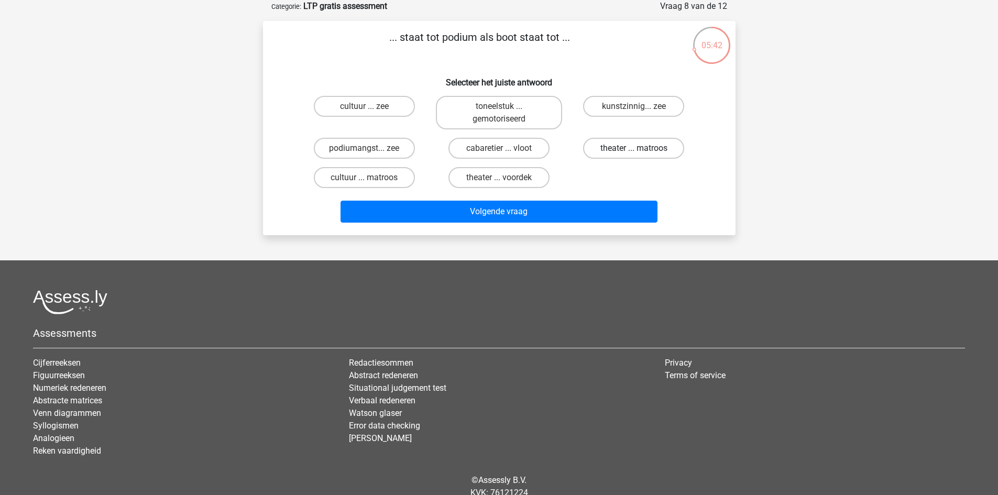
click at [622, 149] on label "theater ... matroos" at bounding box center [633, 148] width 101 height 21
click at [634, 149] on input "theater ... matroos" at bounding box center [637, 151] width 7 height 7
radio input "true"
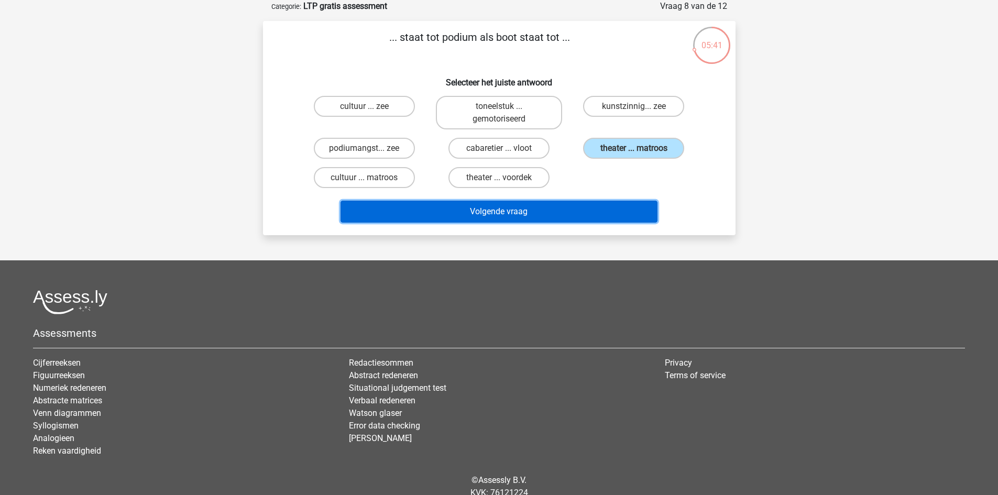
click at [545, 208] on button "Volgende vraag" at bounding box center [498, 212] width 317 height 22
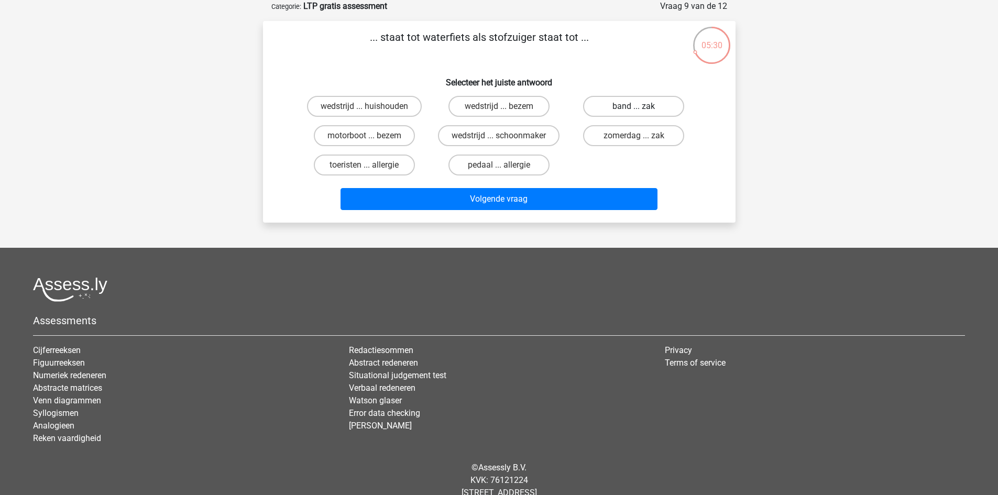
click at [632, 107] on label "band ... zak" at bounding box center [633, 106] width 101 height 21
click at [634, 107] on input "band ... zak" at bounding box center [637, 109] width 7 height 7
radio input "true"
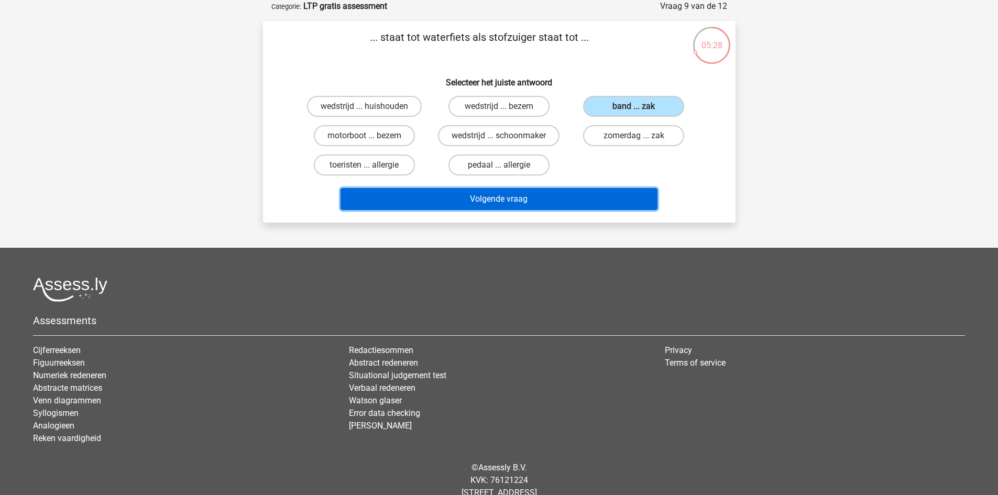
click at [586, 193] on button "Volgende vraag" at bounding box center [498, 199] width 317 height 22
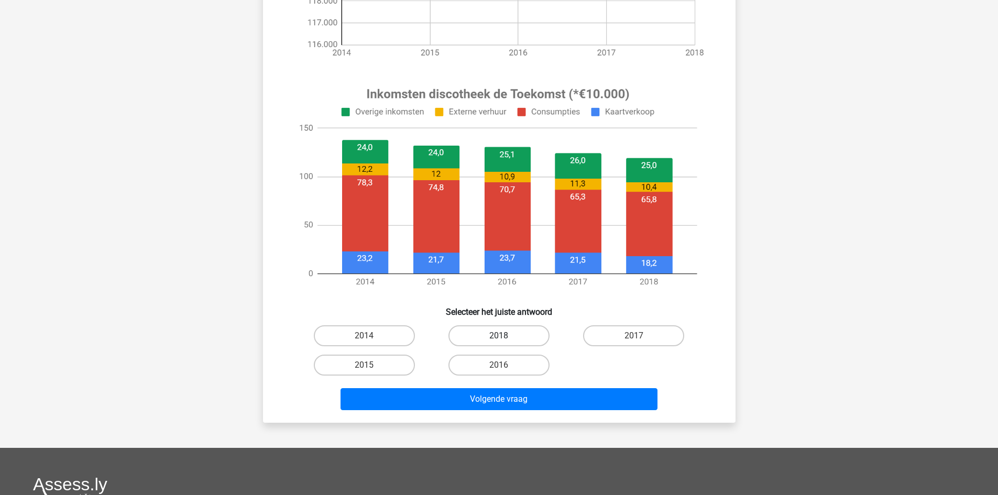
scroll to position [314, 0]
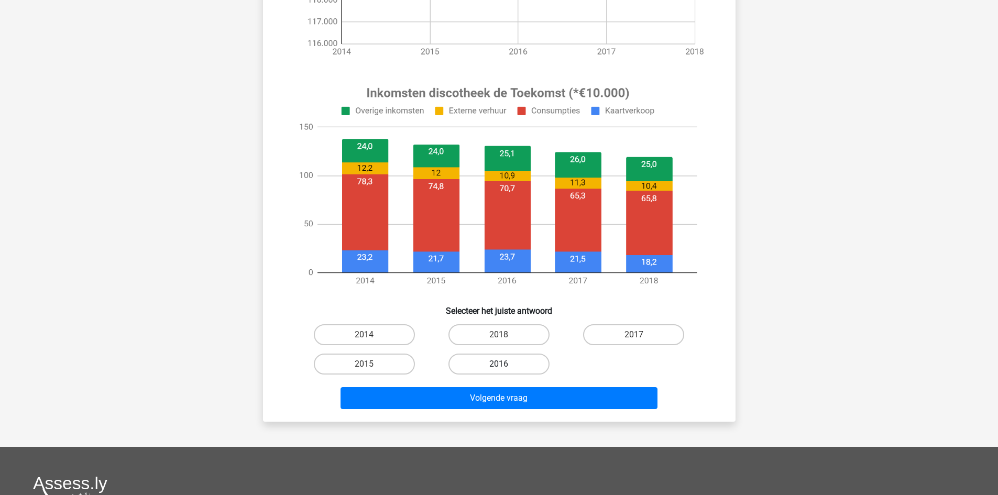
click at [469, 372] on label "2016" at bounding box center [498, 364] width 101 height 21
click at [499, 371] on input "2016" at bounding box center [502, 367] width 7 height 7
radio input "true"
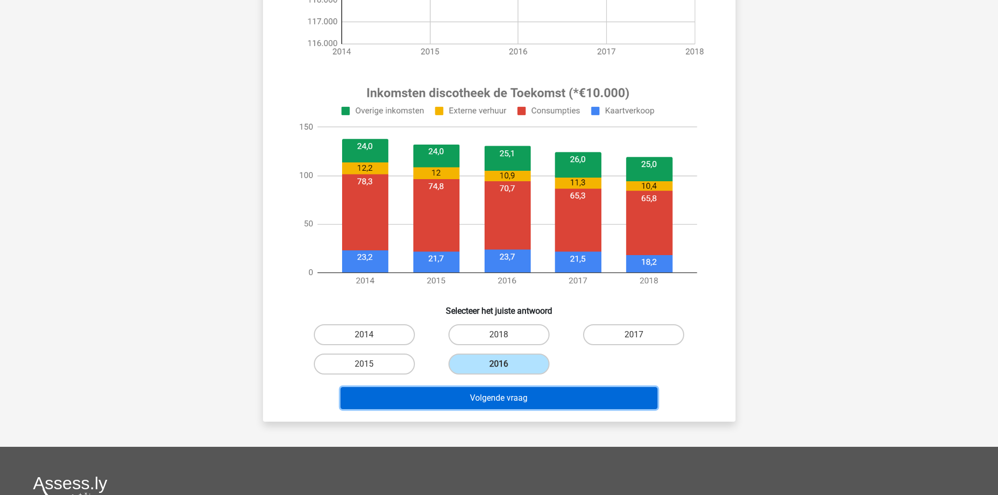
click at [485, 398] on button "Volgende vraag" at bounding box center [498, 398] width 317 height 22
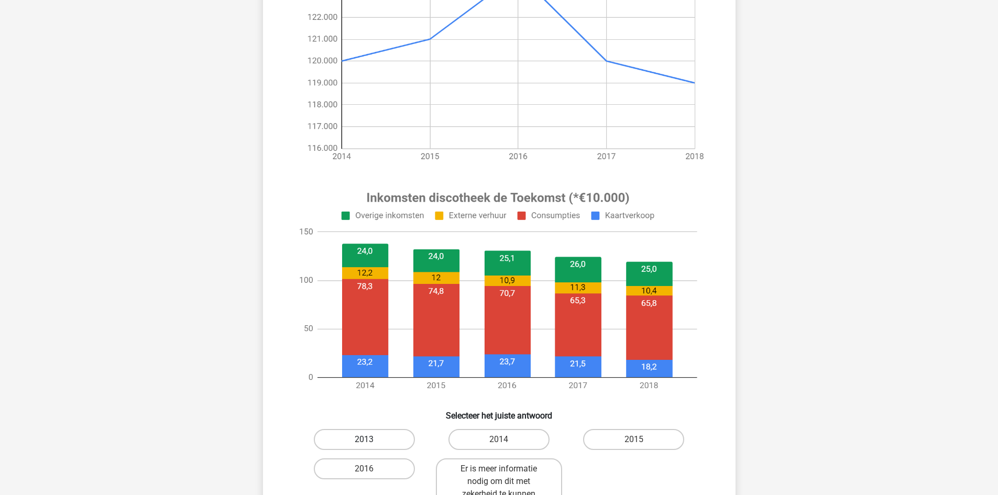
scroll to position [262, 0]
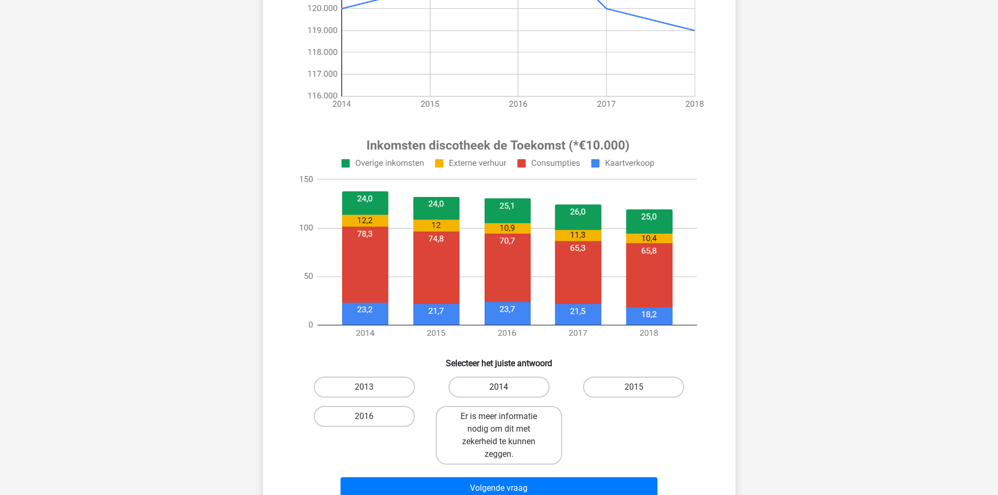
click at [516, 379] on label "2014" at bounding box center [498, 387] width 101 height 21
click at [505, 387] on input "2014" at bounding box center [502, 390] width 7 height 7
radio input "true"
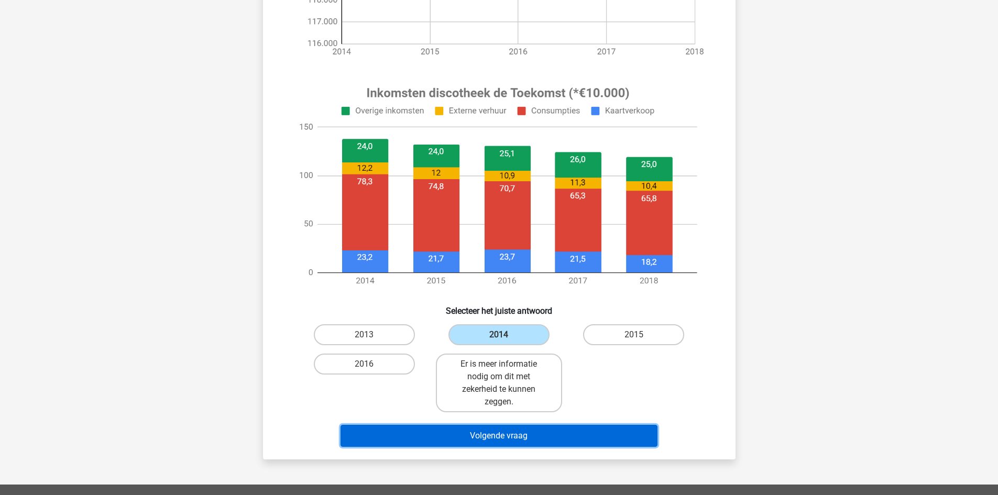
click at [536, 436] on button "Volgende vraag" at bounding box center [498, 436] width 317 height 22
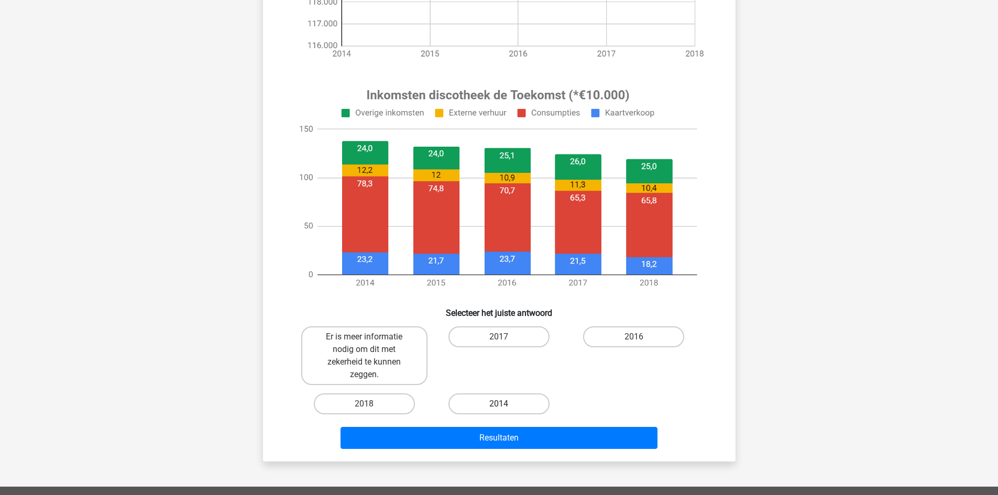
scroll to position [314, 0]
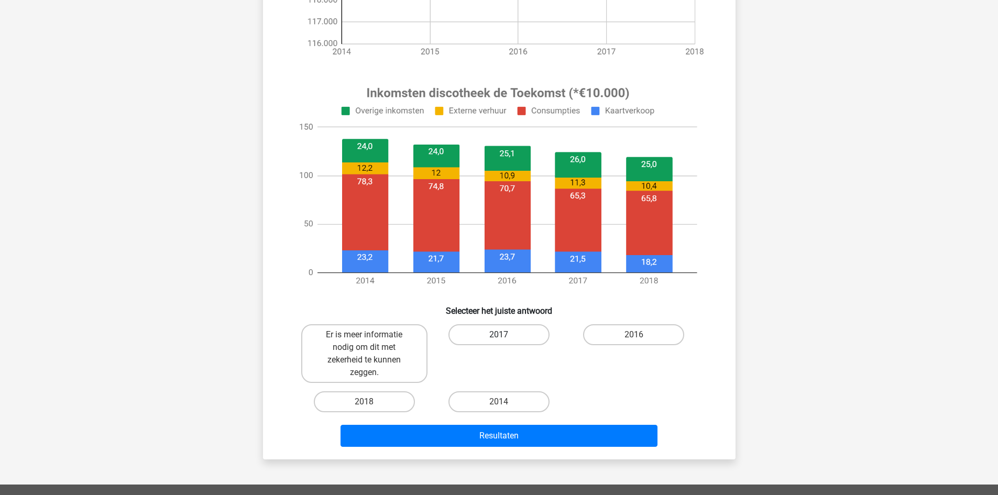
click at [532, 334] on label "2017" at bounding box center [498, 334] width 101 height 21
click at [505, 335] on input "2017" at bounding box center [502, 338] width 7 height 7
radio input "true"
click at [391, 401] on label "2018" at bounding box center [364, 401] width 101 height 21
click at [371, 402] on input "2018" at bounding box center [367, 405] width 7 height 7
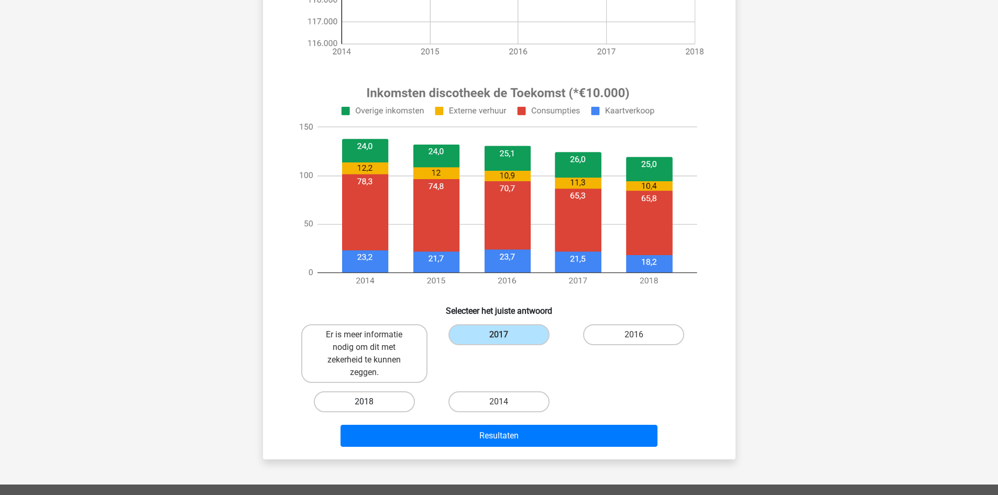
radio input "true"
click at [485, 336] on label "2017" at bounding box center [498, 334] width 101 height 21
click at [499, 336] on input "2017" at bounding box center [502, 338] width 7 height 7
radio input "true"
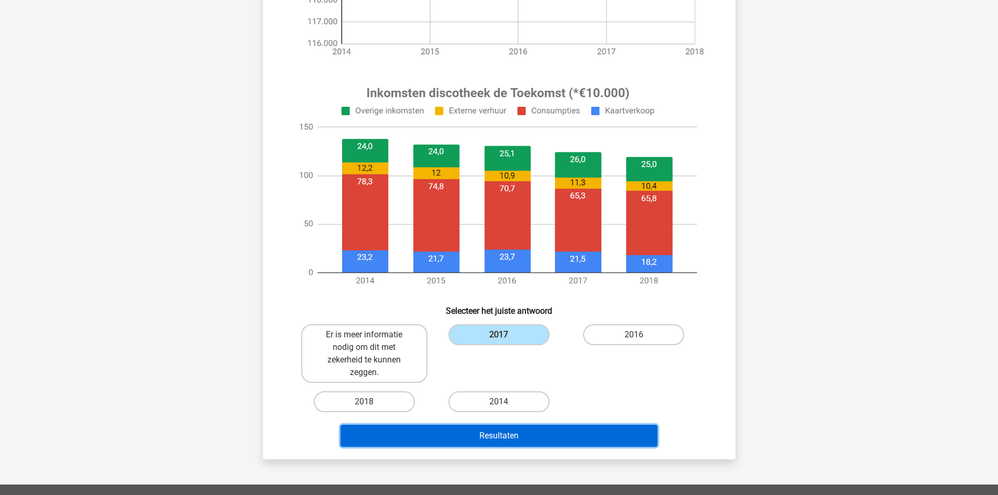
click at [483, 436] on button "Resultaten" at bounding box center [498, 436] width 317 height 22
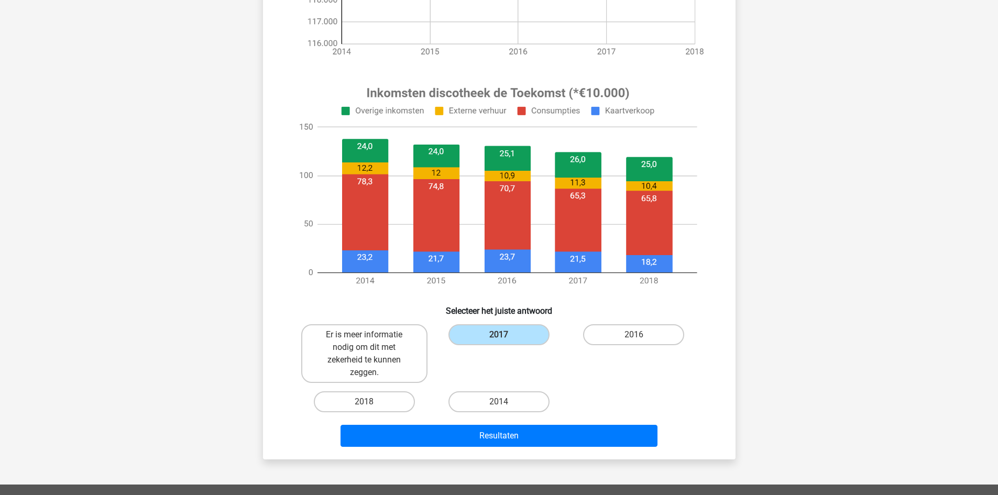
scroll to position [268, 0]
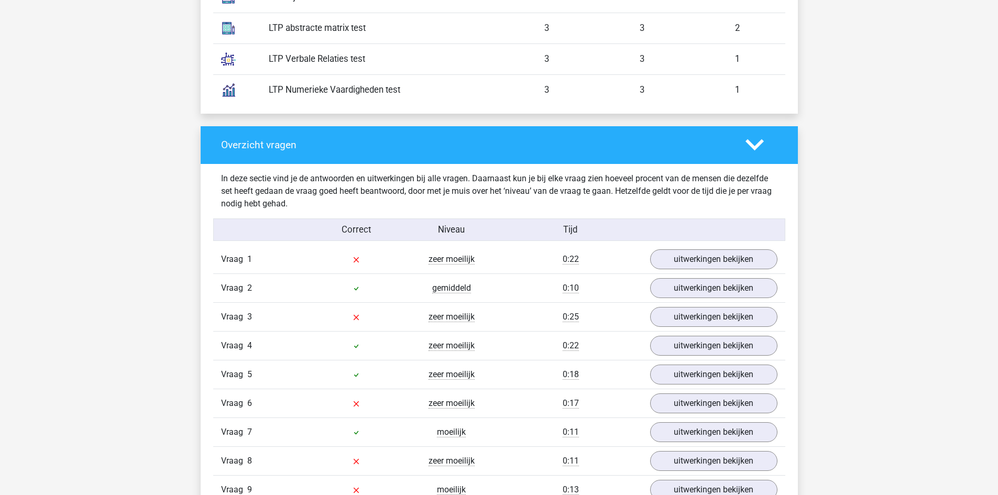
scroll to position [995, 0]
